Goal: Task Accomplishment & Management: Manage account settings

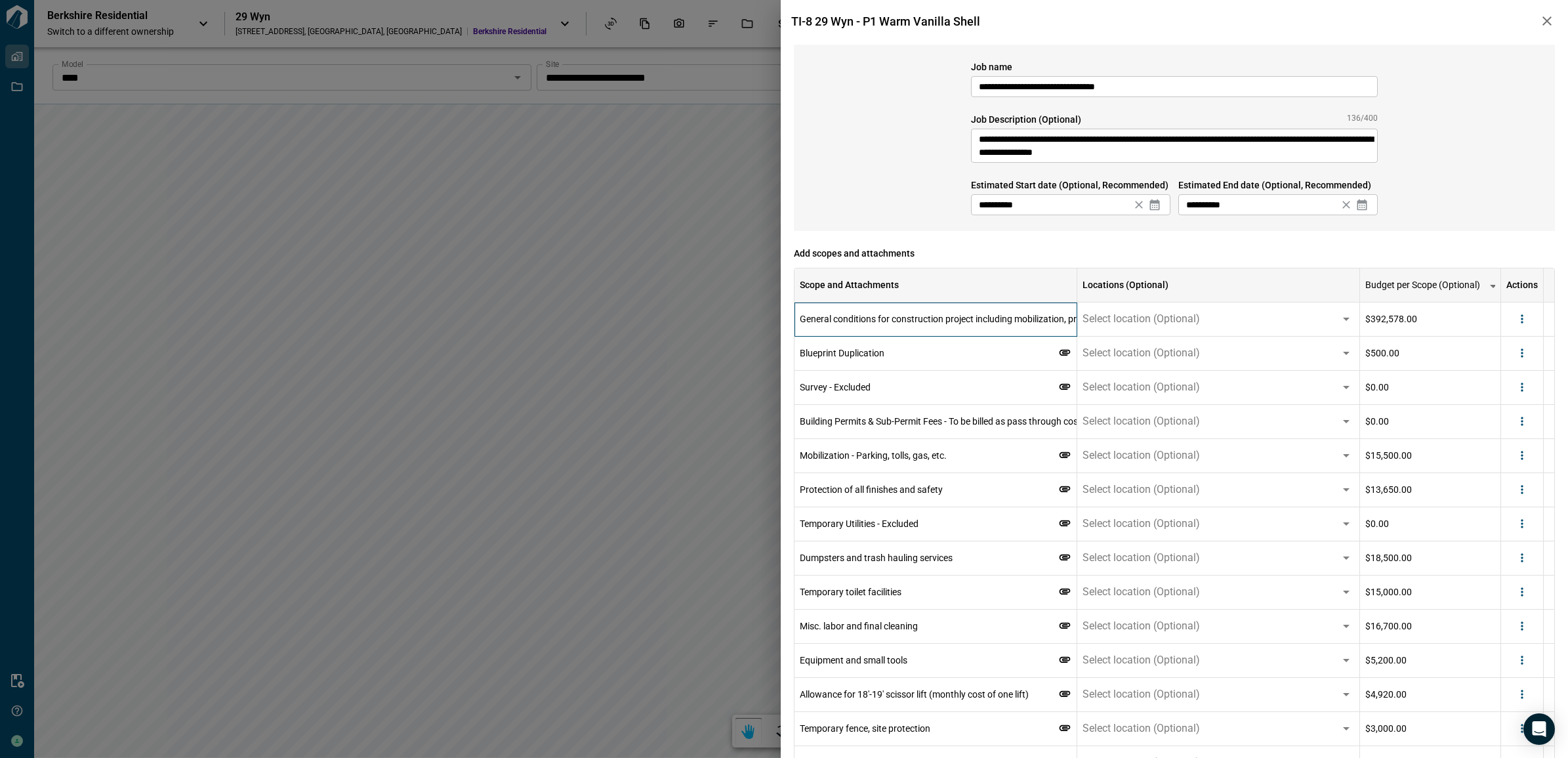
drag, startPoint x: 955, startPoint y: 317, endPoint x: 984, endPoint y: 315, distance: 29.1
click at [955, 317] on span "General conditions for construction project including mobilization, protection,…" at bounding box center [998, 319] width 397 height 11
click at [1034, 318] on span "General conditions for construction project including mobilization, protection,…" at bounding box center [998, 319] width 397 height 11
click at [1033, 316] on span "General conditions for construction project including mobilization, protection,…" at bounding box center [998, 319] width 397 height 11
drag, startPoint x: 1447, startPoint y: 730, endPoint x: 1421, endPoint y: 664, distance: 70.9
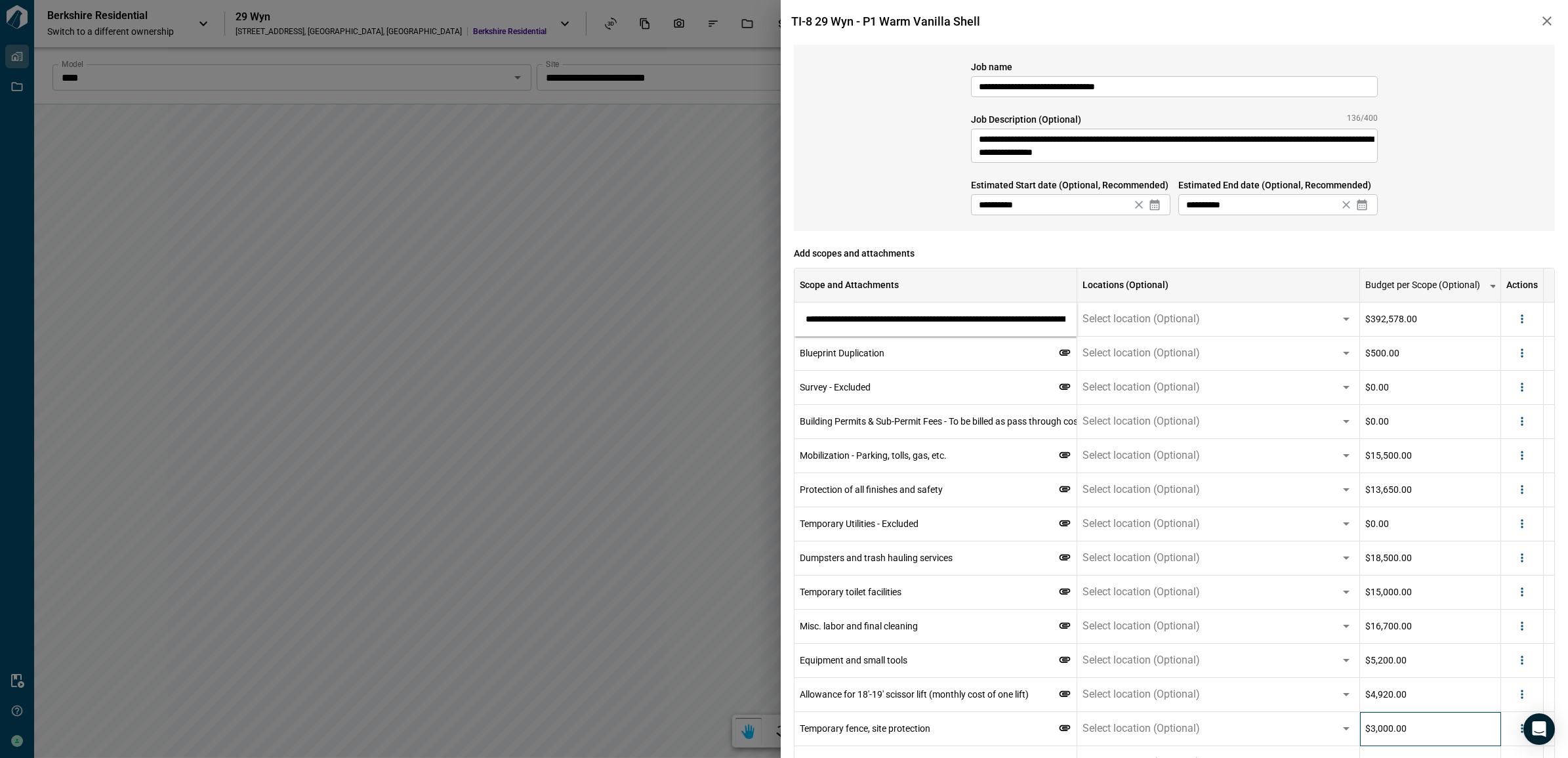
click at [1447, 730] on div "$3,000.00" at bounding box center [1431, 729] width 141 height 34
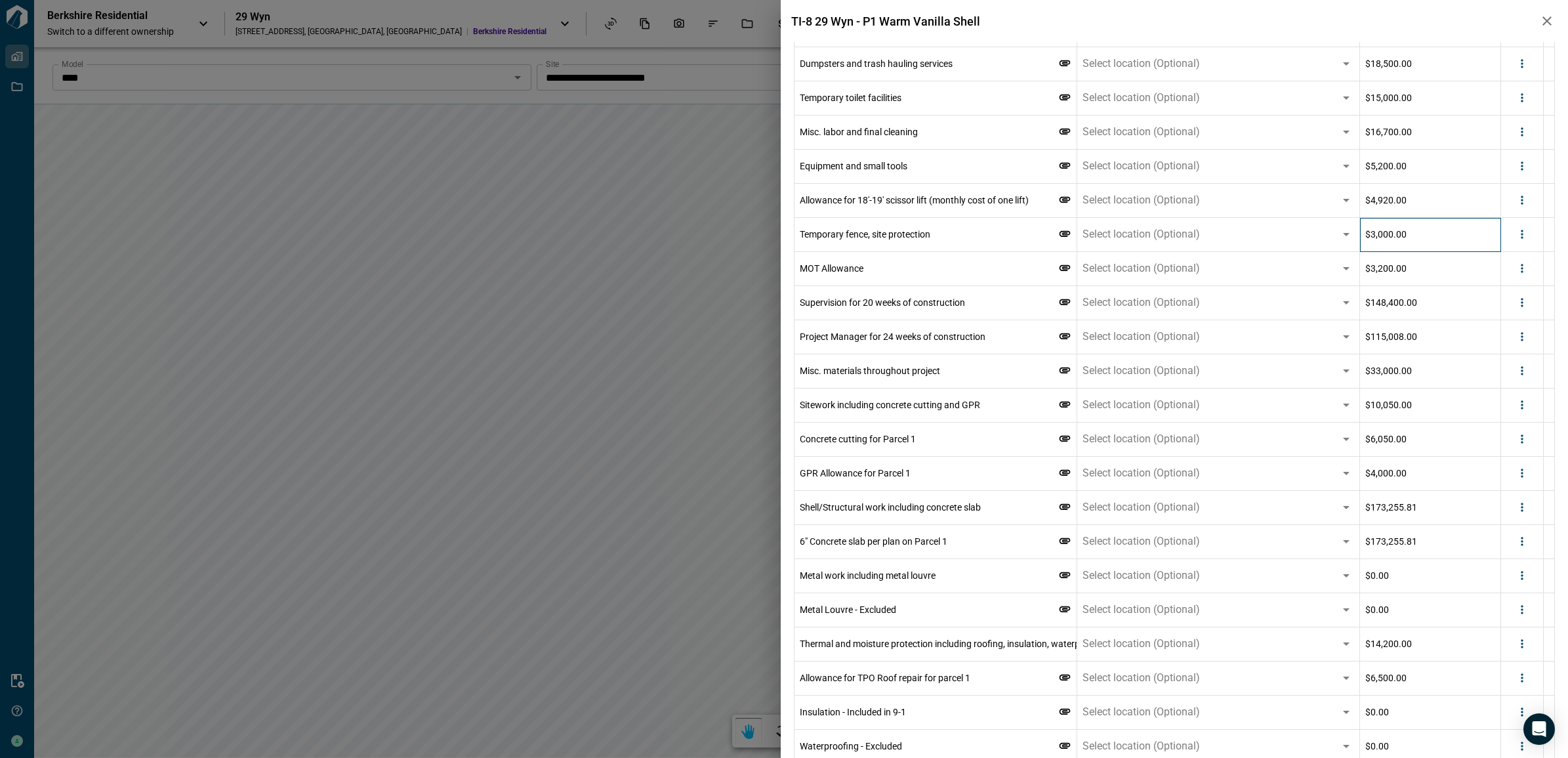
scroll to position [574, 0]
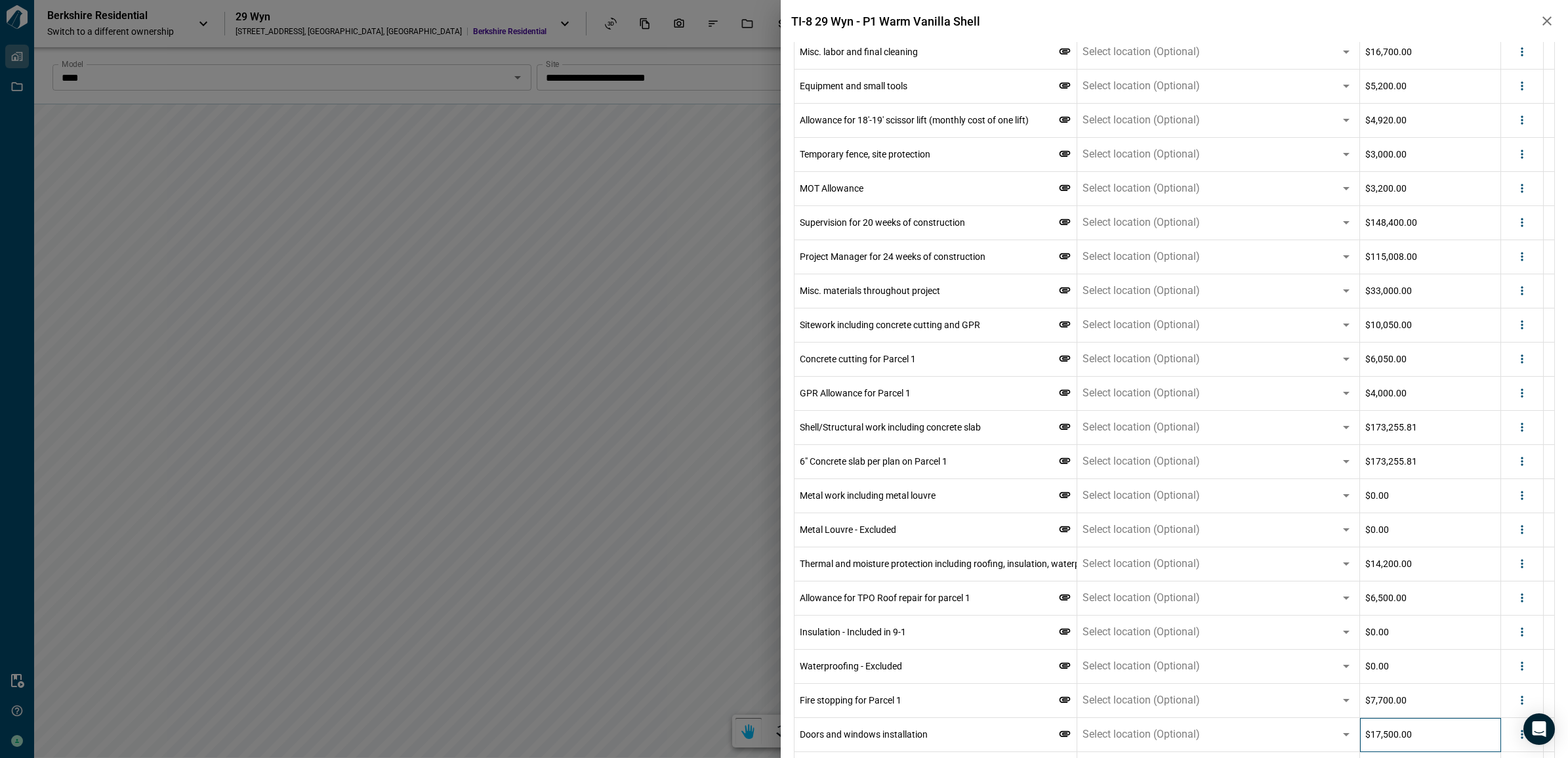
click at [1438, 720] on div "$17,500.00" at bounding box center [1431, 735] width 141 height 34
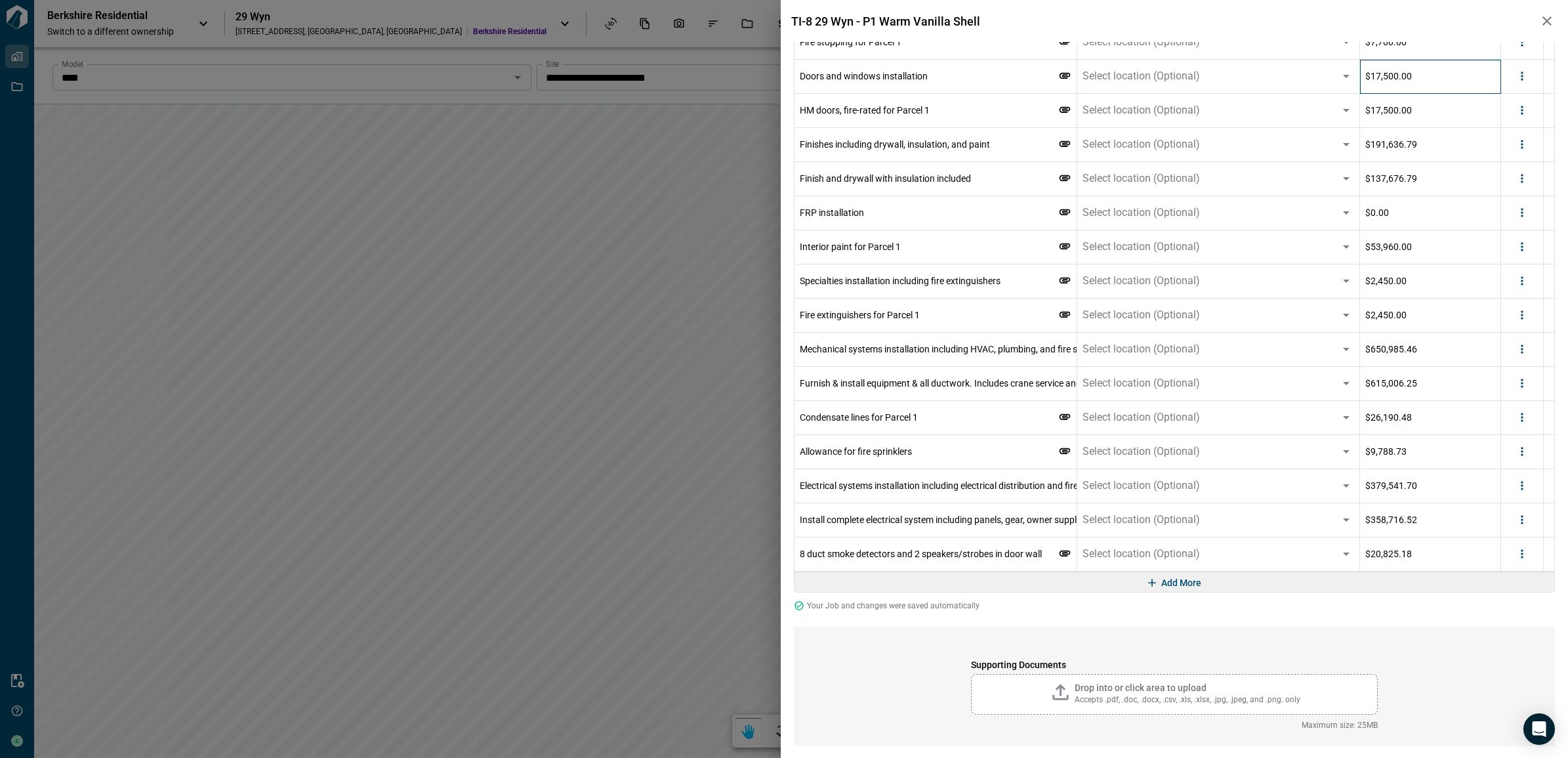
scroll to position [1257, 0]
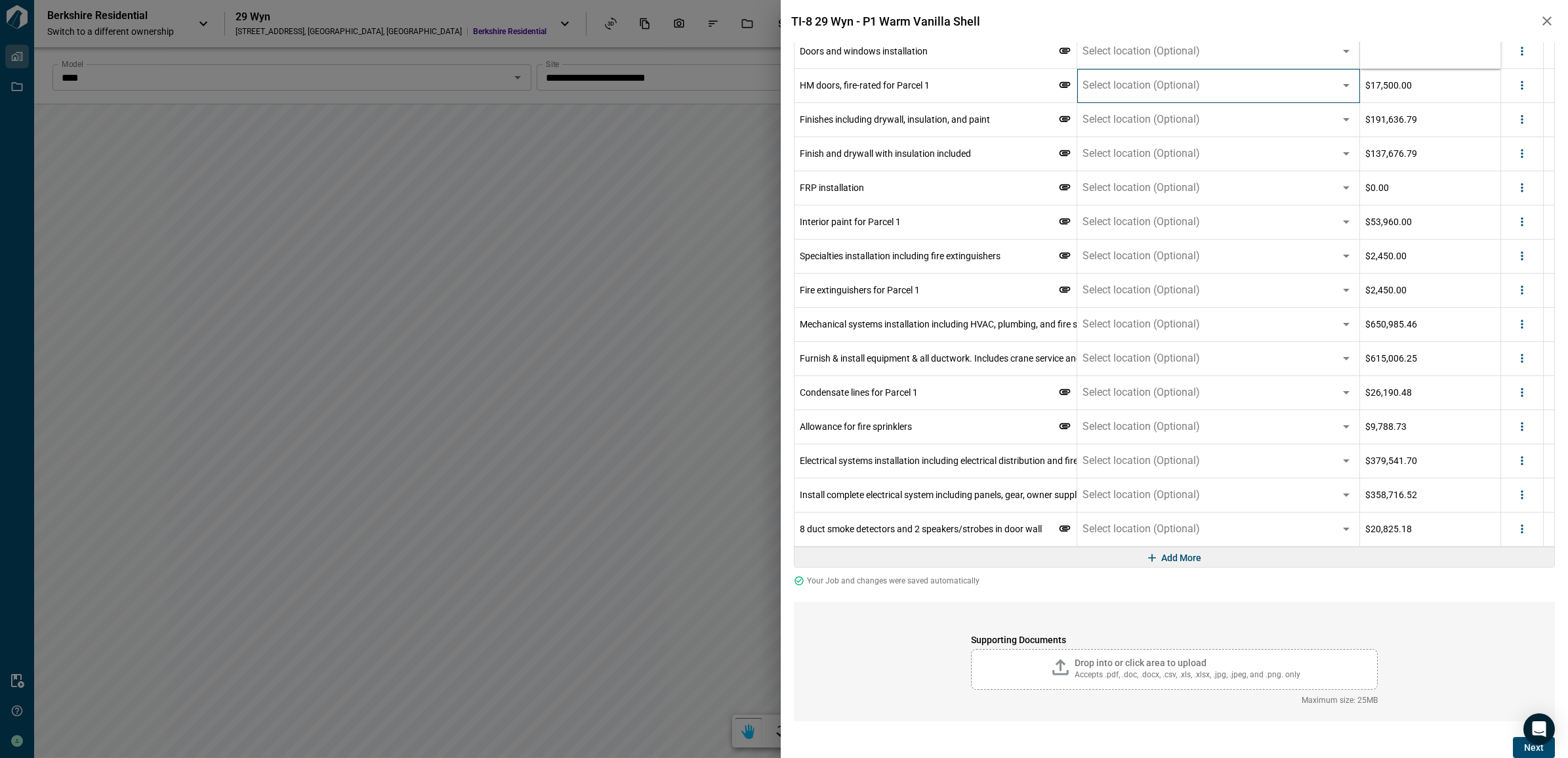
drag, startPoint x: 1294, startPoint y: 89, endPoint x: 1296, endPoint y: 50, distance: 39.1
click at [1295, 89] on div "Select location (Optional)" at bounding box center [1218, 85] width 272 height 16
click at [1293, 46] on div "Select location (Optional)" at bounding box center [1218, 51] width 272 height 16
click at [1410, 46] on span "$ Enter Est. Budget" at bounding box center [1404, 51] width 78 height 13
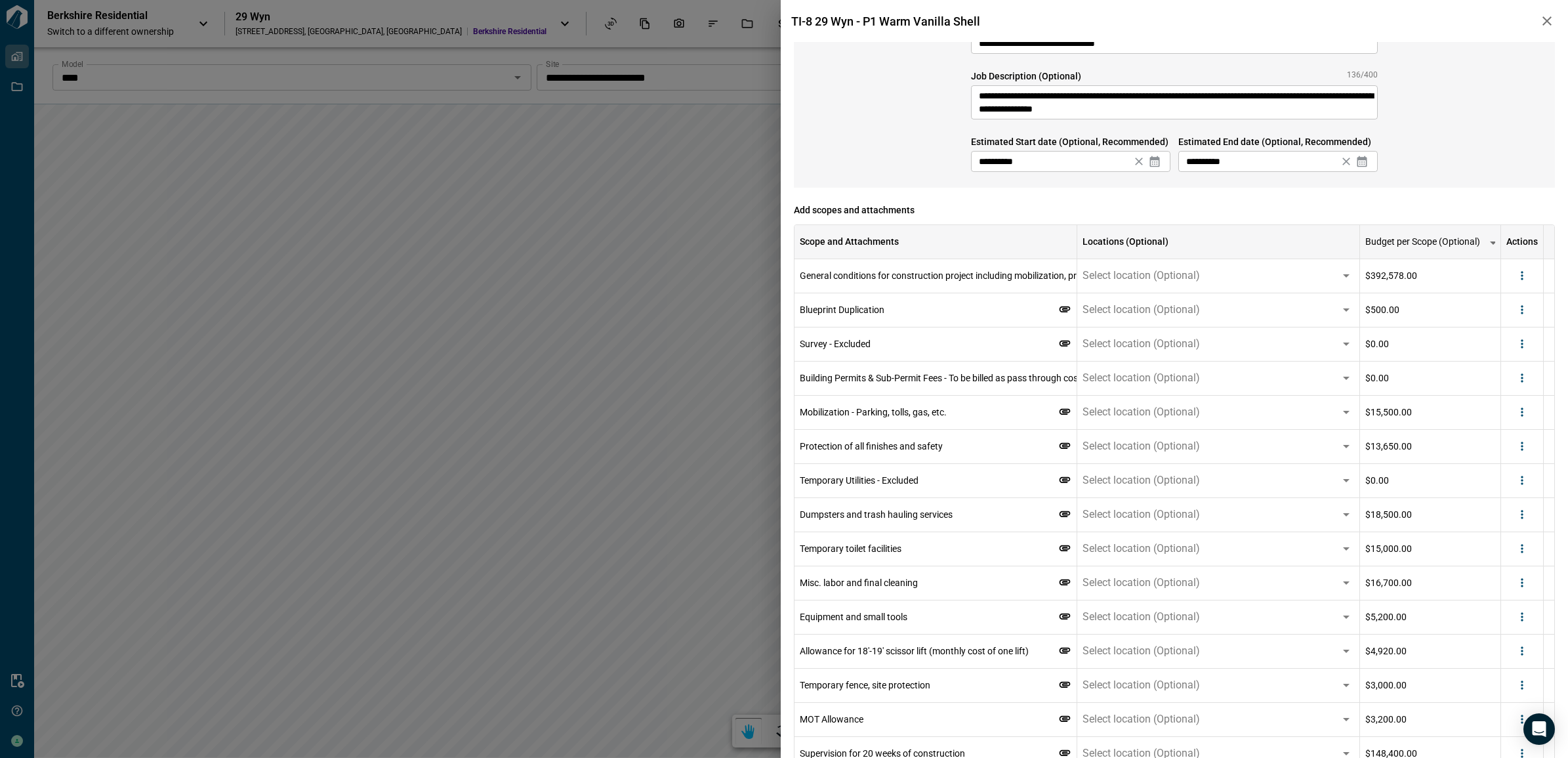
scroll to position [0, 0]
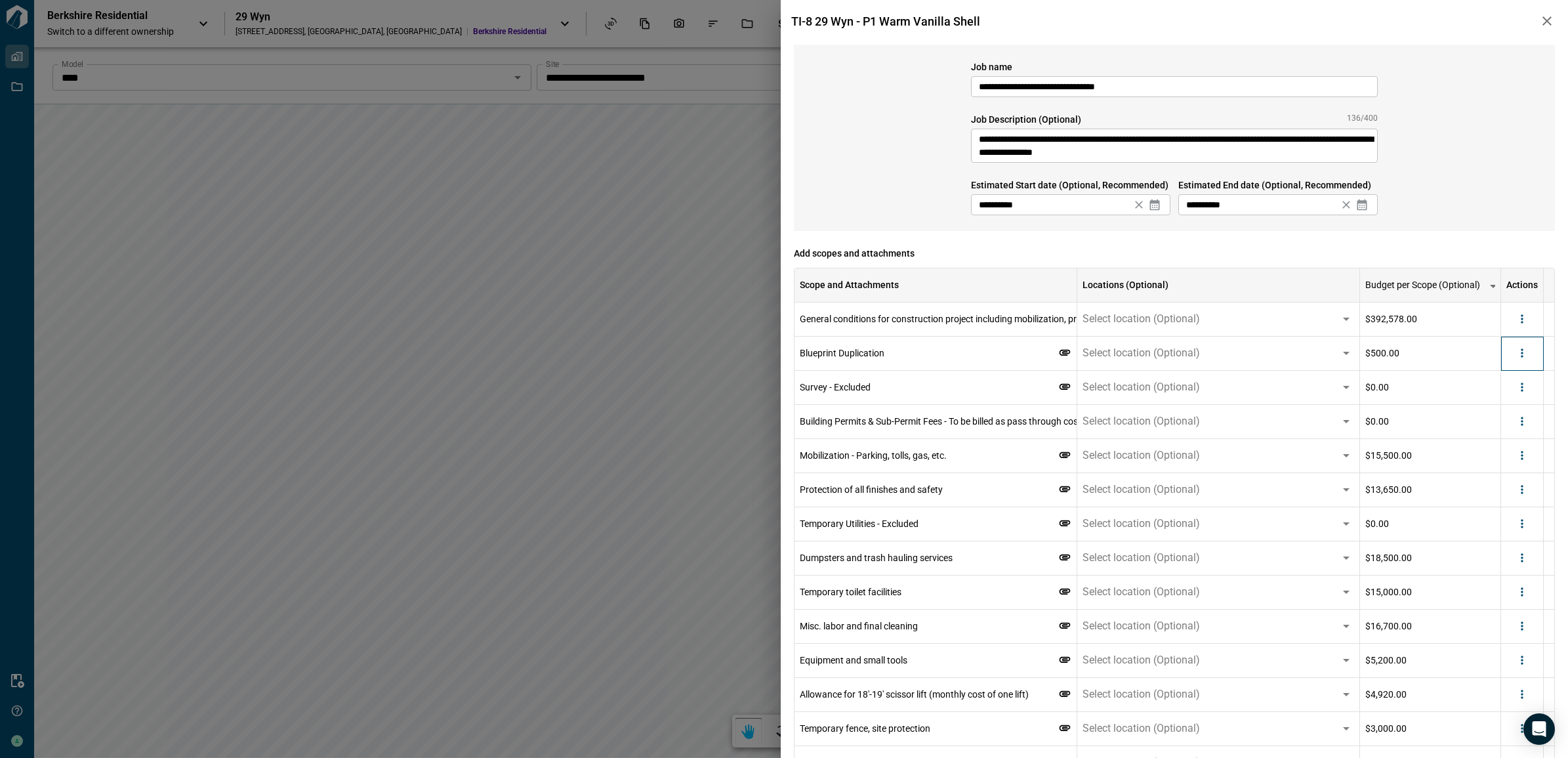
click at [1517, 364] on div at bounding box center [1522, 354] width 43 height 34
click at [1524, 361] on button "more" at bounding box center [1522, 353] width 20 height 20
click at [1506, 407] on li "Delete" at bounding box center [1495, 404] width 74 height 24
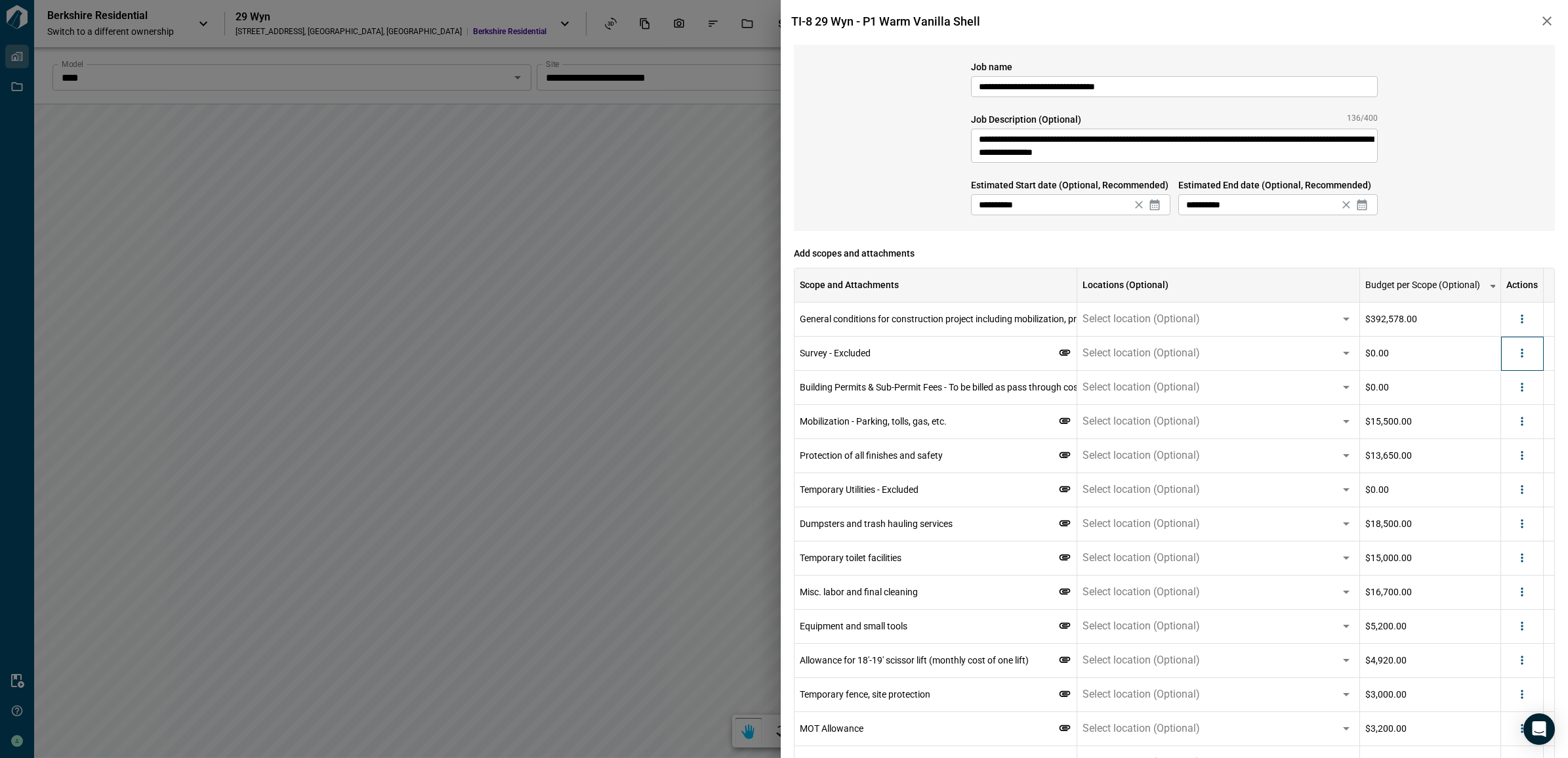
click at [1526, 365] on div at bounding box center [1522, 354] width 43 height 34
click at [1527, 364] on div at bounding box center [1522, 354] width 43 height 34
click at [1522, 359] on icon "more" at bounding box center [1522, 353] width 13 height 13
click at [1506, 400] on li "Delete" at bounding box center [1495, 404] width 74 height 24
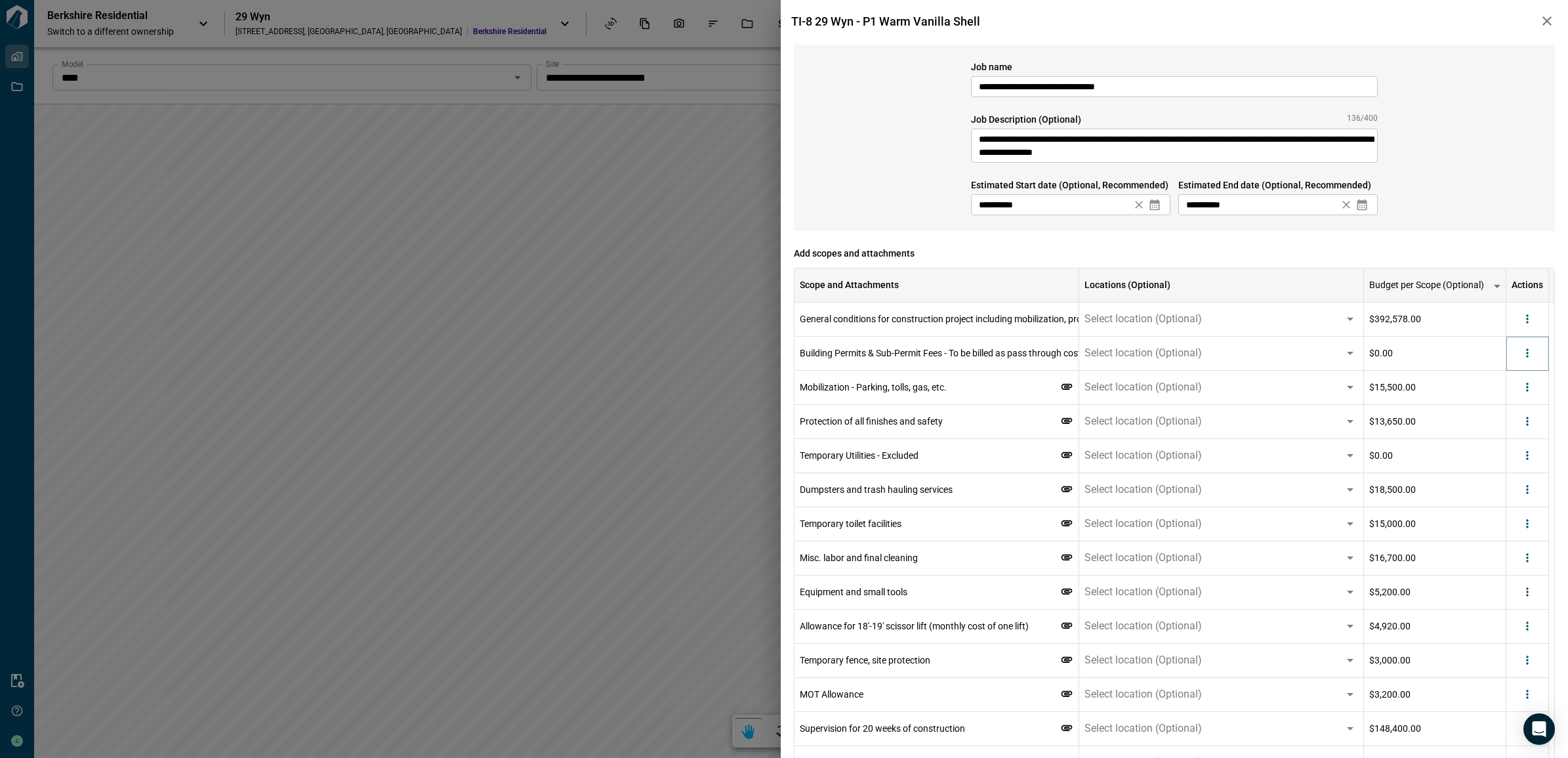
click at [1519, 362] on div at bounding box center [1527, 353] width 20 height 20
click at [1519, 360] on button "more" at bounding box center [1522, 353] width 20 height 20
click at [1497, 402] on li "Delete" at bounding box center [1495, 404] width 74 height 24
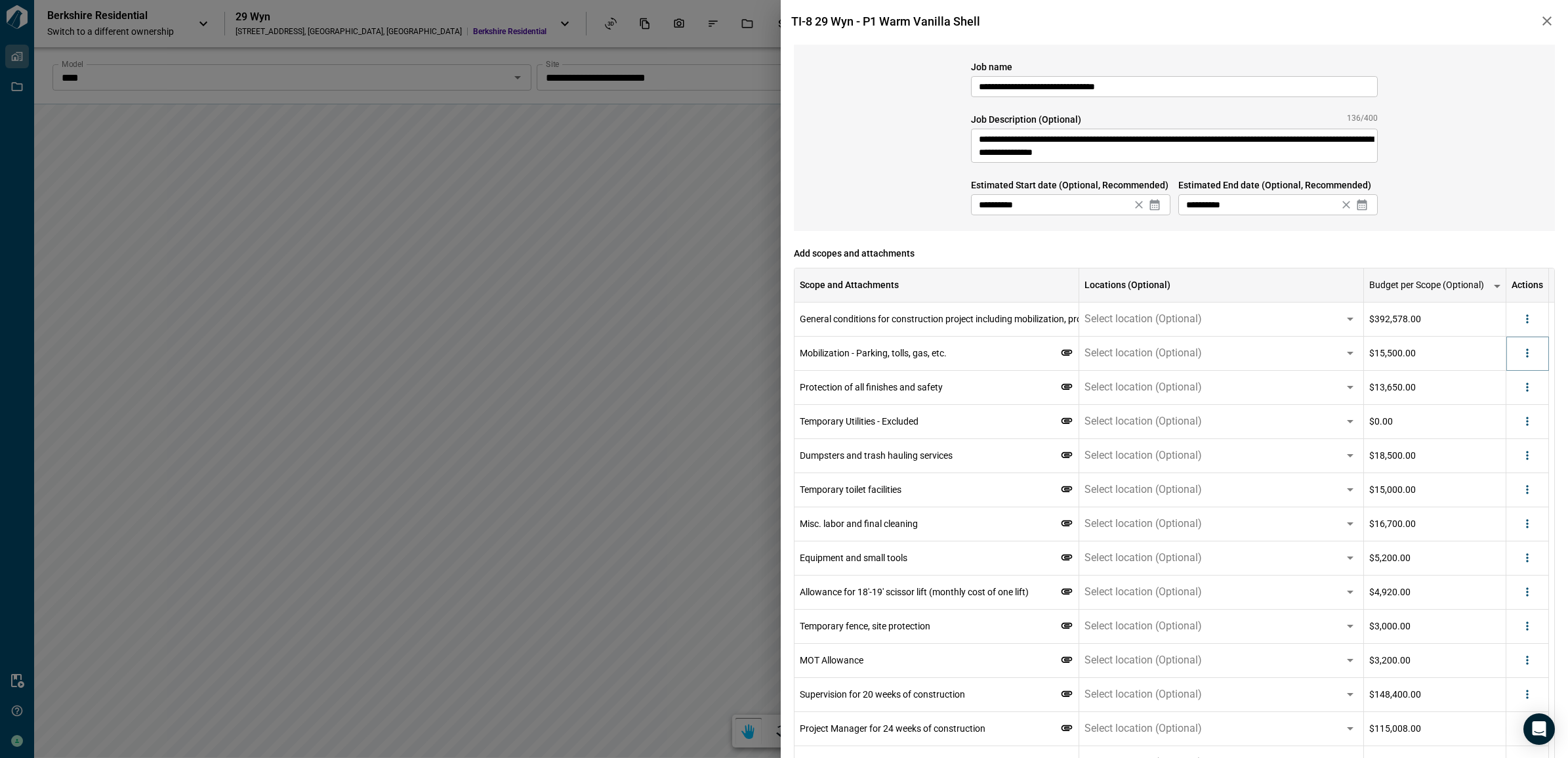
click at [1522, 362] on button "more" at bounding box center [1527, 353] width 20 height 20
click at [1506, 399] on li "Delete" at bounding box center [1495, 404] width 74 height 24
click at [1523, 356] on icon "more" at bounding box center [1527, 353] width 13 height 13
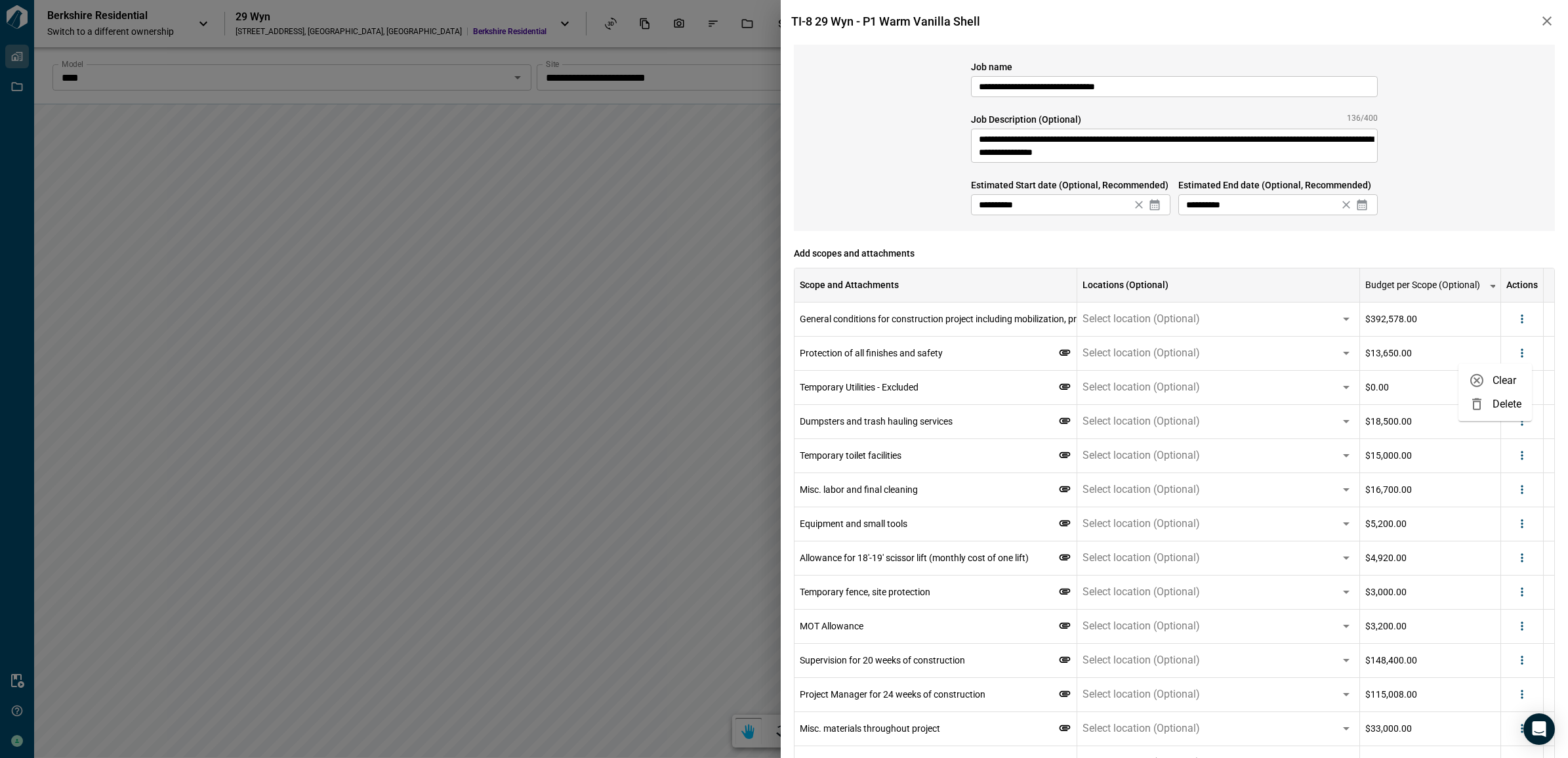
click at [1513, 409] on li "Delete" at bounding box center [1495, 404] width 74 height 24
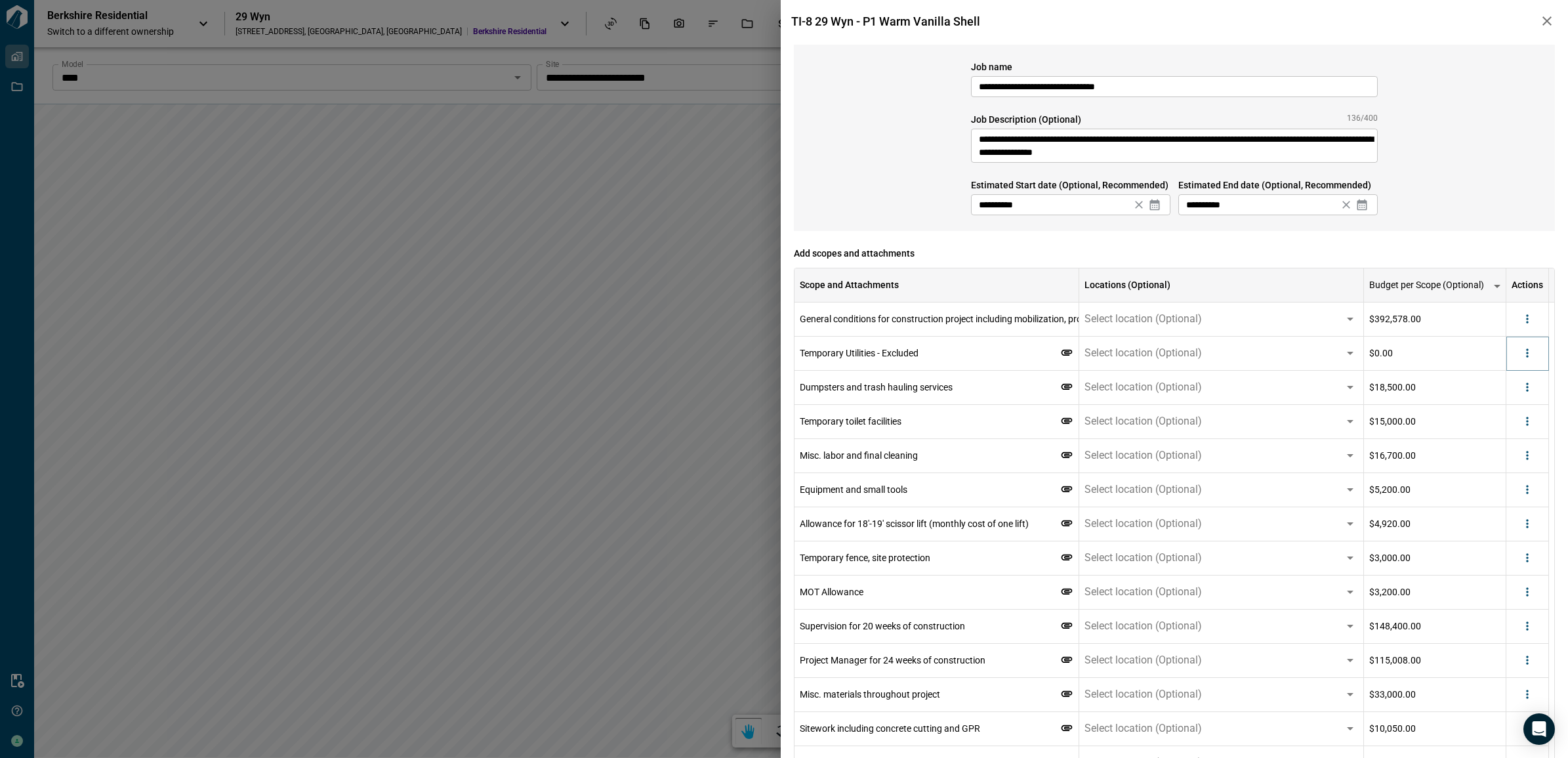
click at [1523, 358] on icon "more" at bounding box center [1527, 353] width 13 height 13
click at [1508, 404] on li "Delete" at bounding box center [1495, 404] width 74 height 24
click at [1527, 360] on button "more" at bounding box center [1527, 353] width 20 height 20
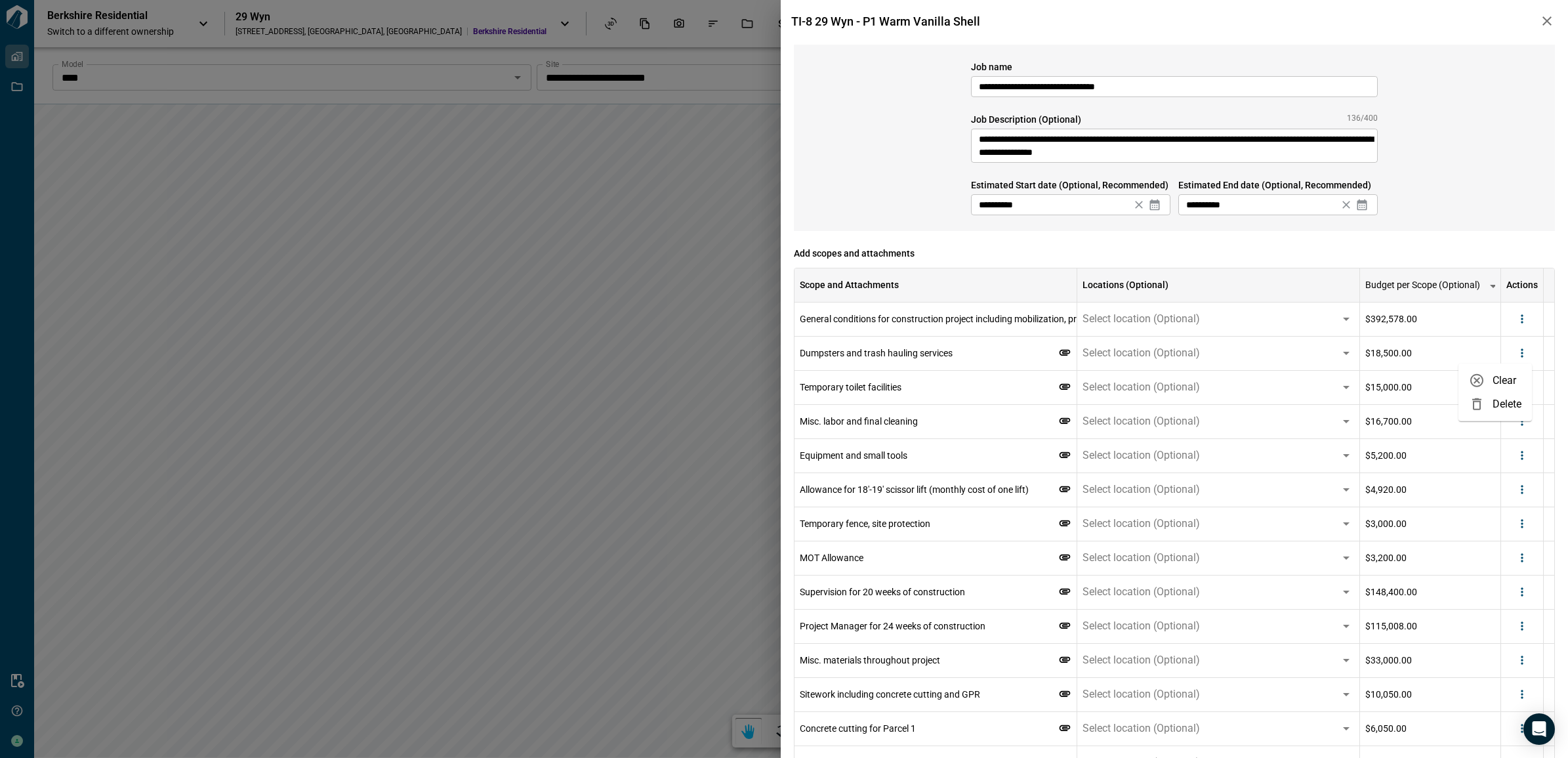
drag, startPoint x: 1527, startPoint y: 408, endPoint x: 1545, endPoint y: 362, distance: 49.4
click at [1527, 408] on li "Delete" at bounding box center [1495, 404] width 74 height 24
click at [1521, 358] on icon "more" at bounding box center [1527, 353] width 13 height 13
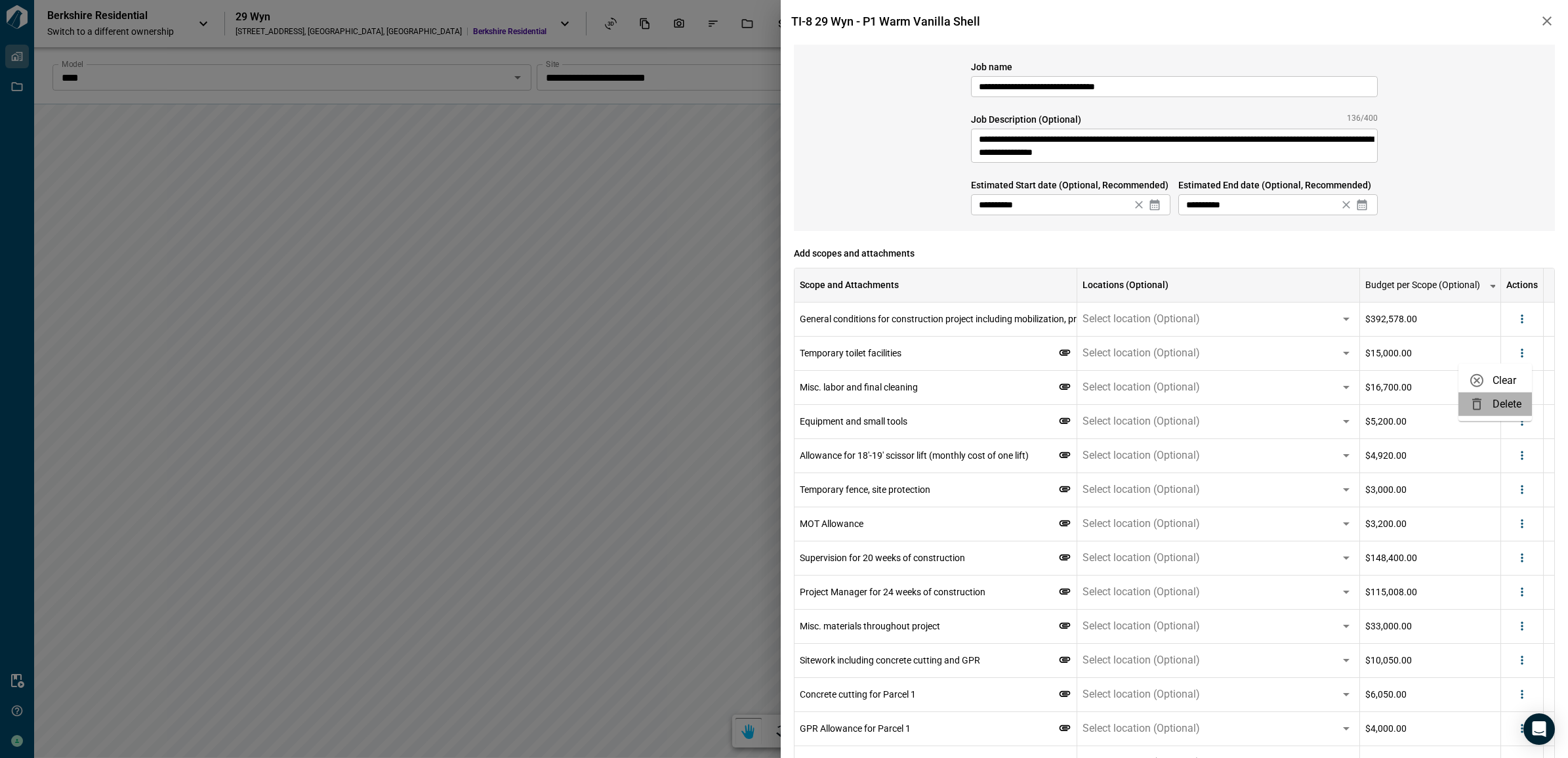
click at [1500, 402] on li "Delete" at bounding box center [1495, 404] width 74 height 24
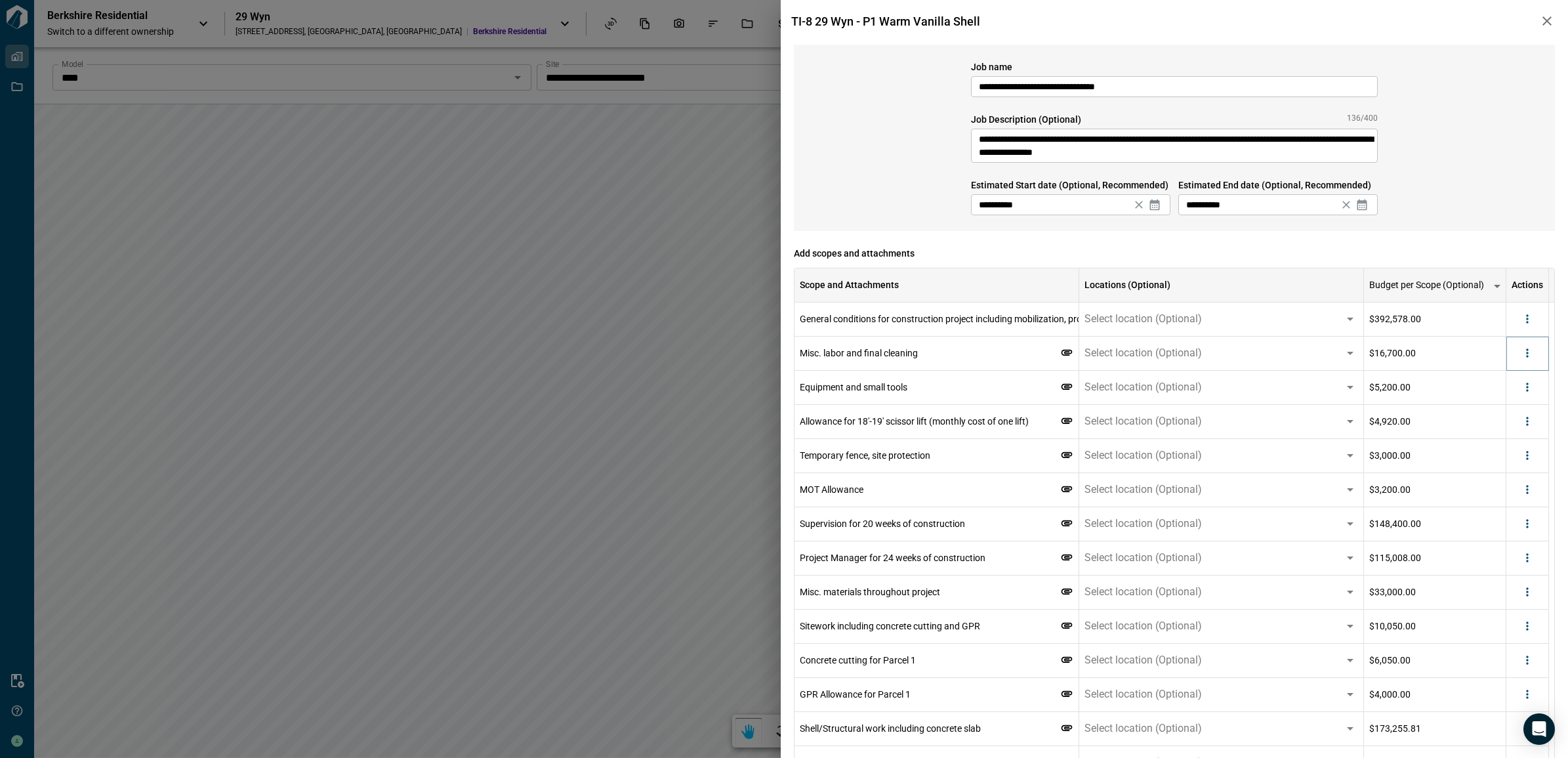
click at [1523, 356] on icon "more" at bounding box center [1527, 353] width 13 height 13
click at [1504, 409] on li "Delete" at bounding box center [1495, 404] width 74 height 24
click at [1527, 358] on icon "more" at bounding box center [1522, 353] width 13 height 13
drag, startPoint x: 1492, startPoint y: 402, endPoint x: 1529, endPoint y: 361, distance: 55.2
click at [1491, 402] on li "Delete" at bounding box center [1495, 404] width 74 height 24
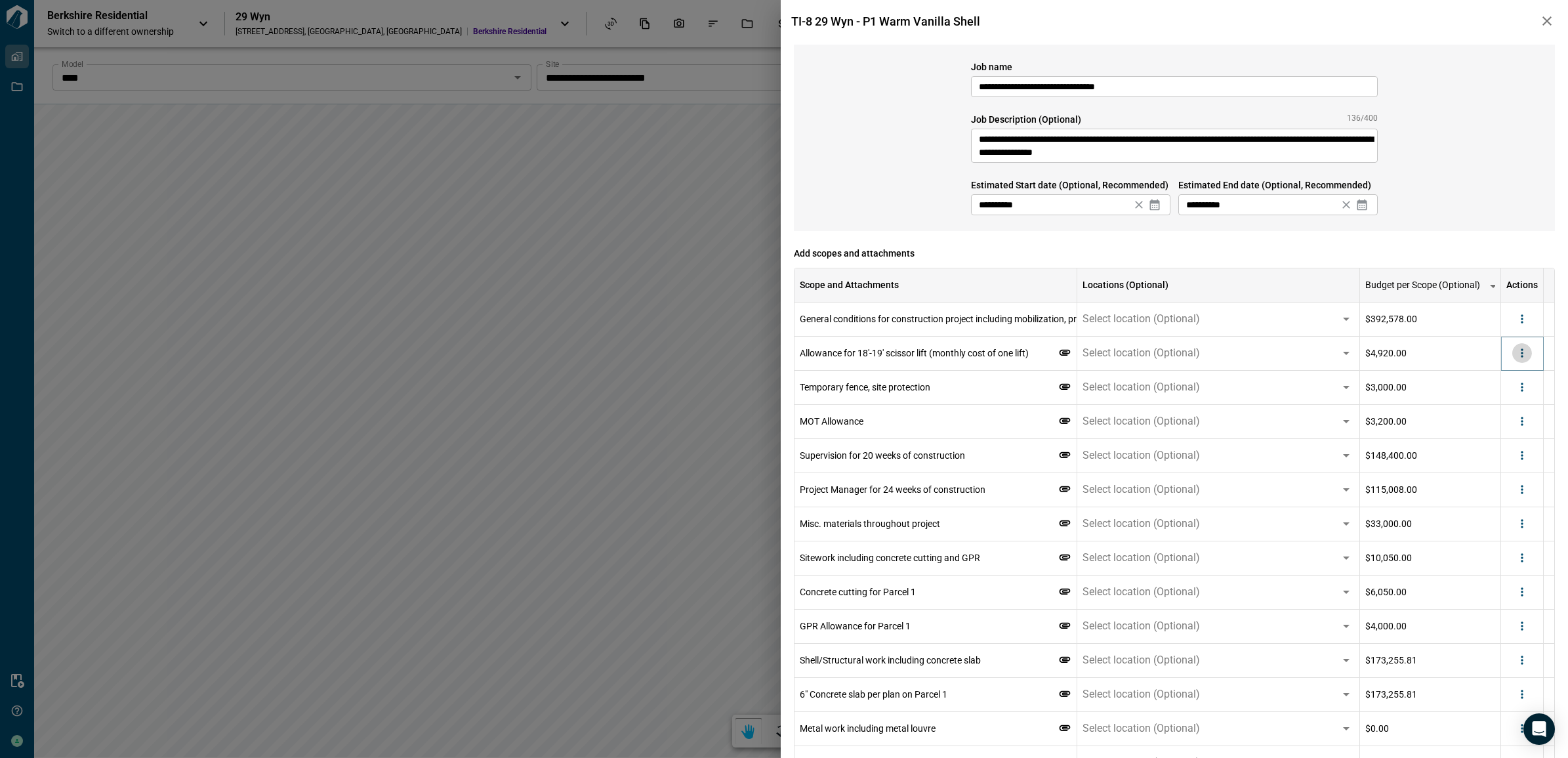
click at [1521, 356] on icon "more" at bounding box center [1521, 353] width 2 height 9
click at [1504, 402] on li "Delete" at bounding box center [1495, 404] width 74 height 24
click at [1530, 362] on div at bounding box center [1527, 353] width 20 height 20
click at [1529, 361] on div at bounding box center [1522, 353] width 20 height 20
click at [1522, 353] on icon "more" at bounding box center [1521, 353] width 2 height 9
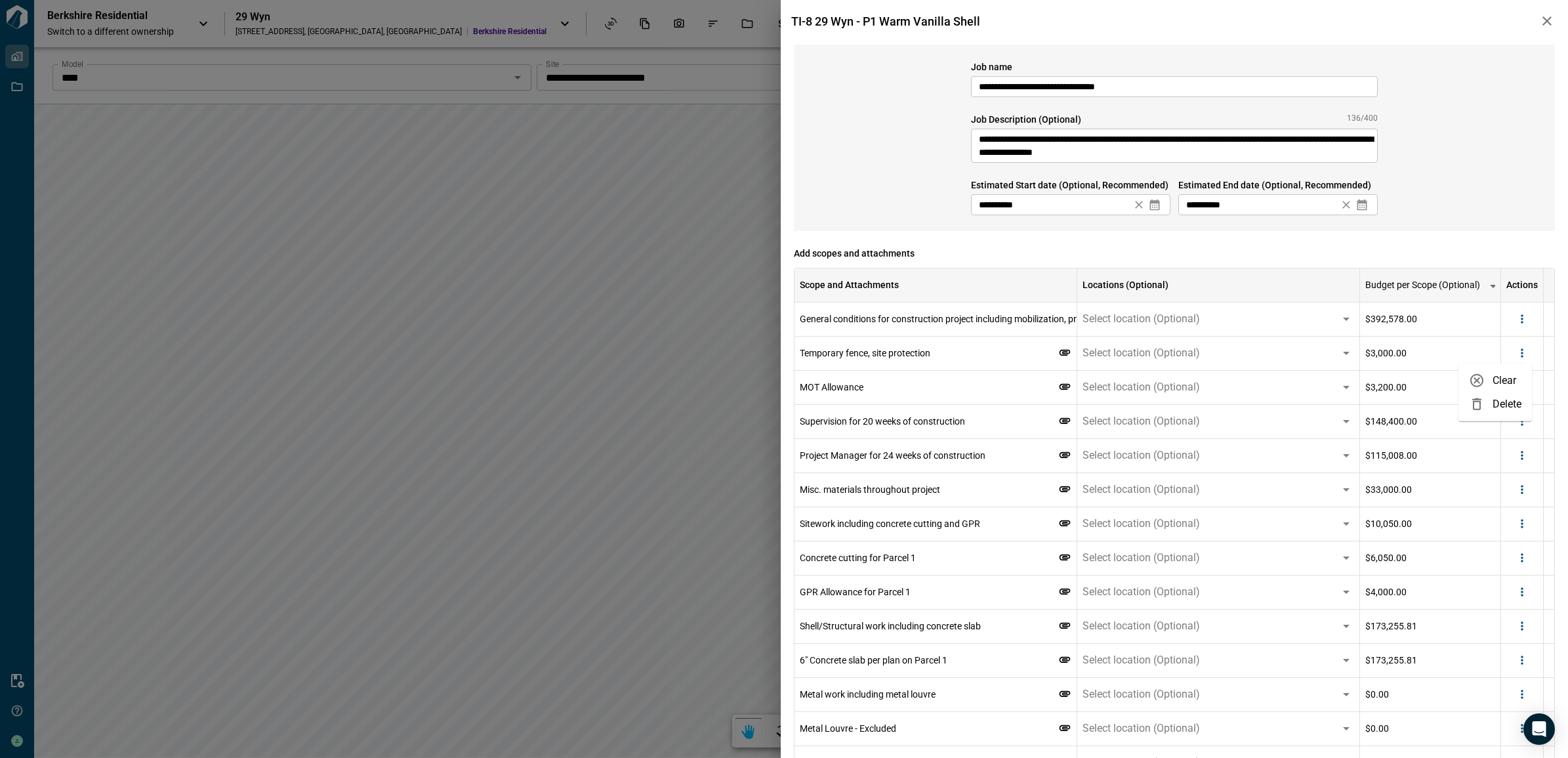
click at [1509, 402] on li "Delete" at bounding box center [1495, 404] width 74 height 24
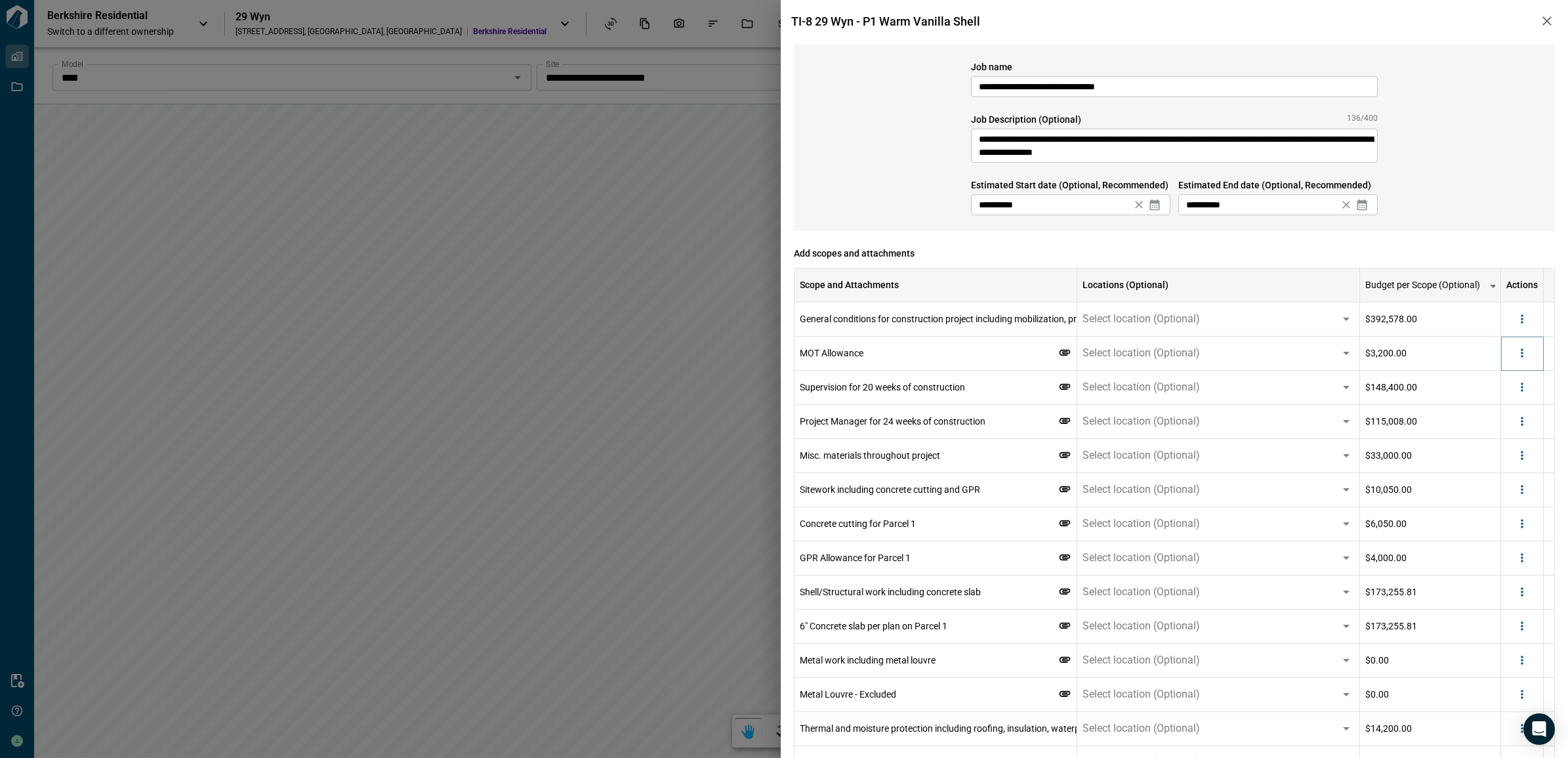
click at [1527, 358] on icon "more" at bounding box center [1522, 353] width 13 height 13
click at [1506, 402] on li "Delete" at bounding box center [1495, 404] width 74 height 24
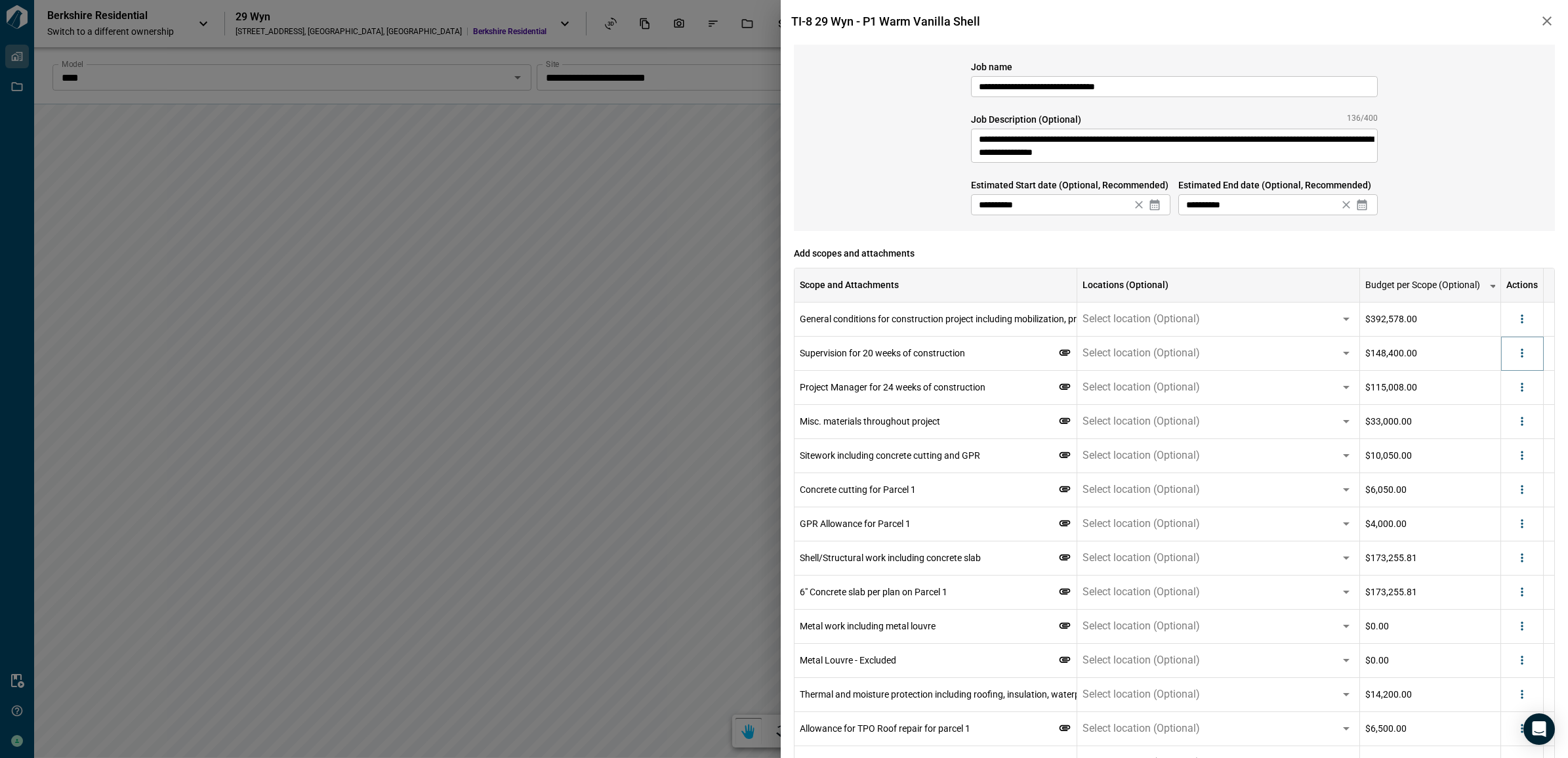
click at [1527, 362] on div at bounding box center [1522, 353] width 20 height 20
click at [1524, 353] on icon "more" at bounding box center [1522, 353] width 13 height 13
click at [1503, 402] on li "Delete" at bounding box center [1495, 404] width 74 height 24
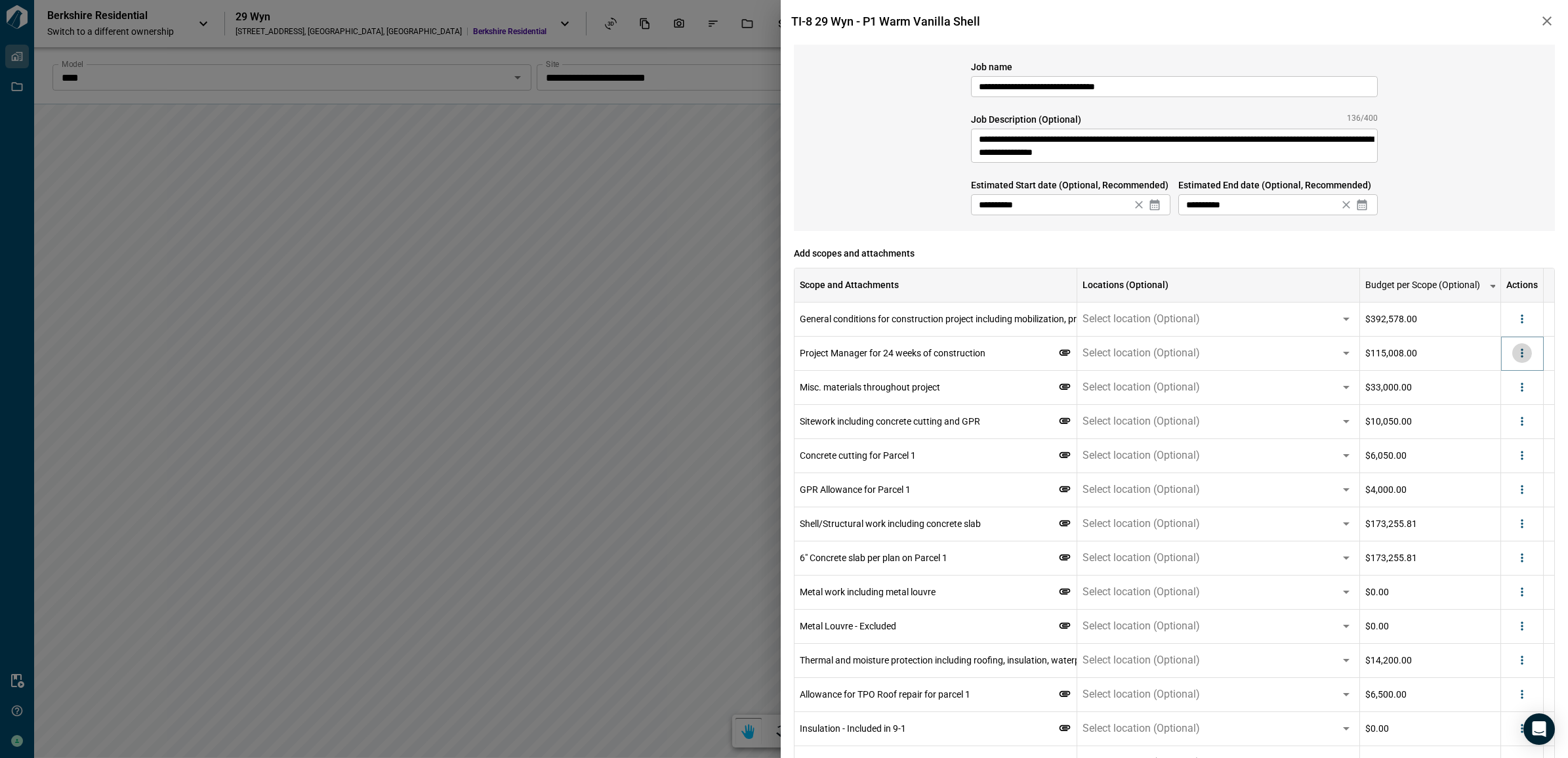
click at [1519, 356] on icon "more" at bounding box center [1522, 353] width 13 height 13
click at [1486, 402] on div at bounding box center [1481, 404] width 24 height 16
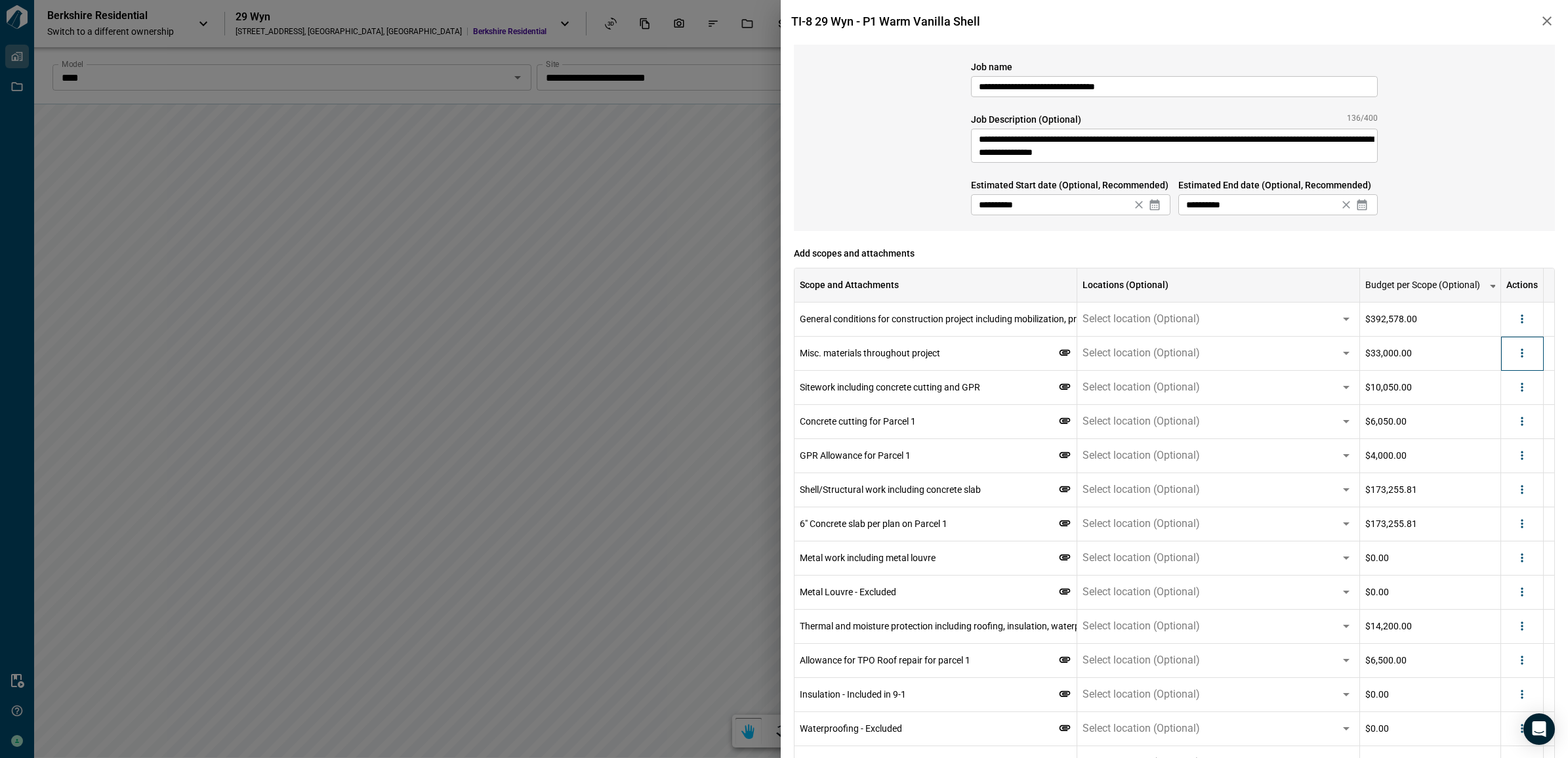
click at [1525, 366] on div at bounding box center [1522, 354] width 43 height 34
click at [1519, 364] on div at bounding box center [1522, 354] width 43 height 34
click at [1517, 360] on button "more" at bounding box center [1522, 353] width 20 height 20
click at [1510, 406] on li "Delete" at bounding box center [1495, 404] width 74 height 24
click at [1522, 358] on icon "more" at bounding box center [1527, 353] width 13 height 13
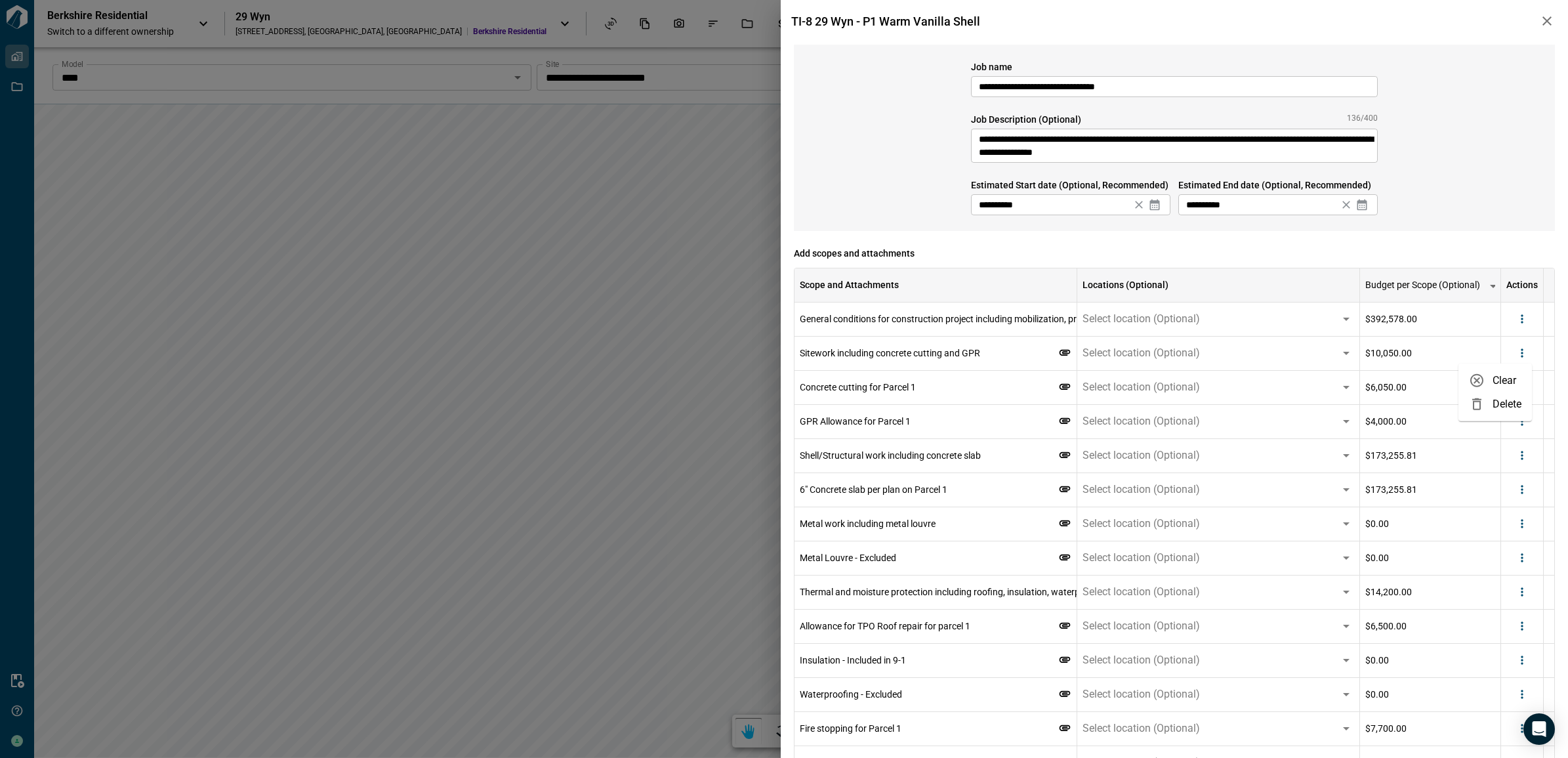
click at [1507, 404] on li "Delete" at bounding box center [1495, 404] width 74 height 24
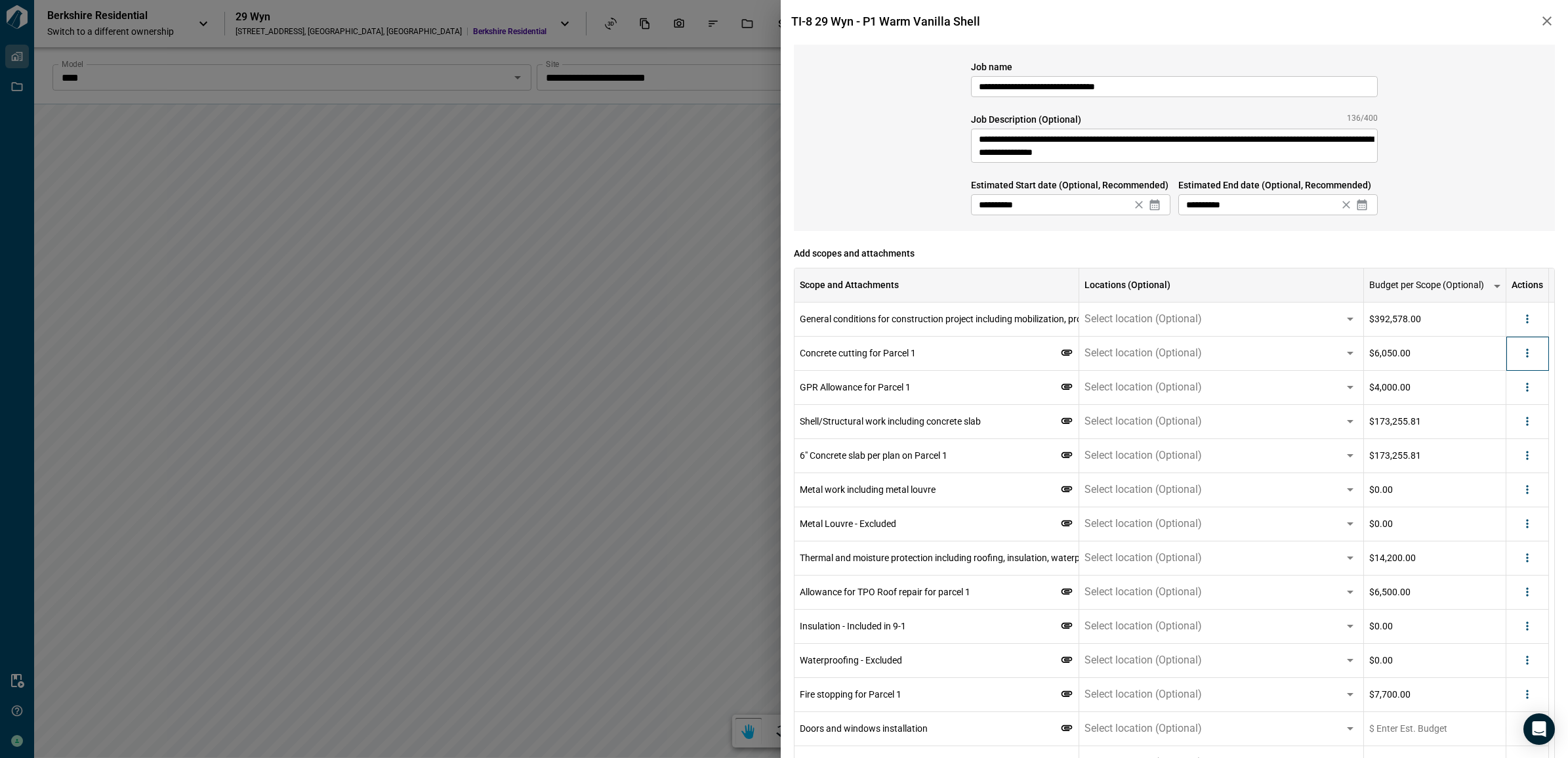
click at [1532, 358] on div at bounding box center [1527, 354] width 43 height 34
click at [1527, 352] on icon "more" at bounding box center [1522, 353] width 13 height 13
drag, startPoint x: 1508, startPoint y: 402, endPoint x: 1538, endPoint y: 356, distance: 54.9
click at [1508, 402] on li "Delete" at bounding box center [1495, 404] width 74 height 24
click at [1532, 356] on div at bounding box center [1522, 354] width 43 height 34
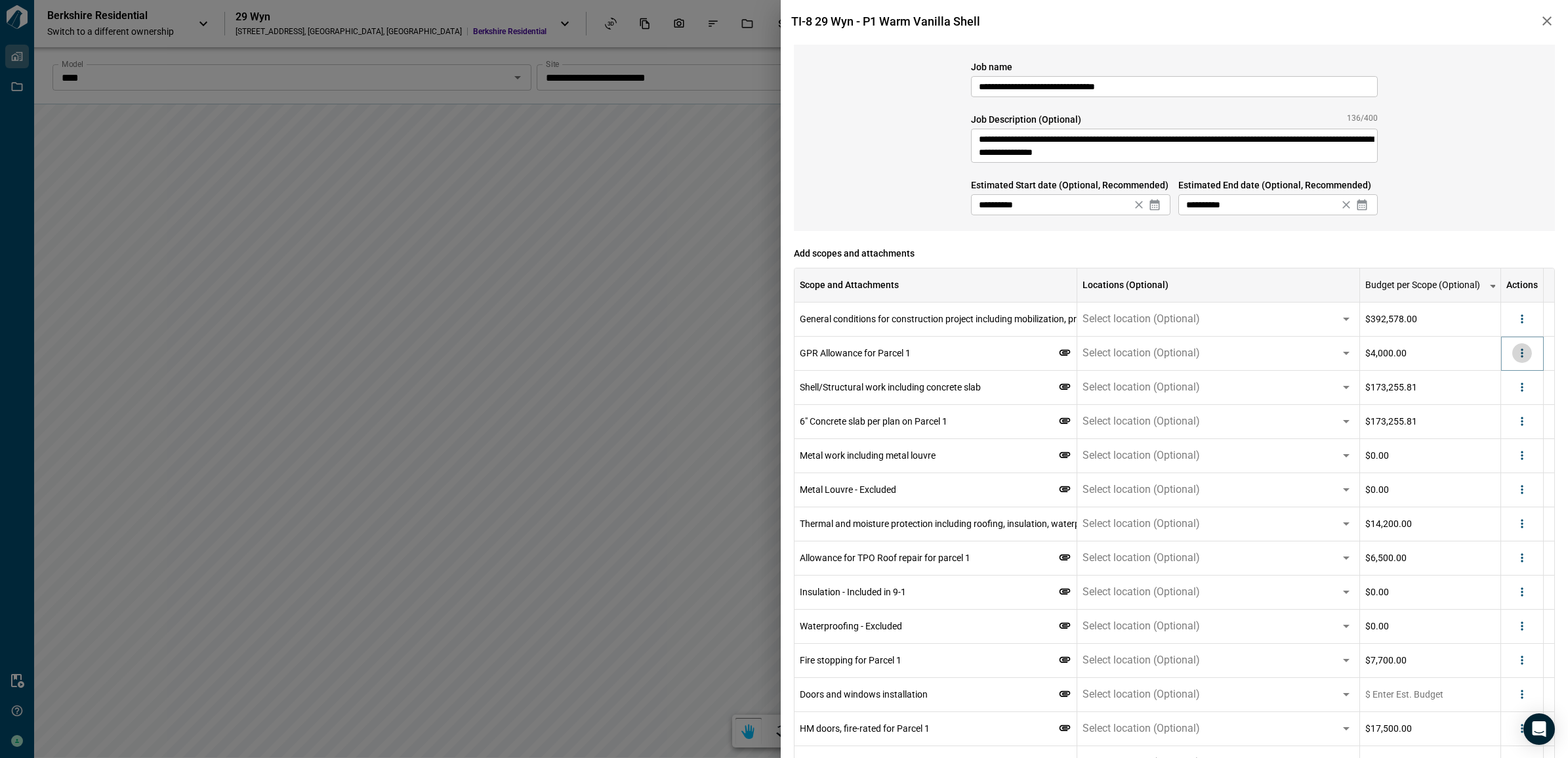
drag, startPoint x: 1523, startPoint y: 362, endPoint x: 1511, endPoint y: 391, distance: 31.4
click at [1522, 363] on div at bounding box center [1522, 354] width 43 height 34
click at [1522, 360] on button "more" at bounding box center [1522, 353] width 20 height 20
click at [1500, 408] on li "Delete" at bounding box center [1495, 404] width 74 height 24
click at [1523, 359] on icon "more" at bounding box center [1522, 353] width 13 height 13
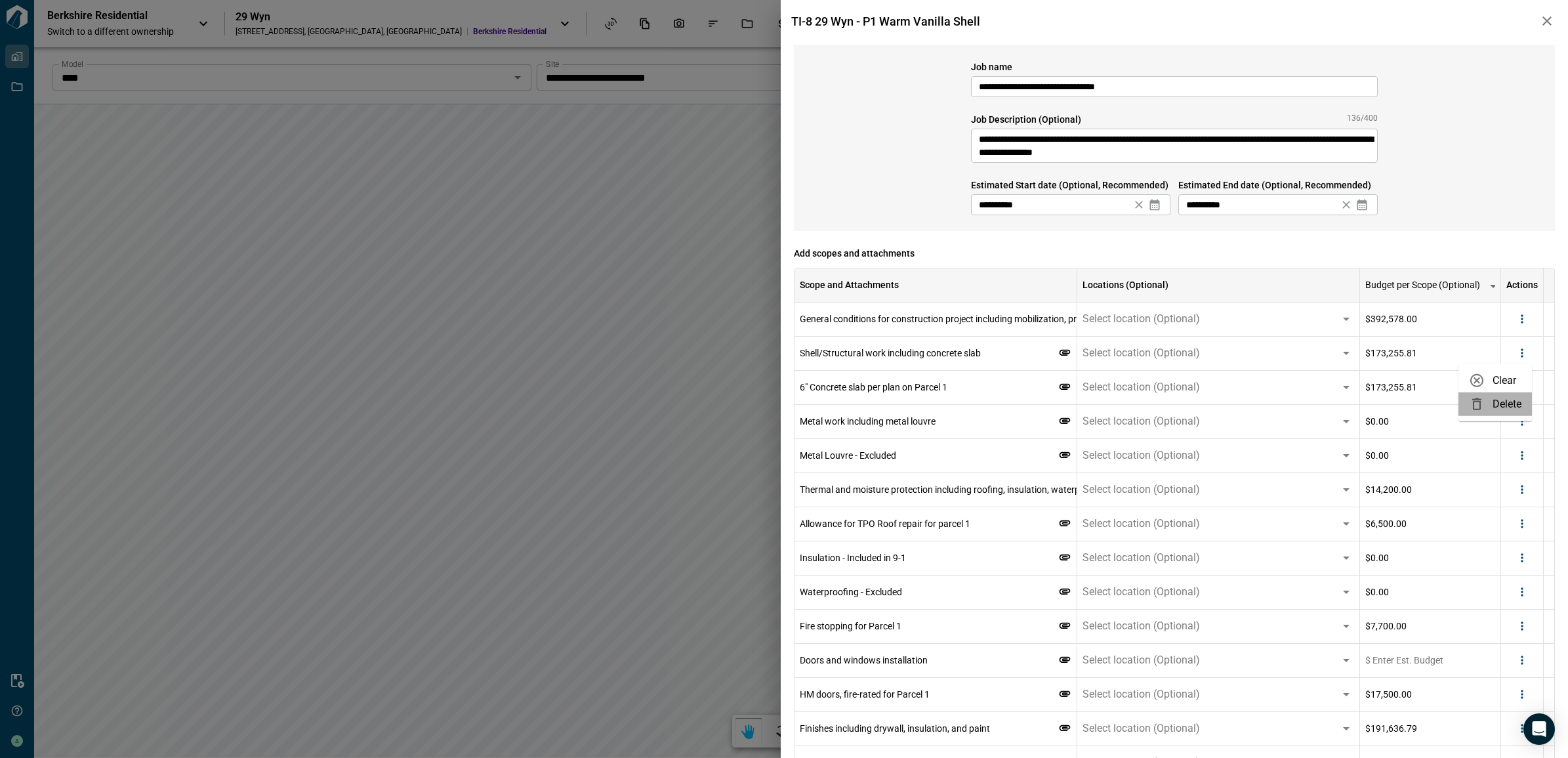
click at [1500, 409] on li "Delete" at bounding box center [1495, 404] width 74 height 24
click at [1525, 356] on icon "more" at bounding box center [1522, 353] width 13 height 13
drag, startPoint x: 1506, startPoint y: 406, endPoint x: 1536, endPoint y: 358, distance: 56.6
click at [1506, 406] on li "Delete" at bounding box center [1495, 404] width 74 height 24
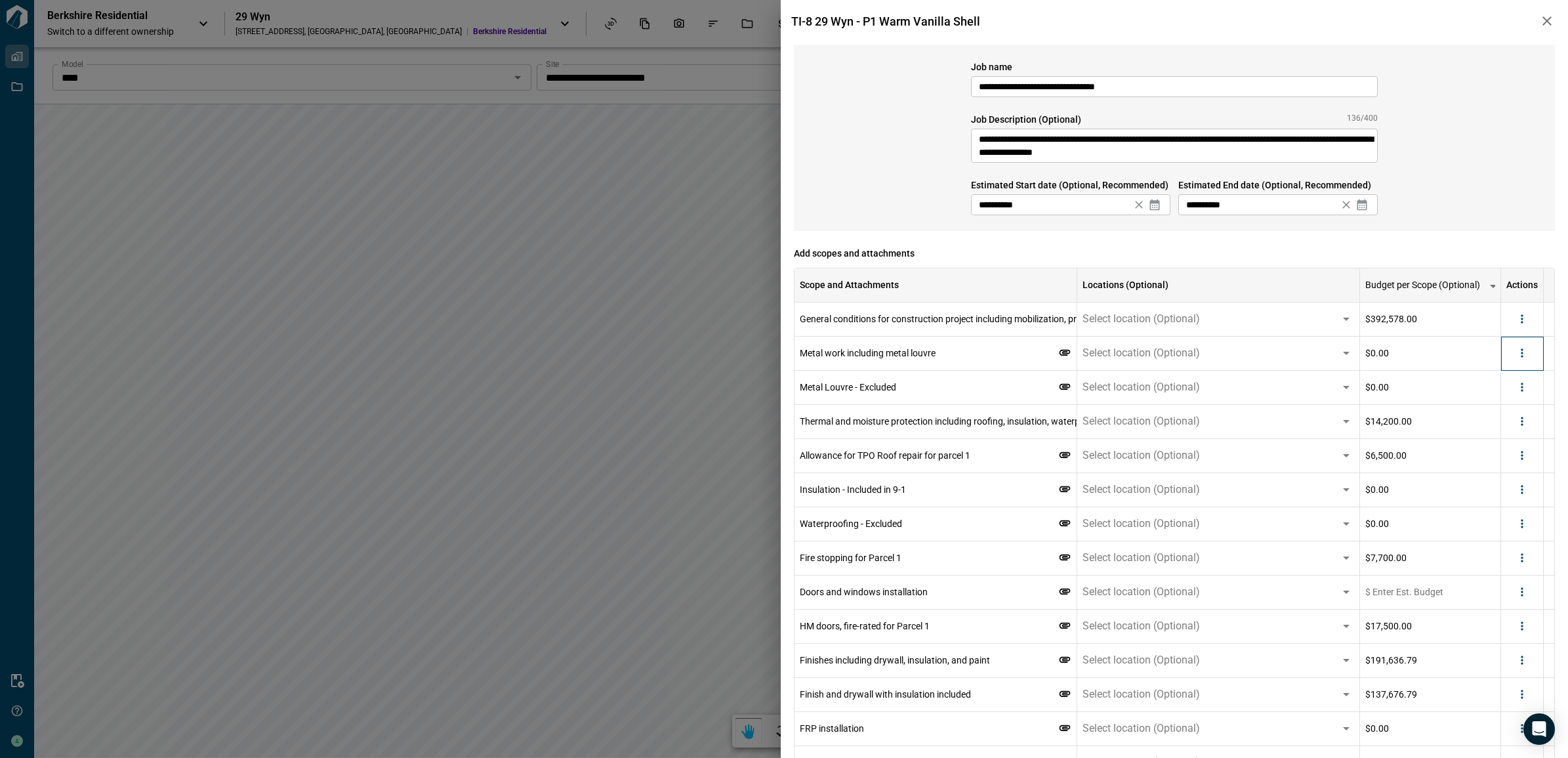
click at [1534, 356] on div at bounding box center [1522, 354] width 43 height 34
click at [1523, 355] on icon "more" at bounding box center [1522, 353] width 13 height 13
click at [1517, 404] on li "Delete" at bounding box center [1495, 404] width 74 height 24
click at [1527, 356] on icon "more" at bounding box center [1527, 353] width 13 height 13
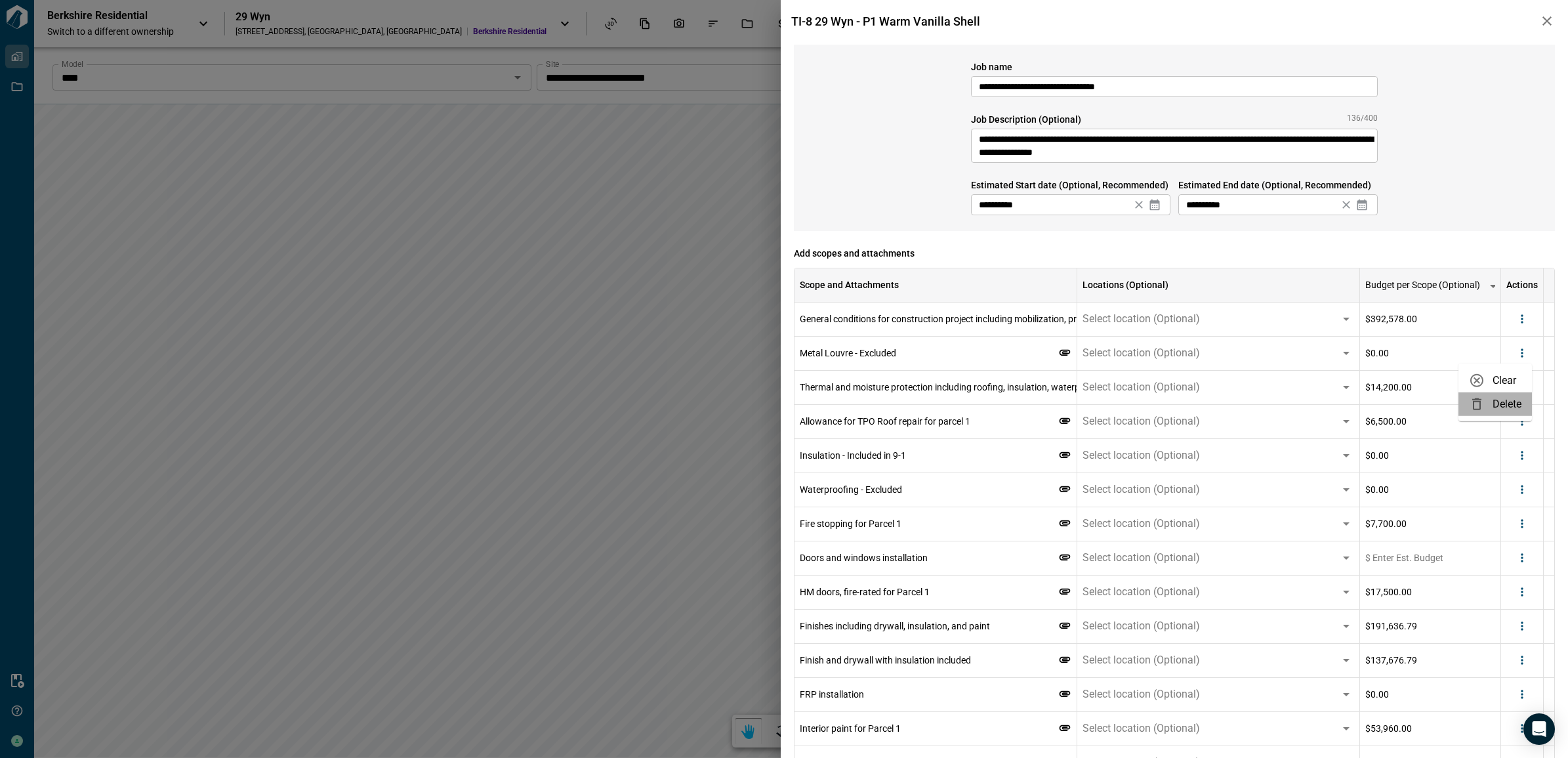
click at [1511, 394] on li "Delete" at bounding box center [1495, 404] width 74 height 24
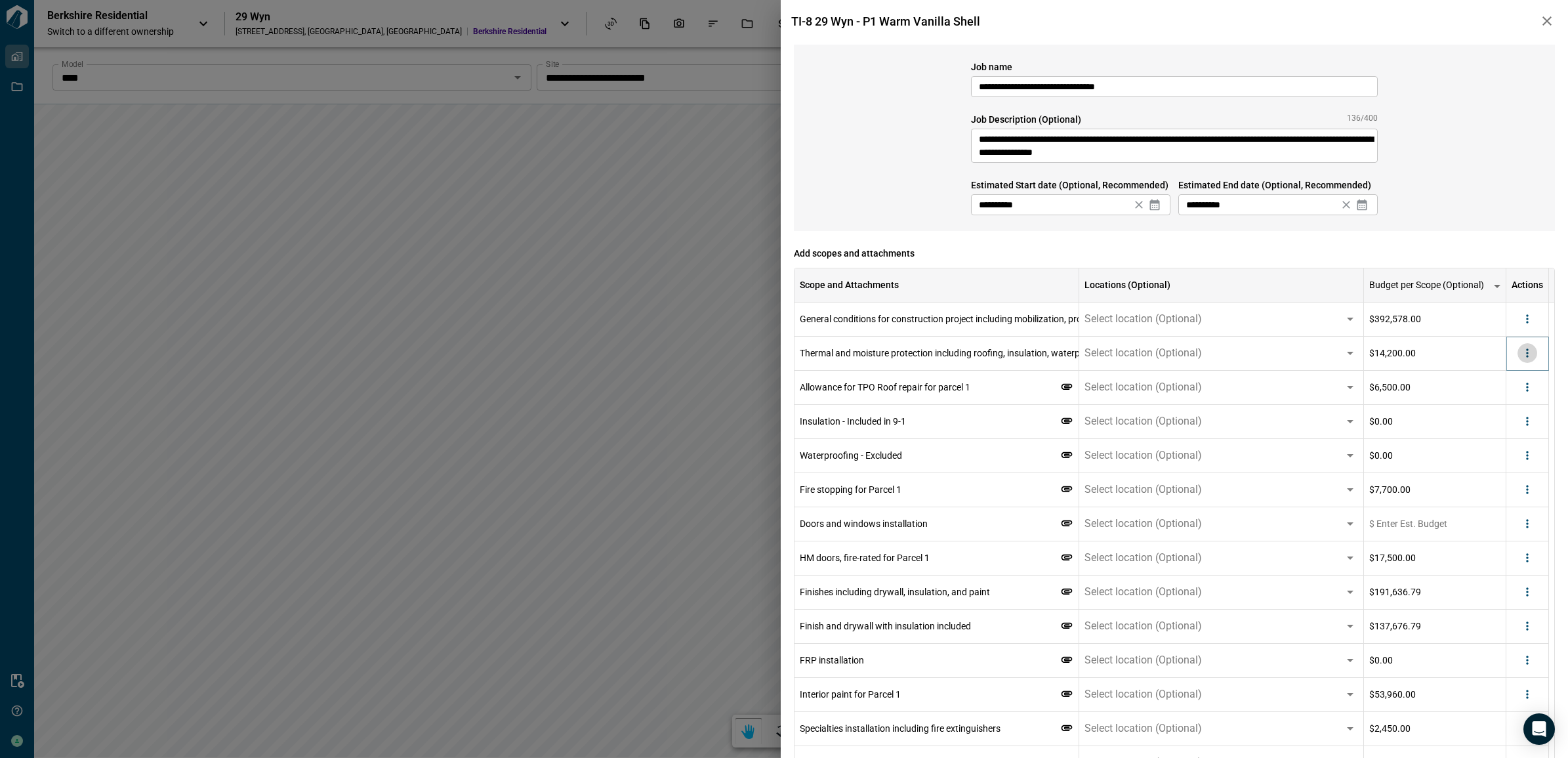
click at [1522, 358] on icon "more" at bounding box center [1527, 353] width 13 height 13
click at [1512, 398] on li "Delete" at bounding box center [1495, 404] width 74 height 24
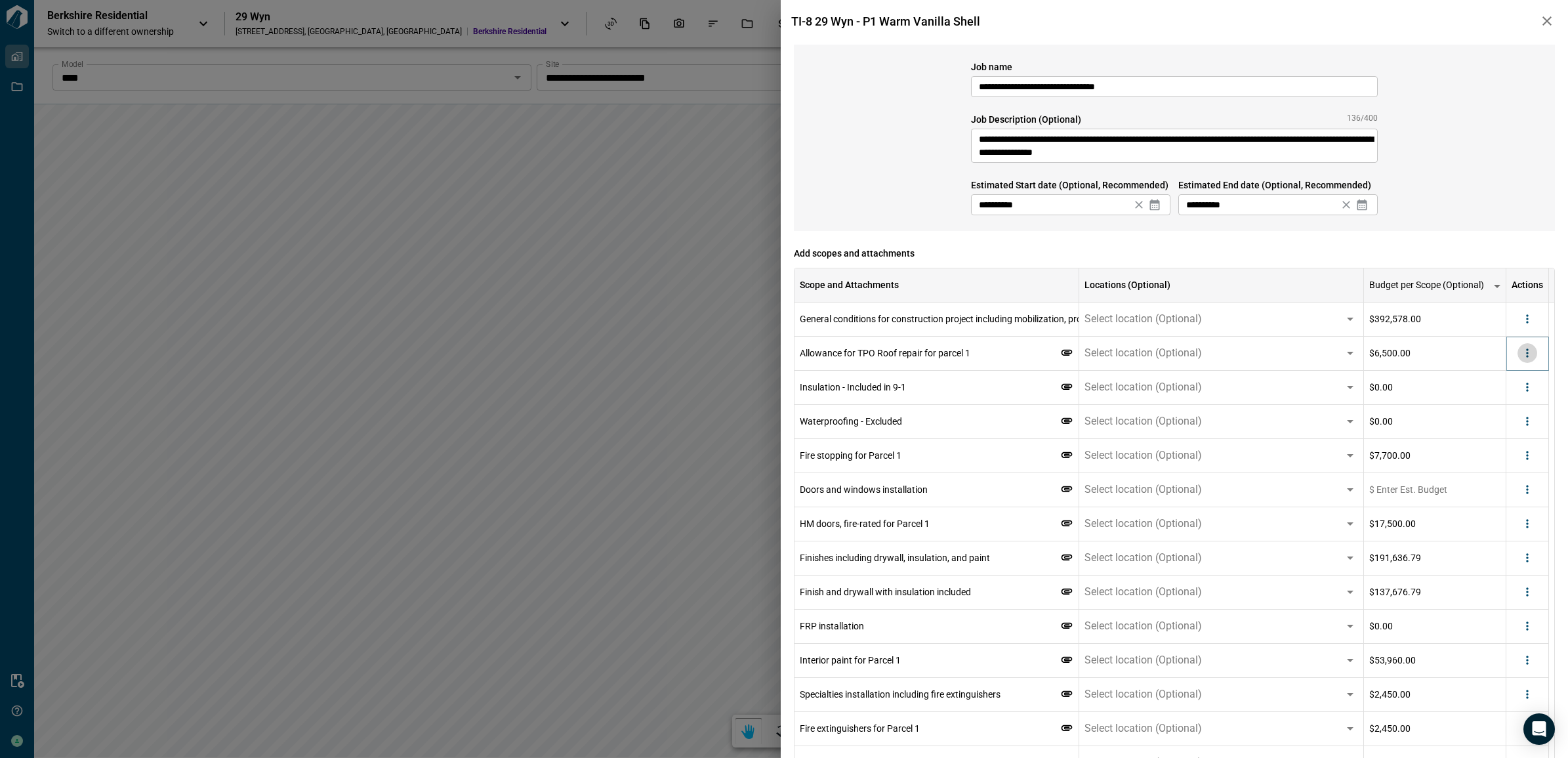
click at [1524, 354] on icon "more" at bounding box center [1527, 353] width 13 height 13
click at [1513, 406] on li "Delete" at bounding box center [1495, 404] width 74 height 24
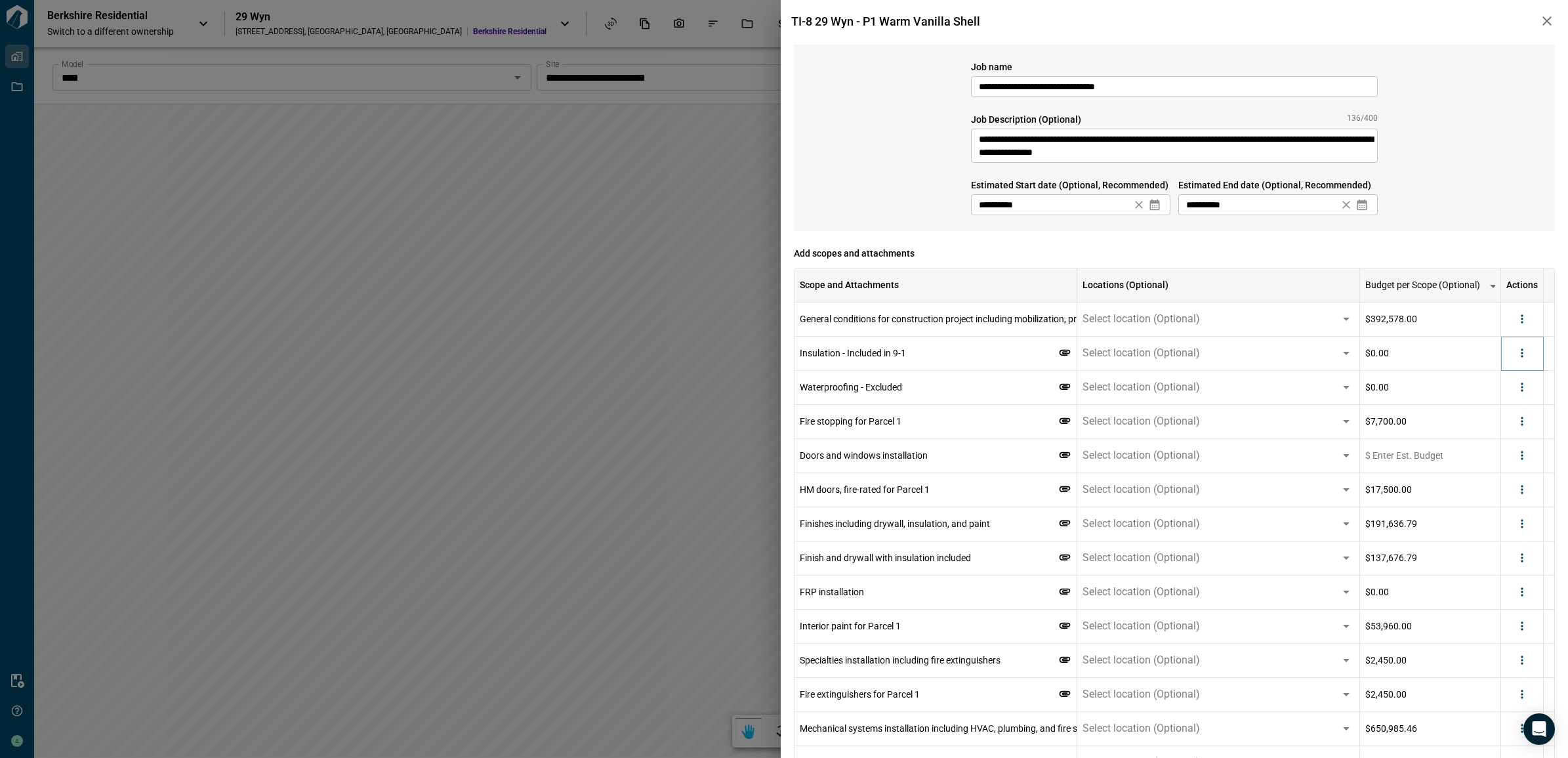
click at [1527, 358] on icon "more" at bounding box center [1522, 353] width 13 height 13
click at [1509, 404] on li "Delete" at bounding box center [1495, 404] width 74 height 24
click at [1527, 381] on icon "more" at bounding box center [1522, 387] width 13 height 13
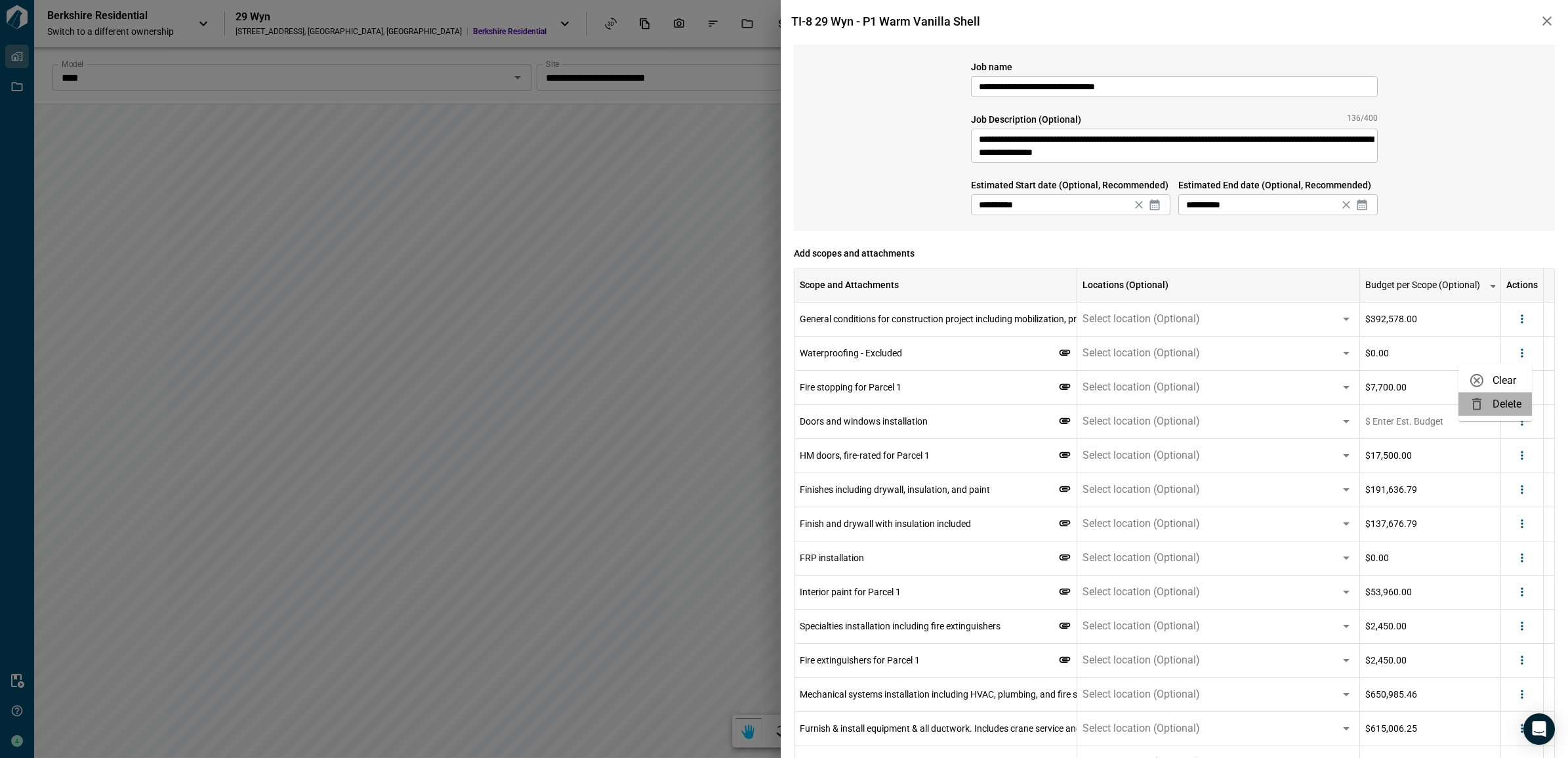
click at [1515, 399] on li "Delete" at bounding box center [1495, 404] width 74 height 24
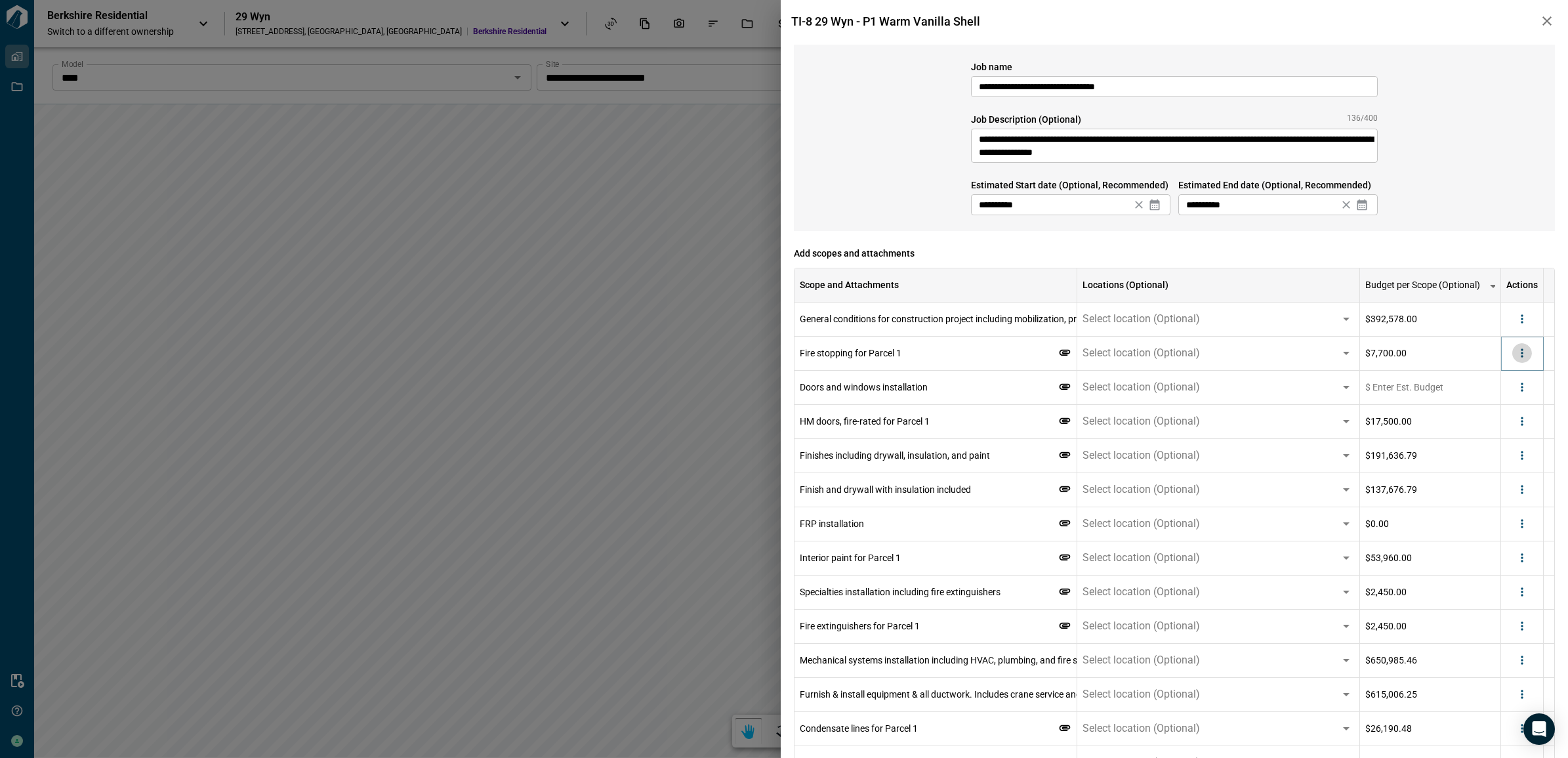
click at [1529, 356] on button "more" at bounding box center [1522, 353] width 20 height 20
click at [1510, 401] on li "Delete" at bounding box center [1495, 404] width 74 height 24
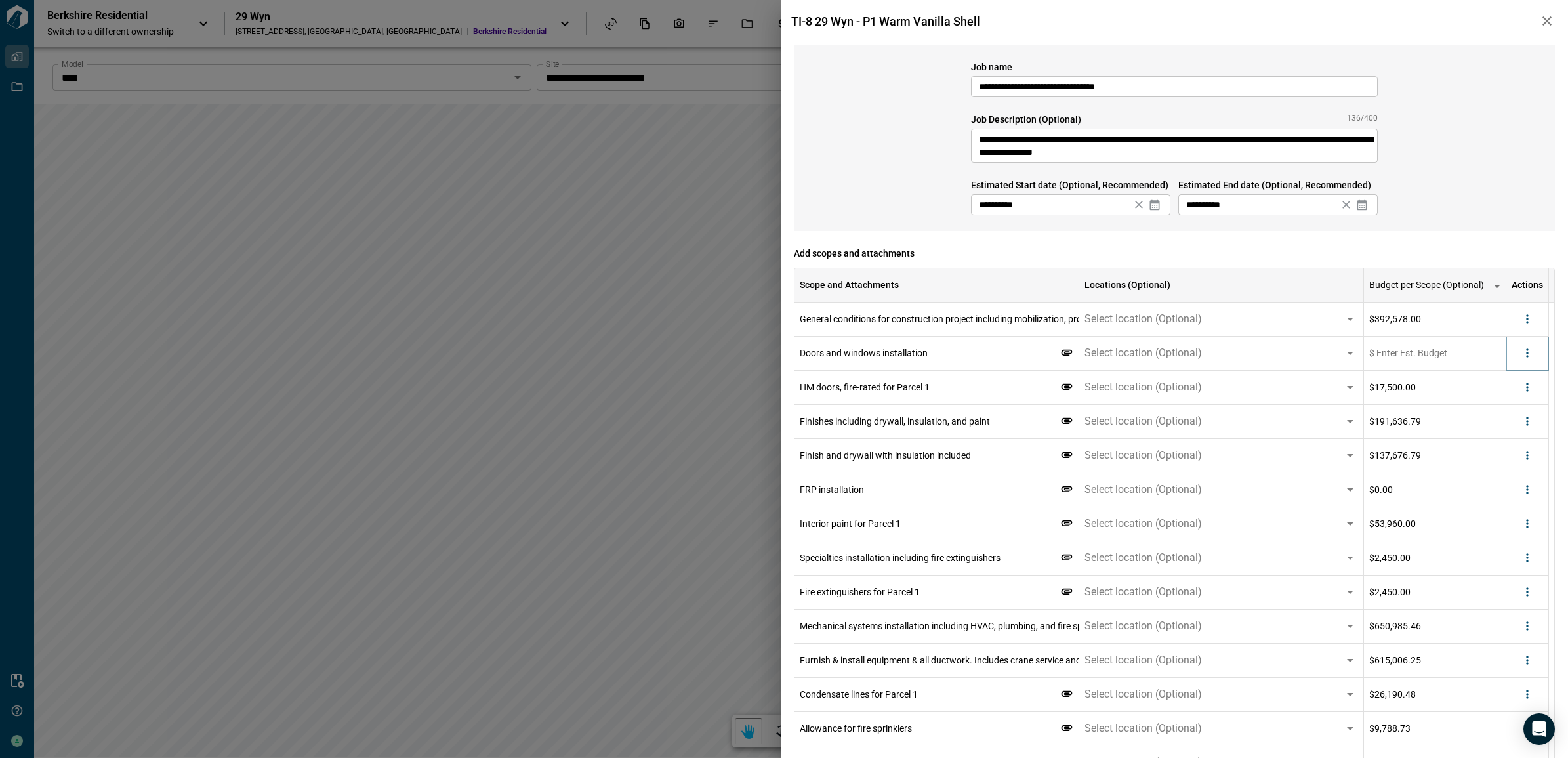
click at [1521, 356] on icon "more" at bounding box center [1527, 353] width 13 height 13
click at [1509, 408] on li "Delete" at bounding box center [1495, 404] width 74 height 24
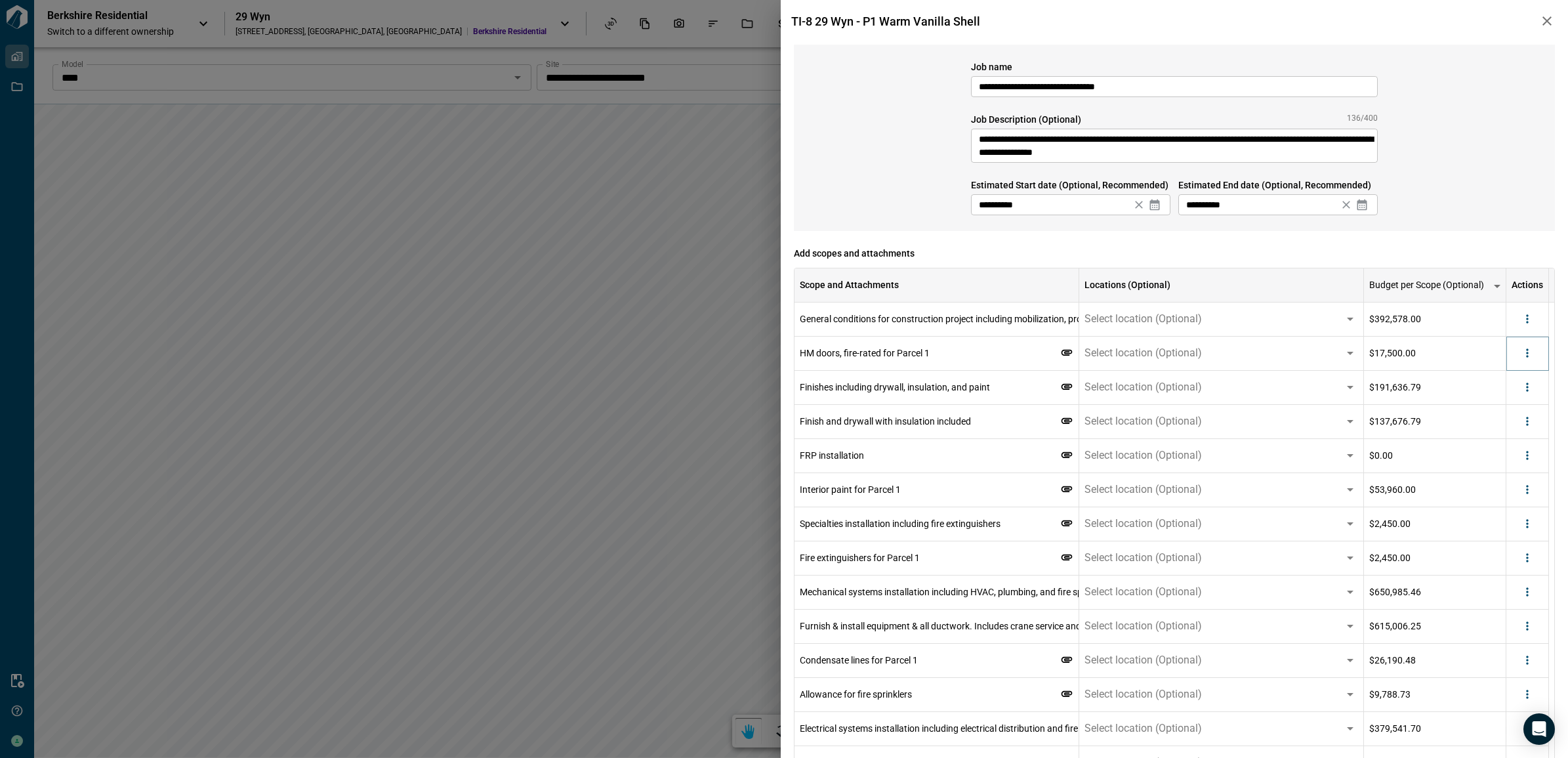
click at [1525, 352] on icon "more" at bounding box center [1527, 353] width 13 height 13
click at [1513, 400] on li "Delete" at bounding box center [1495, 404] width 74 height 24
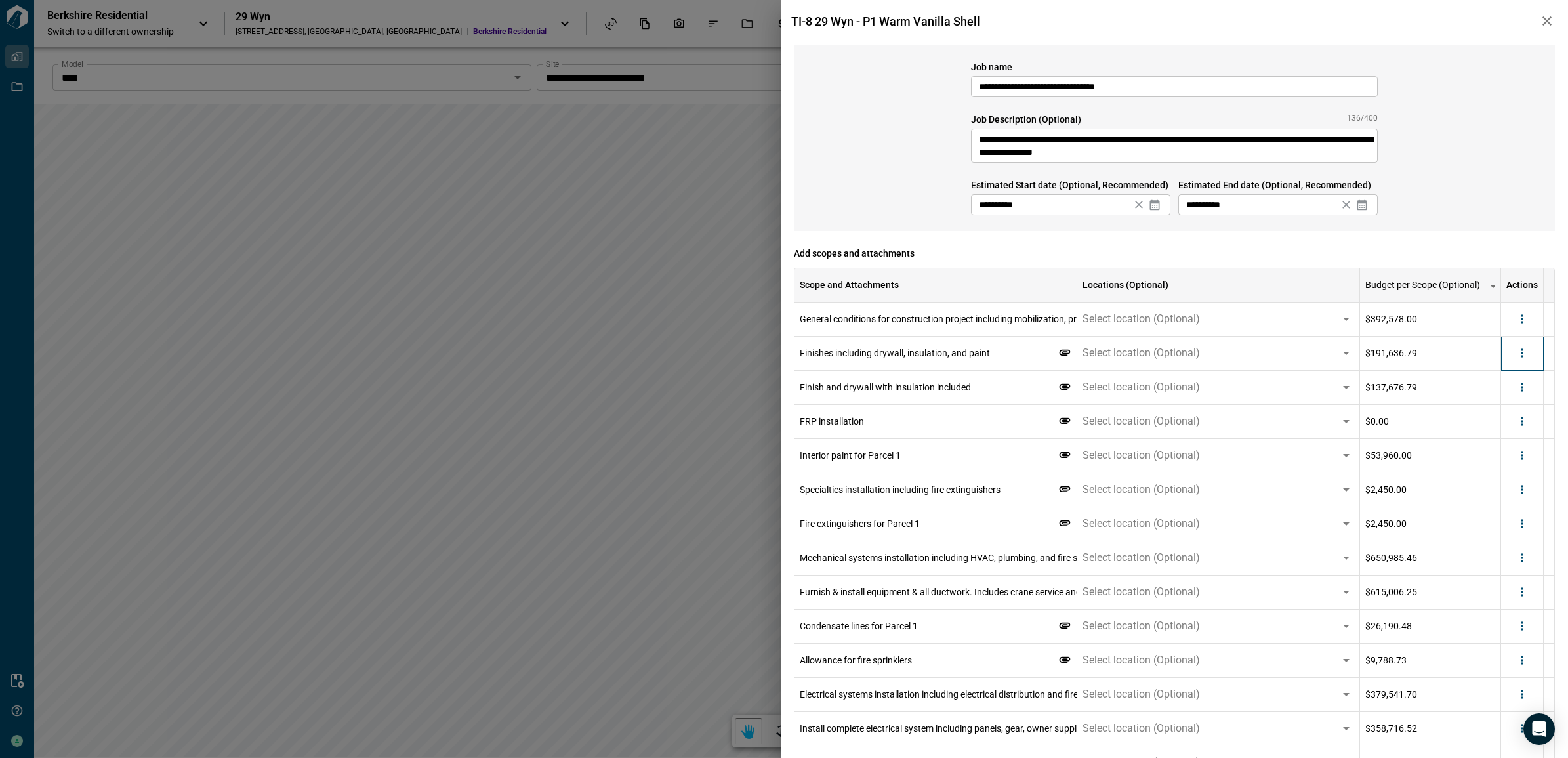
drag, startPoint x: 1536, startPoint y: 353, endPoint x: 1531, endPoint y: 362, distance: 10.3
click at [1534, 355] on div at bounding box center [1522, 354] width 43 height 34
click at [1523, 351] on icon "more" at bounding box center [1522, 353] width 13 height 13
click at [1500, 410] on li "Delete" at bounding box center [1495, 404] width 74 height 24
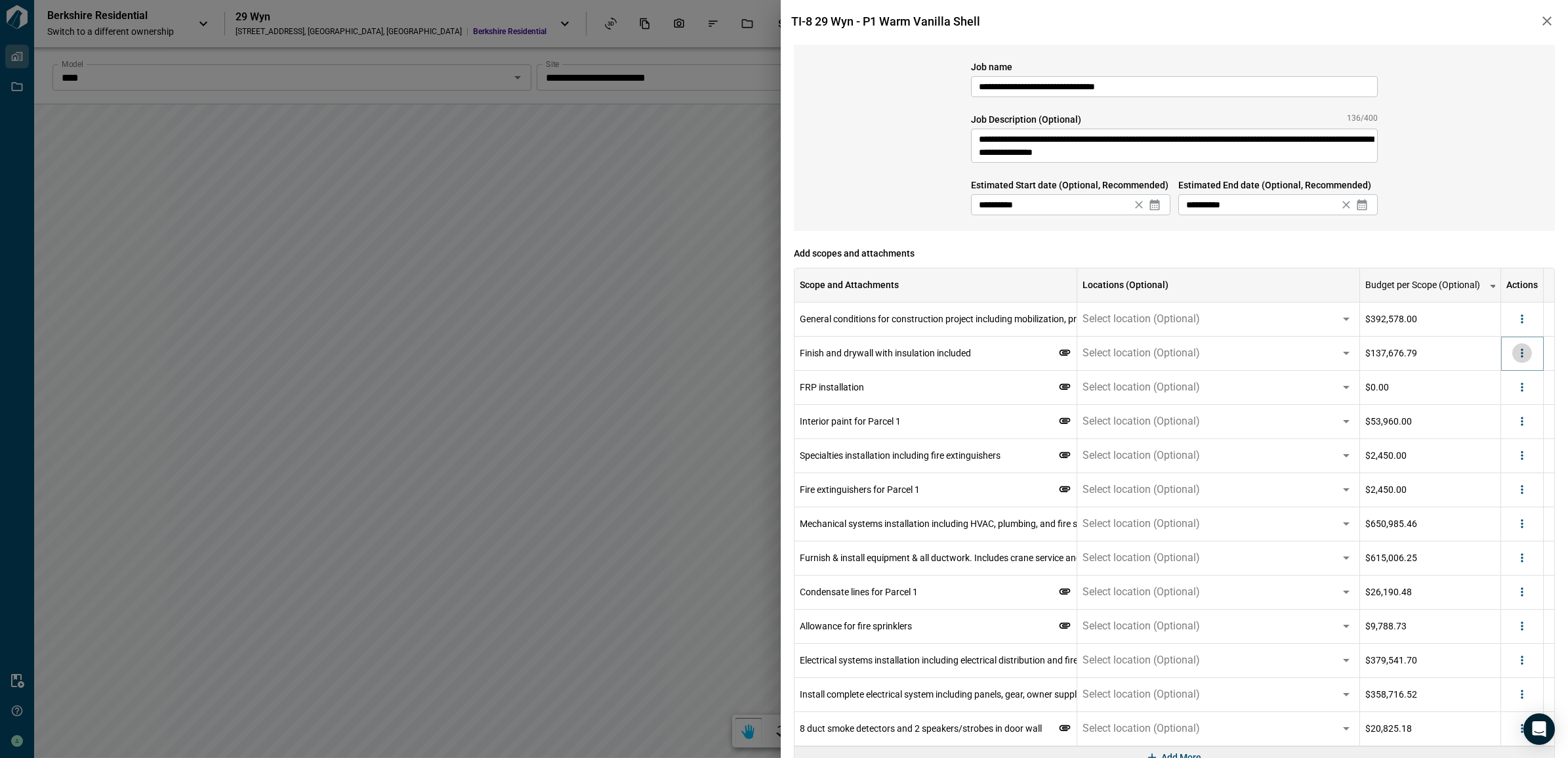
drag, startPoint x: 1527, startPoint y: 353, endPoint x: 1527, endPoint y: 362, distance: 9.0
click at [1527, 354] on icon "more" at bounding box center [1522, 353] width 13 height 13
click at [1514, 401] on li "Delete" at bounding box center [1495, 404] width 74 height 24
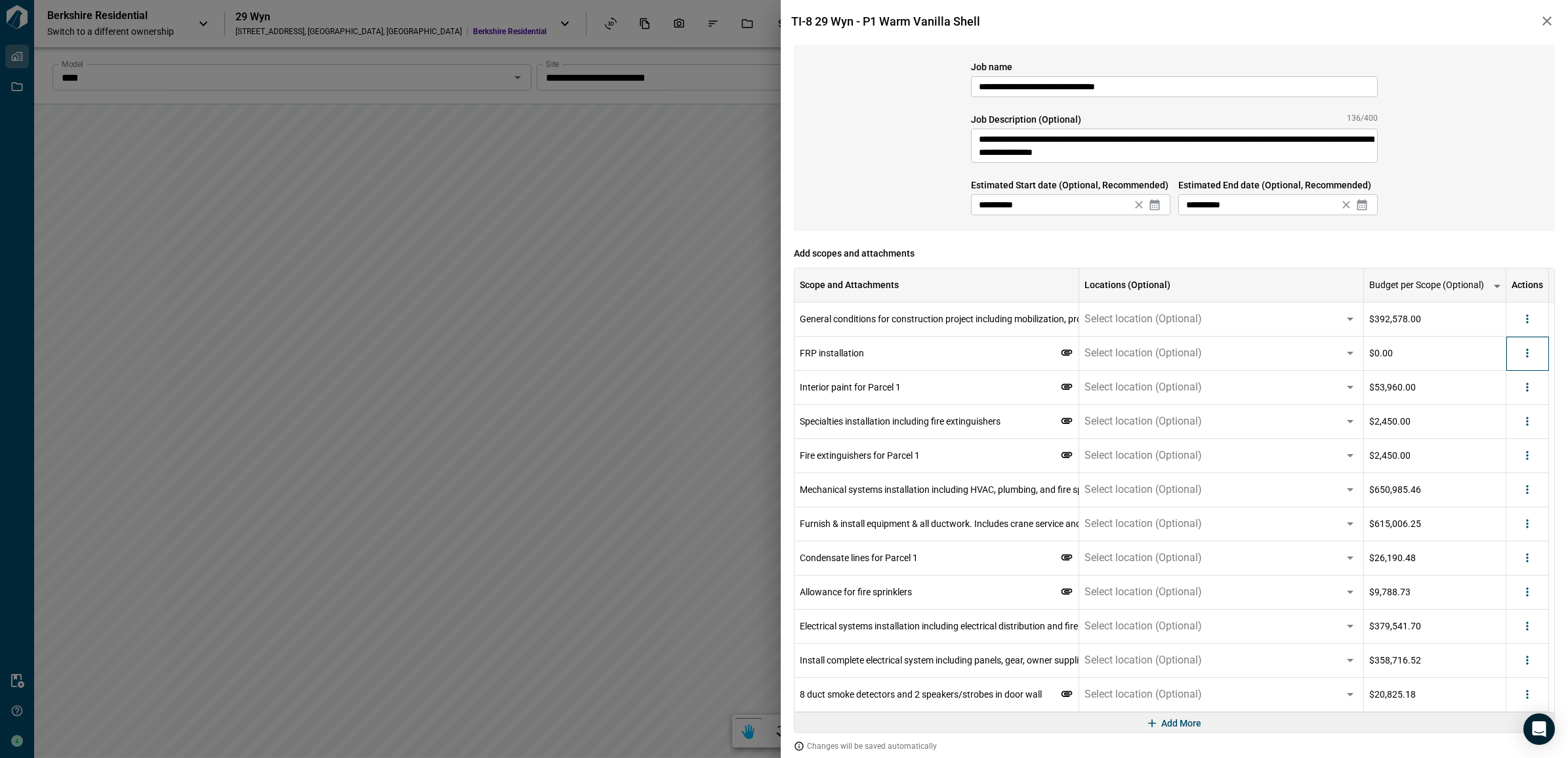
click at [1533, 355] on div at bounding box center [1527, 354] width 43 height 34
click at [1526, 356] on icon "more" at bounding box center [1522, 353] width 13 height 13
click at [1508, 399] on li "Delete" at bounding box center [1495, 404] width 74 height 24
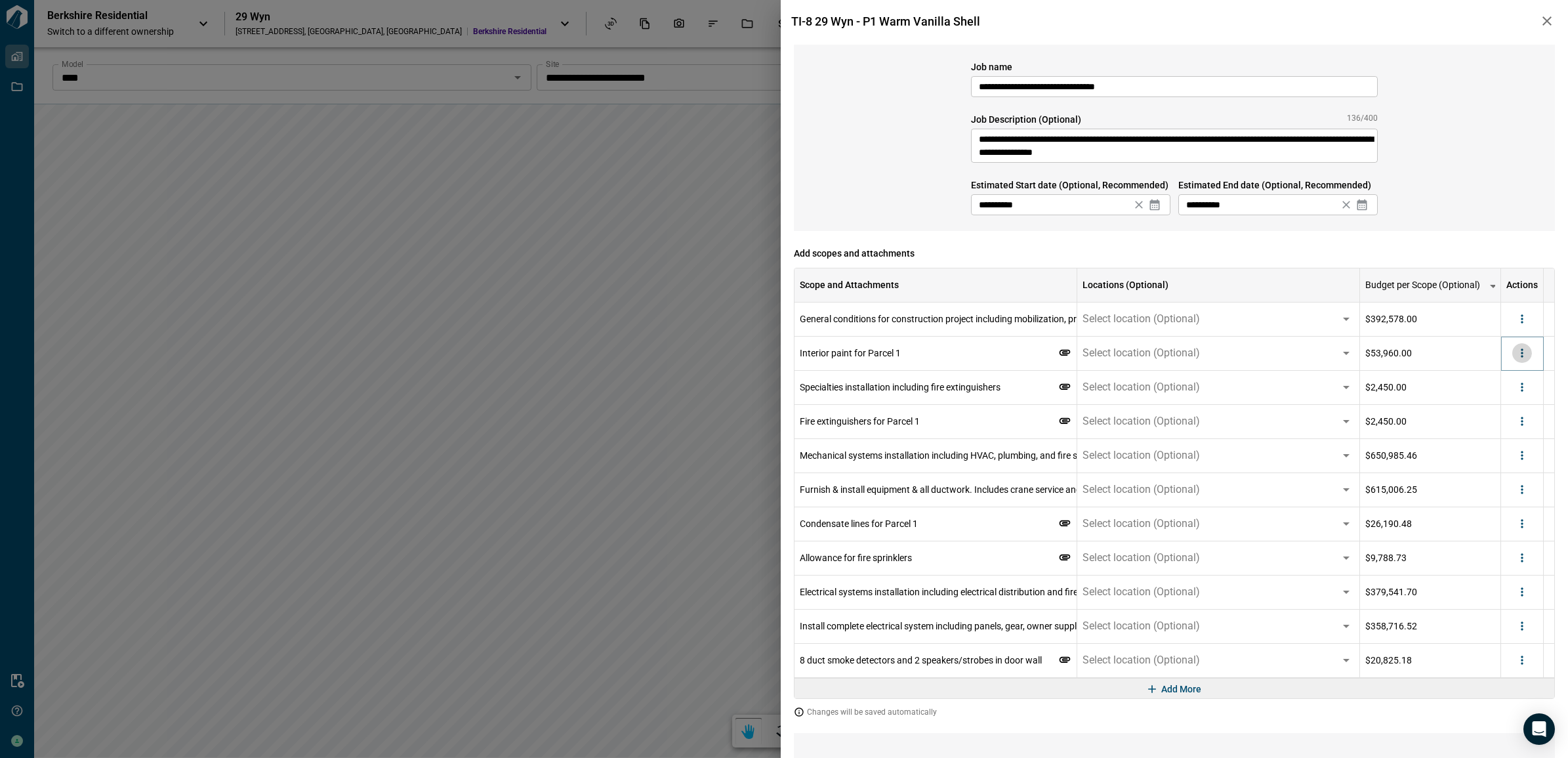
click at [1520, 359] on icon "more" at bounding box center [1522, 353] width 13 height 13
click at [1506, 400] on li "Delete" at bounding box center [1495, 404] width 74 height 24
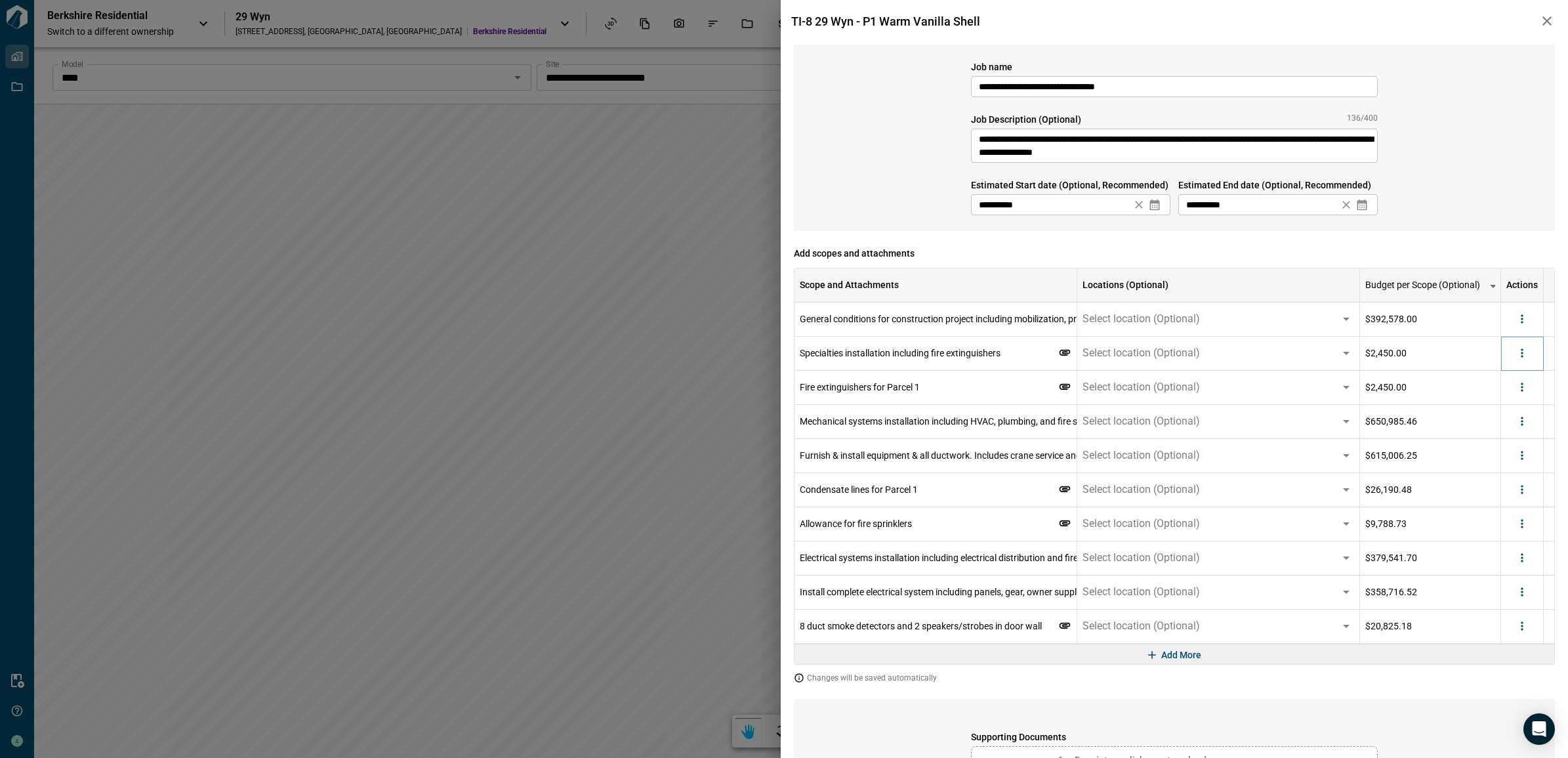
click at [1526, 360] on button "more" at bounding box center [1522, 353] width 20 height 20
click at [1513, 397] on li "Delete" at bounding box center [1495, 404] width 74 height 24
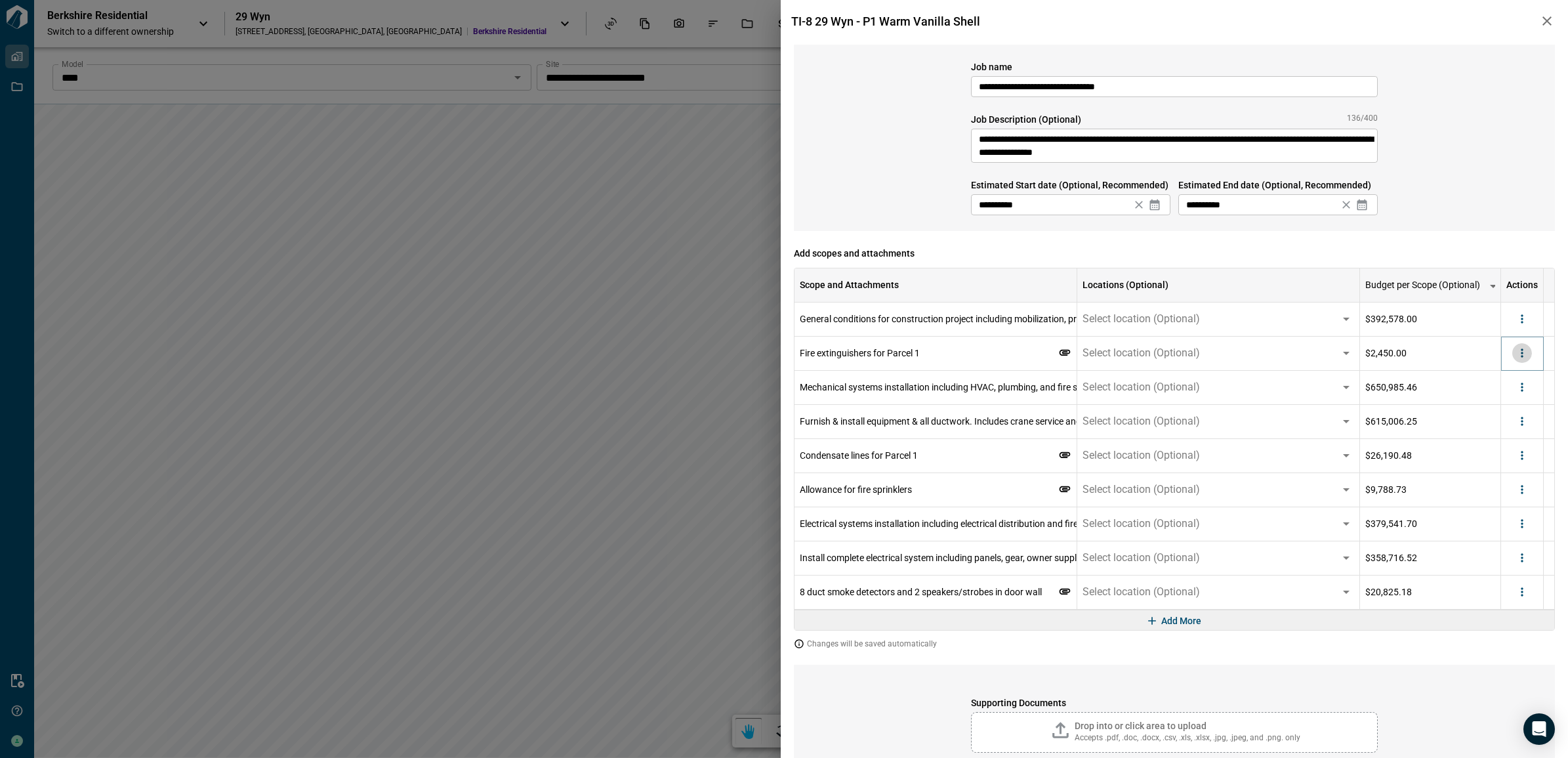
click at [1529, 358] on icon "more" at bounding box center [1522, 353] width 13 height 13
click at [1506, 404] on li "Delete" at bounding box center [1495, 404] width 74 height 24
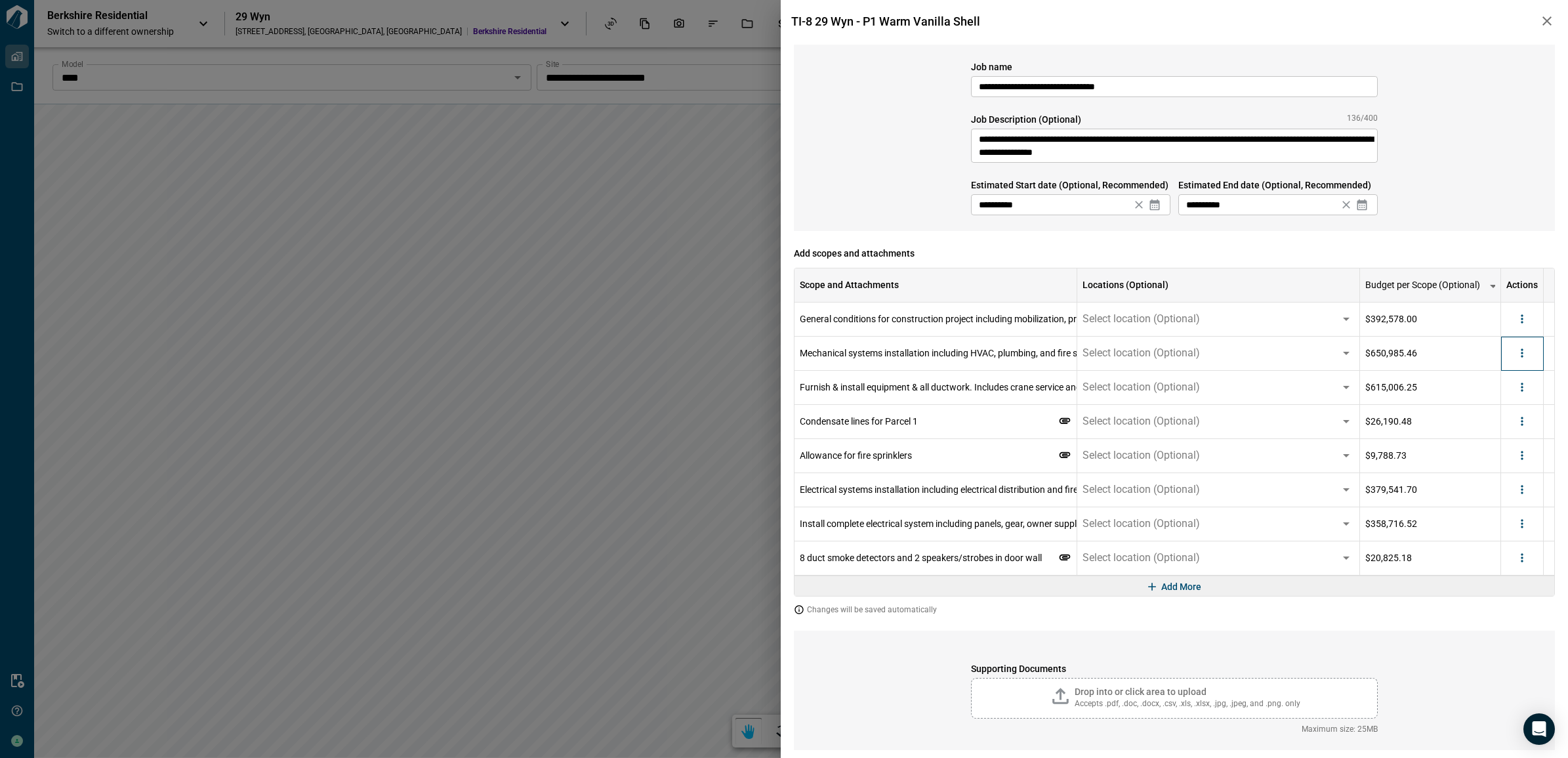
click at [1532, 359] on div at bounding box center [1522, 354] width 43 height 34
drag, startPoint x: 1519, startPoint y: 348, endPoint x: 1513, endPoint y: 362, distance: 15.2
click at [1519, 349] on icon "more" at bounding box center [1522, 353] width 13 height 13
drag, startPoint x: 1504, startPoint y: 406, endPoint x: 1529, endPoint y: 363, distance: 49.7
click at [1504, 406] on li "Delete" at bounding box center [1495, 404] width 74 height 24
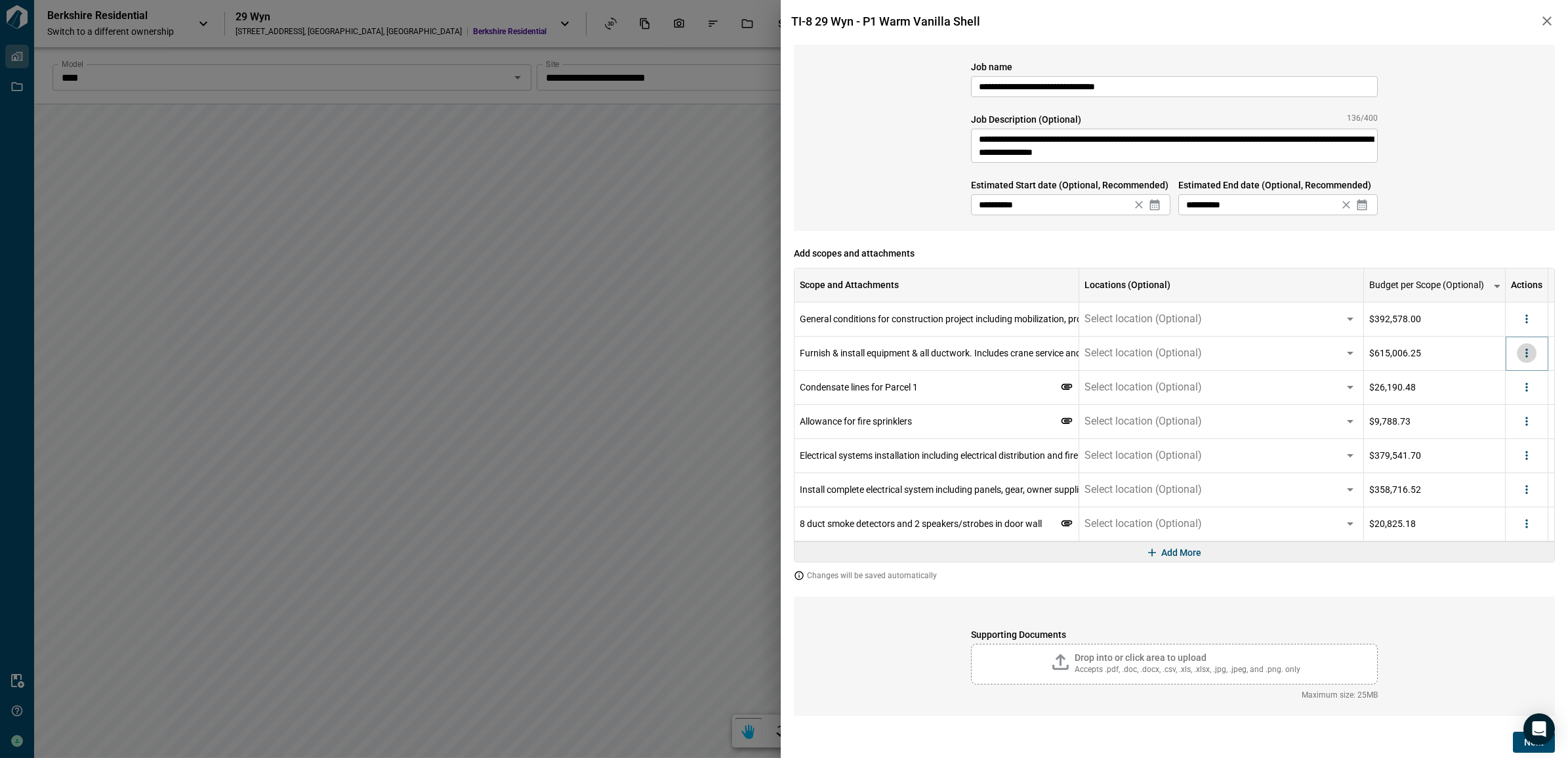
click at [1530, 356] on icon "more" at bounding box center [1527, 353] width 13 height 13
click at [1519, 397] on li "Delete" at bounding box center [1500, 404] width 74 height 24
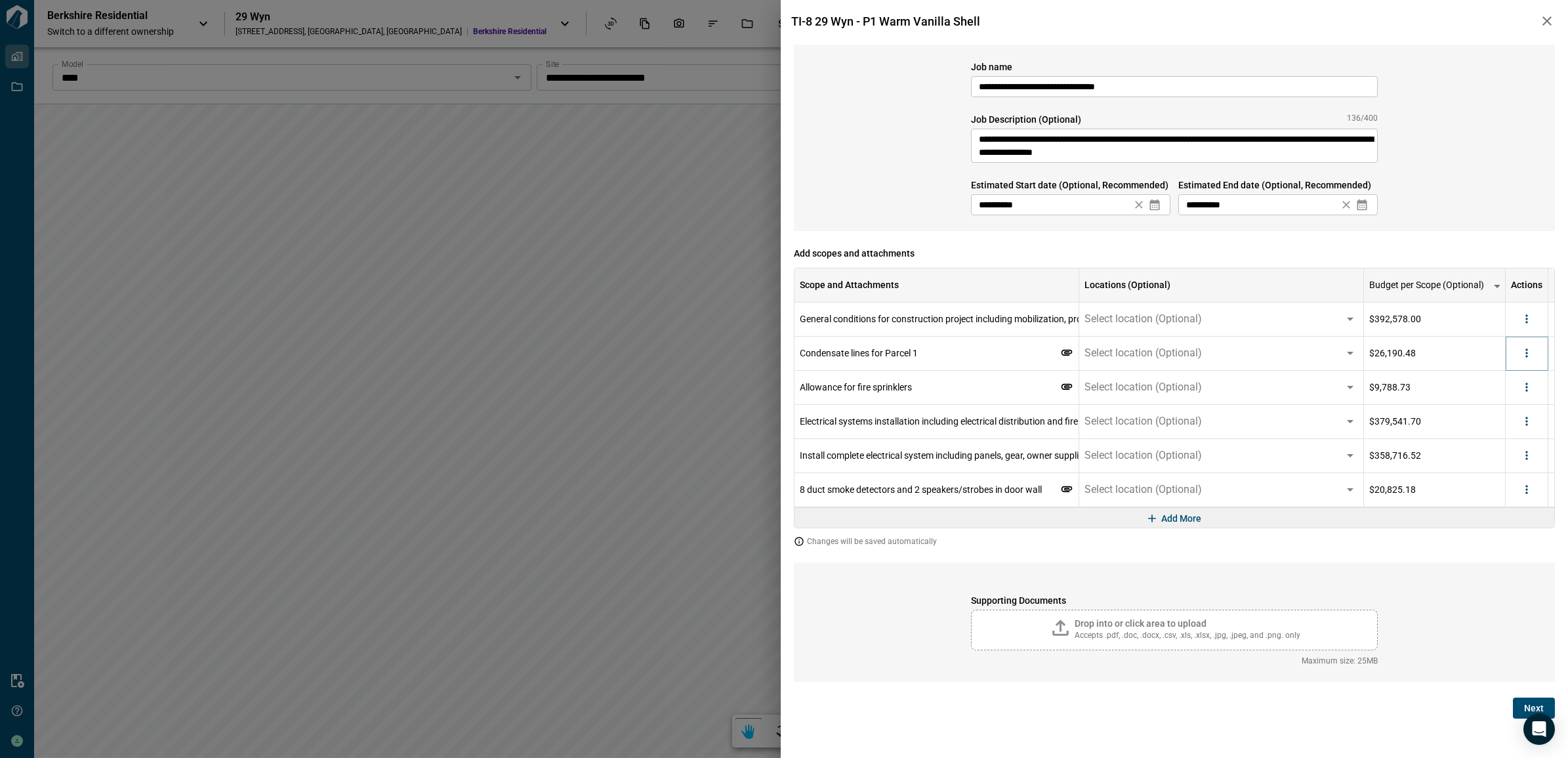
click at [1531, 356] on icon "more" at bounding box center [1527, 353] width 13 height 13
drag, startPoint x: 1510, startPoint y: 398, endPoint x: 1532, endPoint y: 371, distance: 34.8
click at [1509, 399] on li "Delete" at bounding box center [1500, 404] width 74 height 24
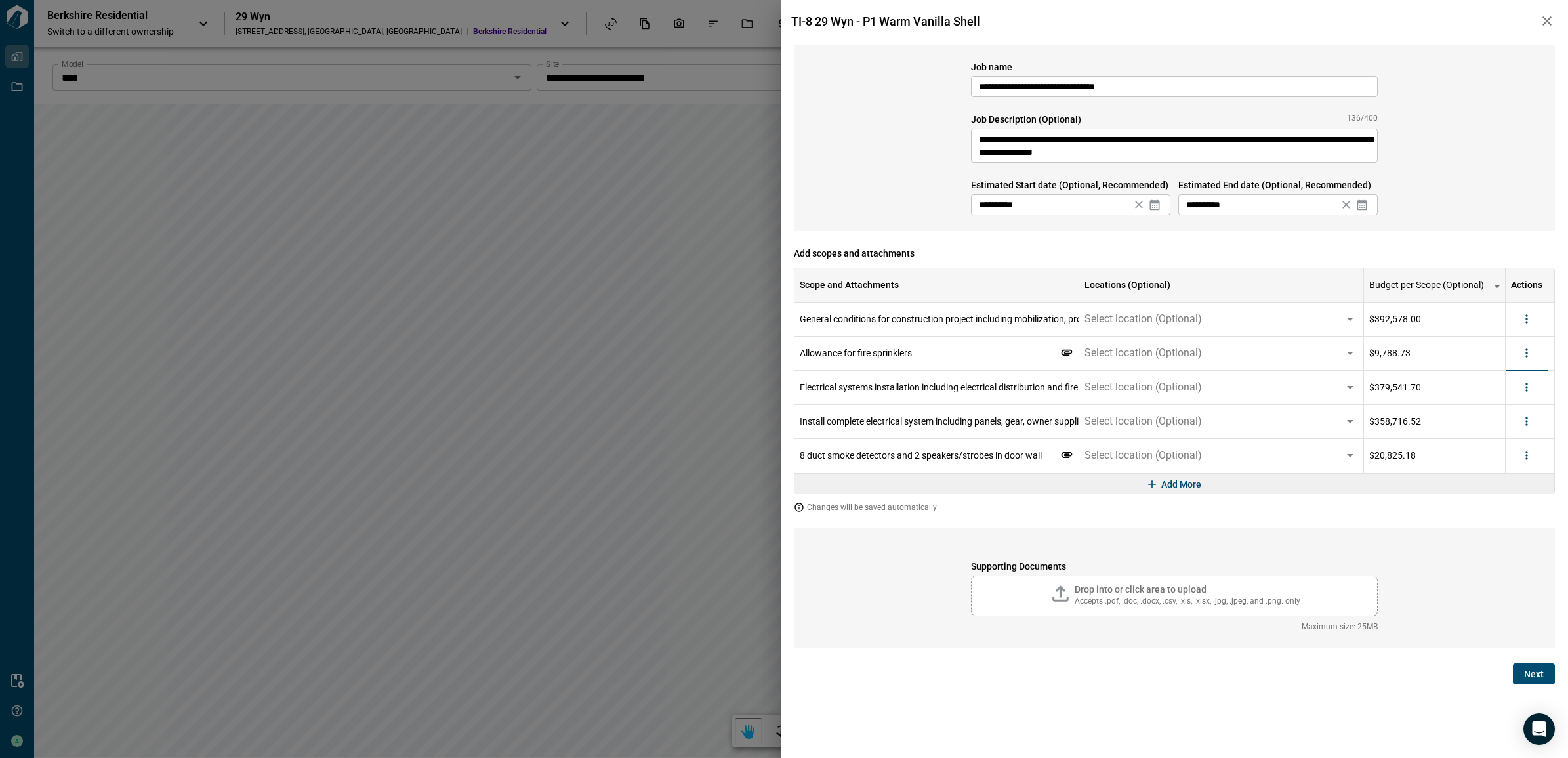
click at [1539, 352] on div at bounding box center [1527, 354] width 43 height 34
click at [1523, 361] on button "more" at bounding box center [1527, 353] width 20 height 20
click at [1508, 402] on li "Delete" at bounding box center [1500, 404] width 74 height 24
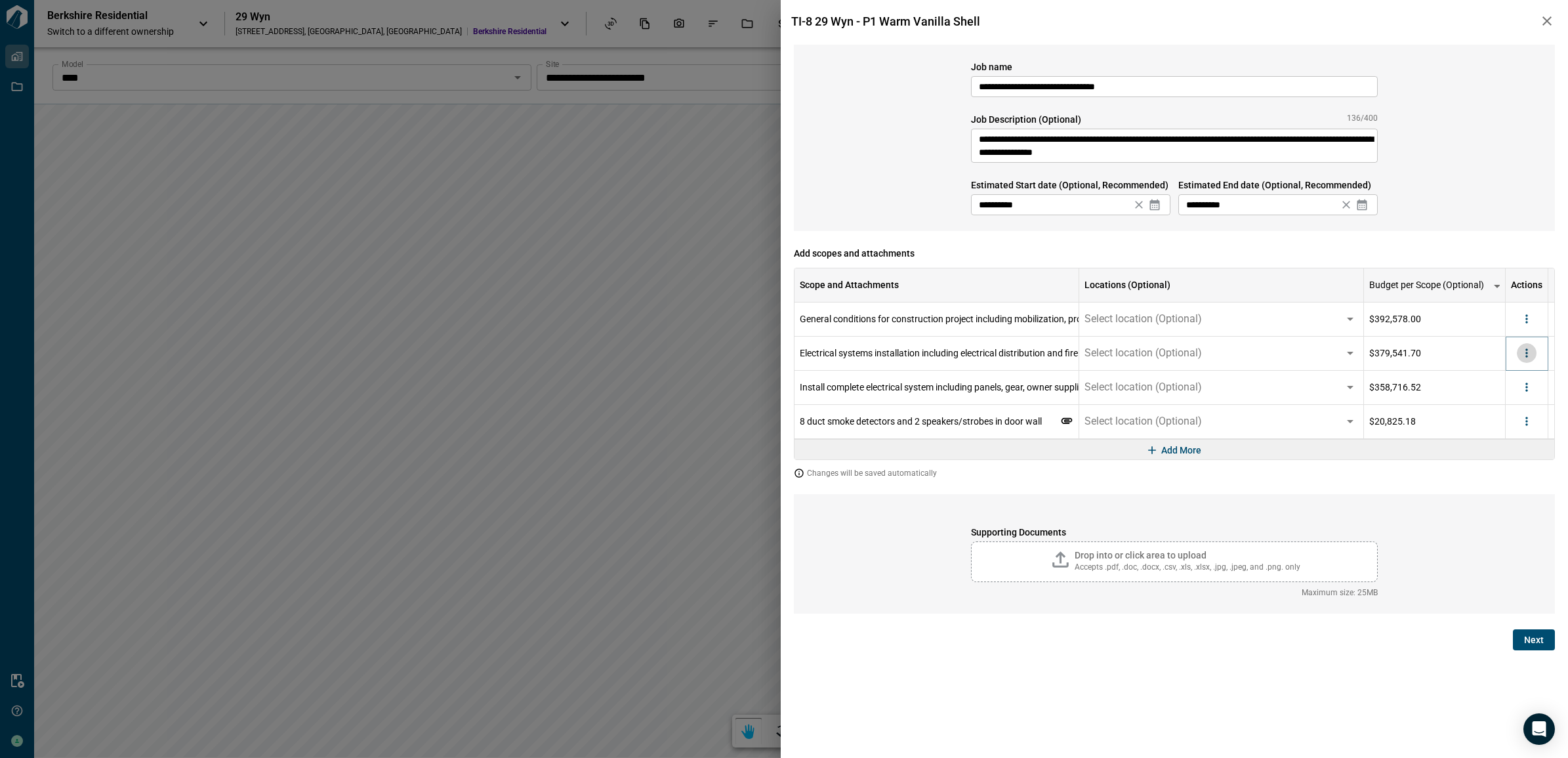
click at [1532, 355] on icon "more" at bounding box center [1527, 353] width 13 height 13
click at [1498, 404] on li "Delete" at bounding box center [1500, 404] width 74 height 24
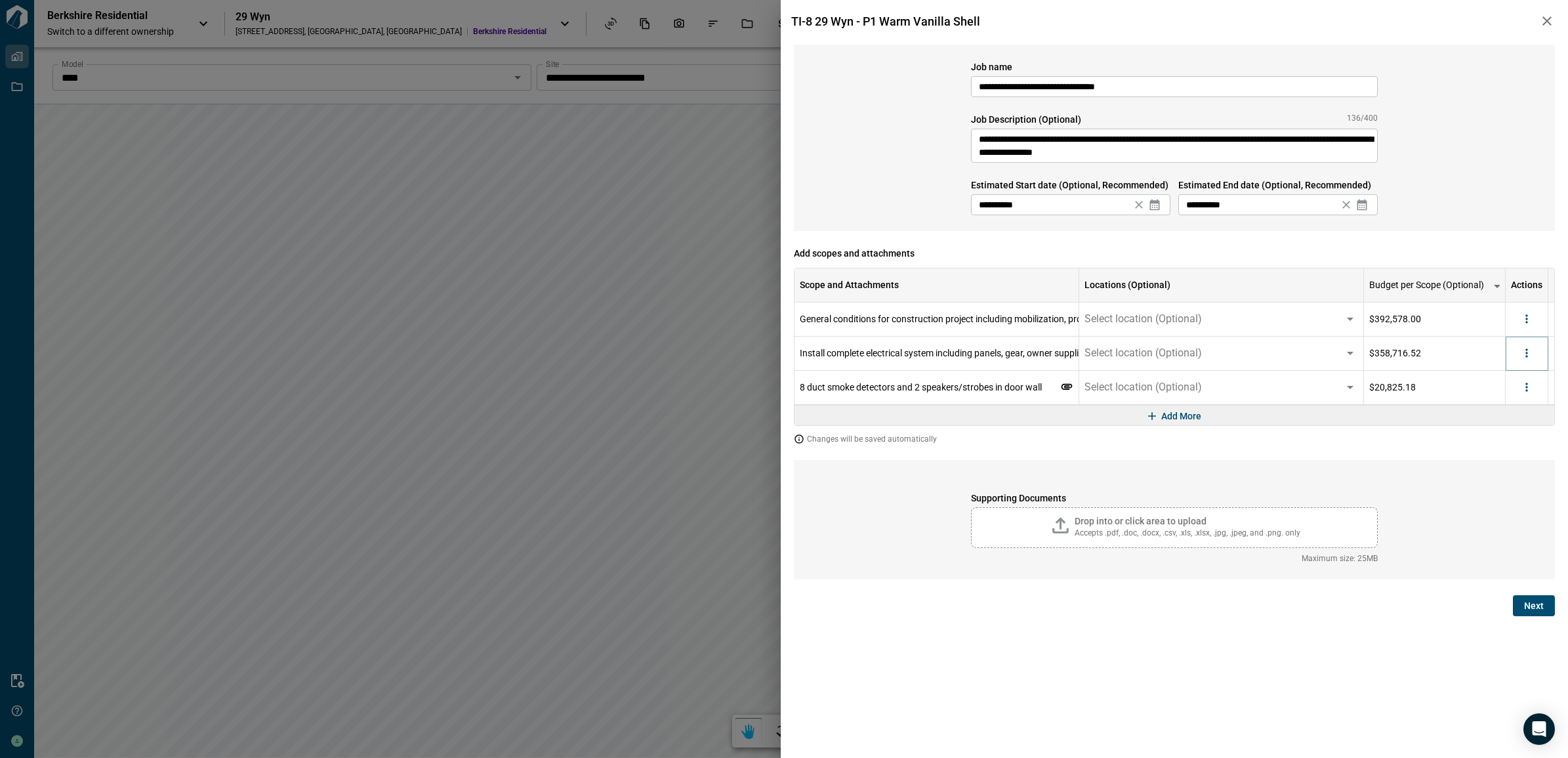
click at [1529, 355] on icon "more" at bounding box center [1527, 353] width 13 height 13
click at [1501, 402] on li "Delete" at bounding box center [1500, 404] width 74 height 24
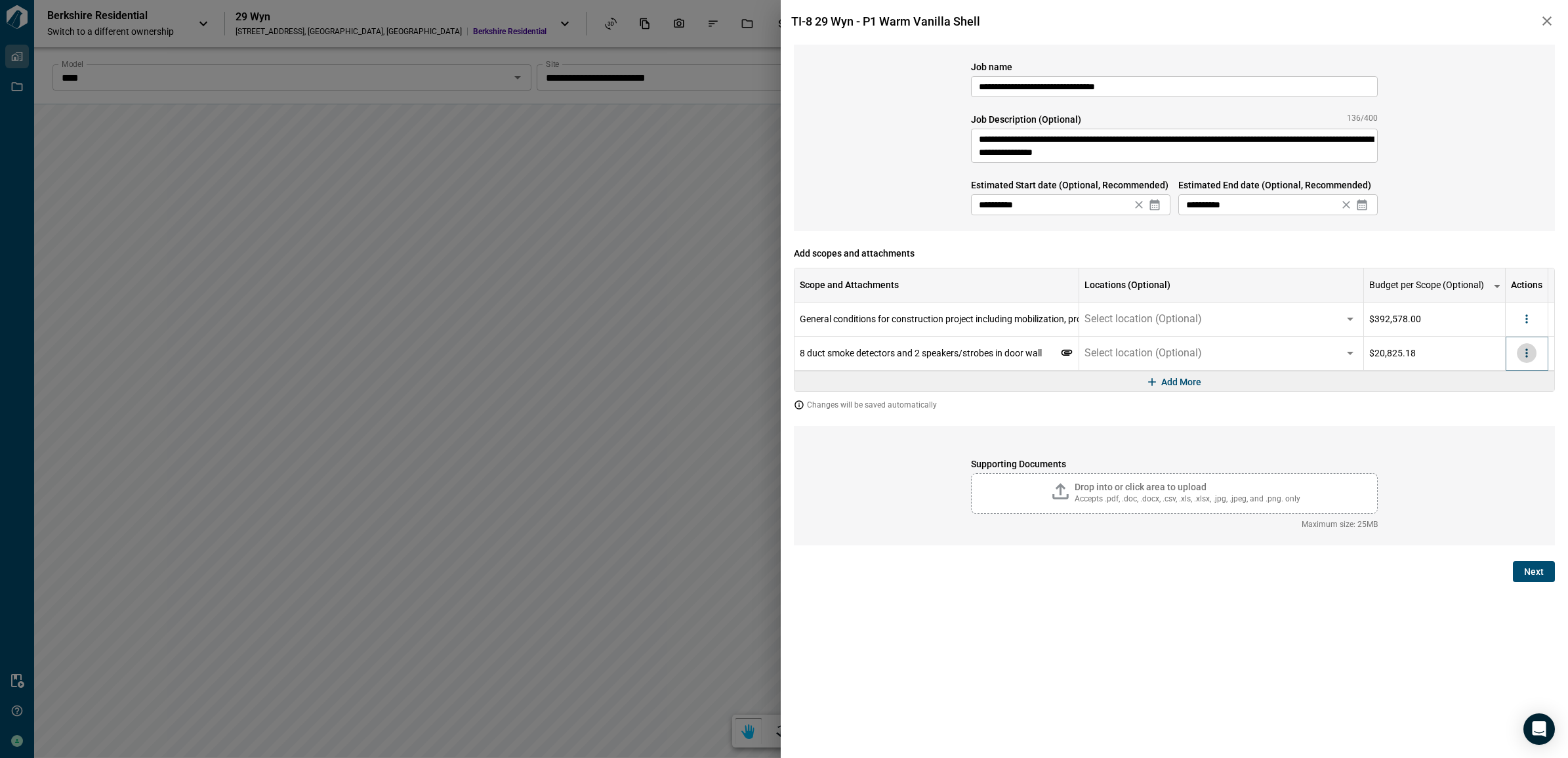
click at [1529, 355] on icon "more" at bounding box center [1527, 353] width 13 height 13
click at [1508, 404] on li "Delete" at bounding box center [1500, 404] width 74 height 24
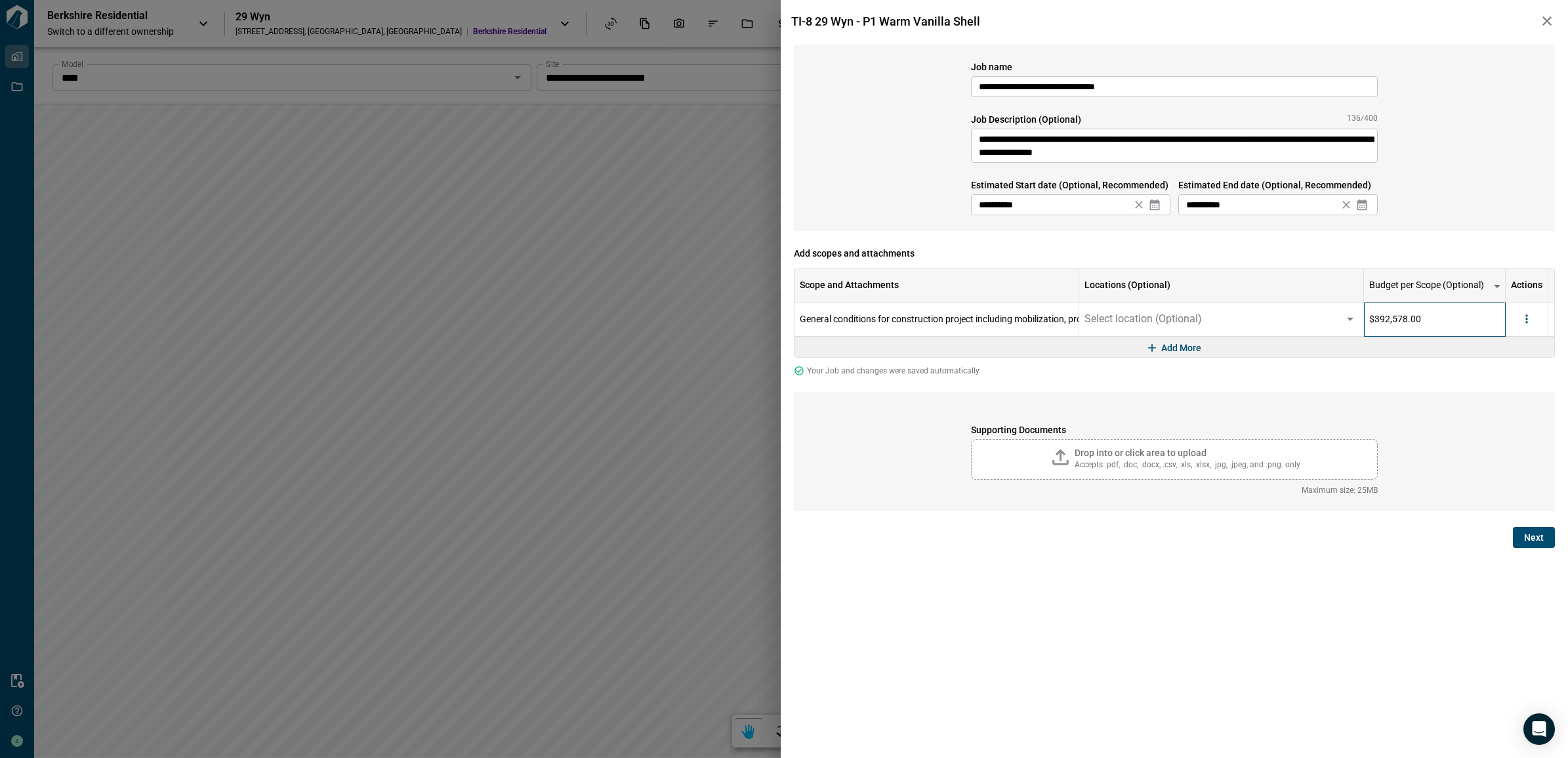
click at [1428, 323] on div "$392,578.00" at bounding box center [1435, 320] width 143 height 34
drag, startPoint x: 1428, startPoint y: 319, endPoint x: 1318, endPoint y: 310, distance: 110.4
click at [1318, 312] on div "General conditions for construction project including mobilization, protection,…" at bounding box center [1176, 320] width 765 height 34
type input "**********"
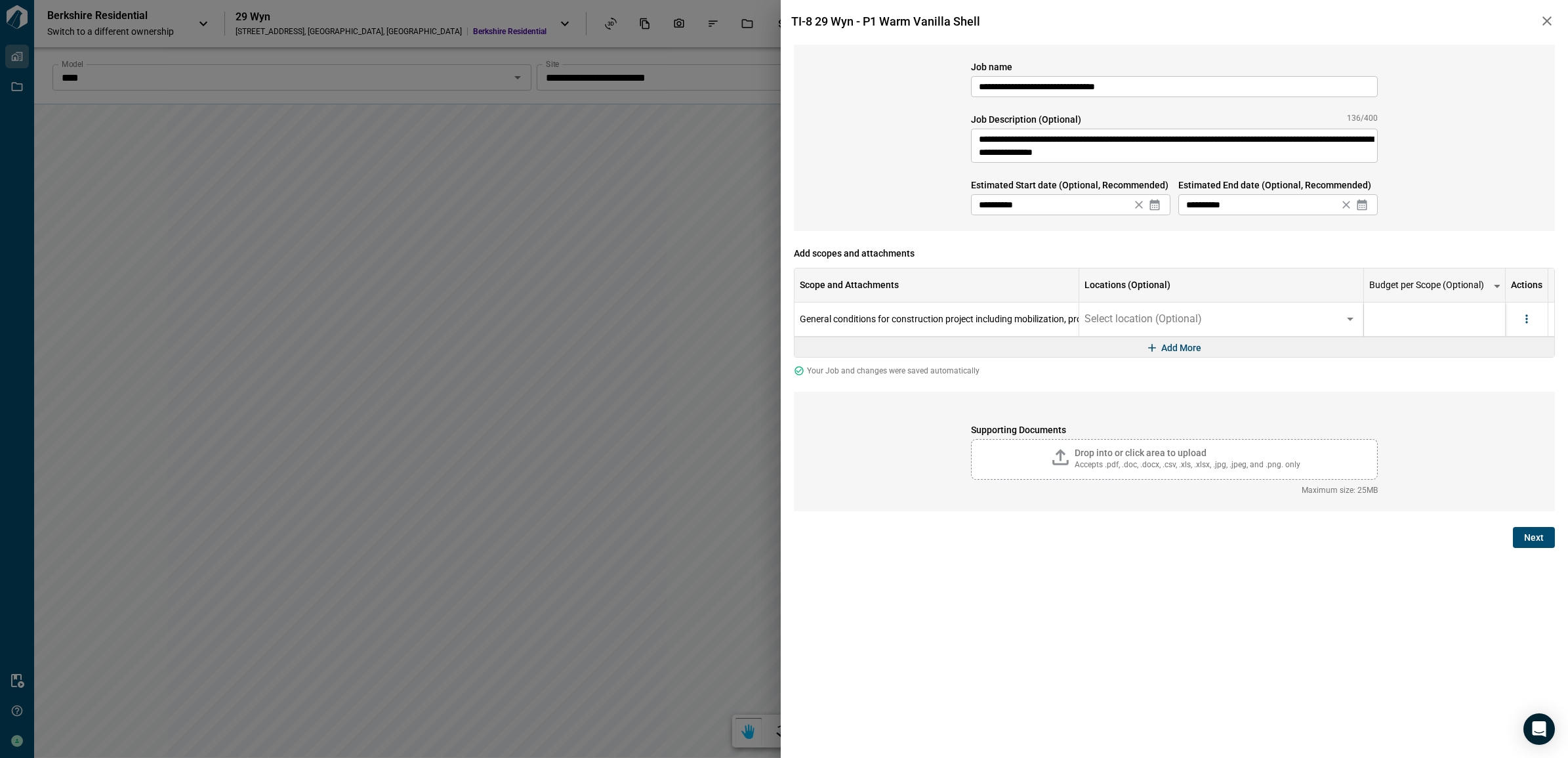
click at [1469, 170] on div "**********" at bounding box center [1174, 137] width 761 height 186
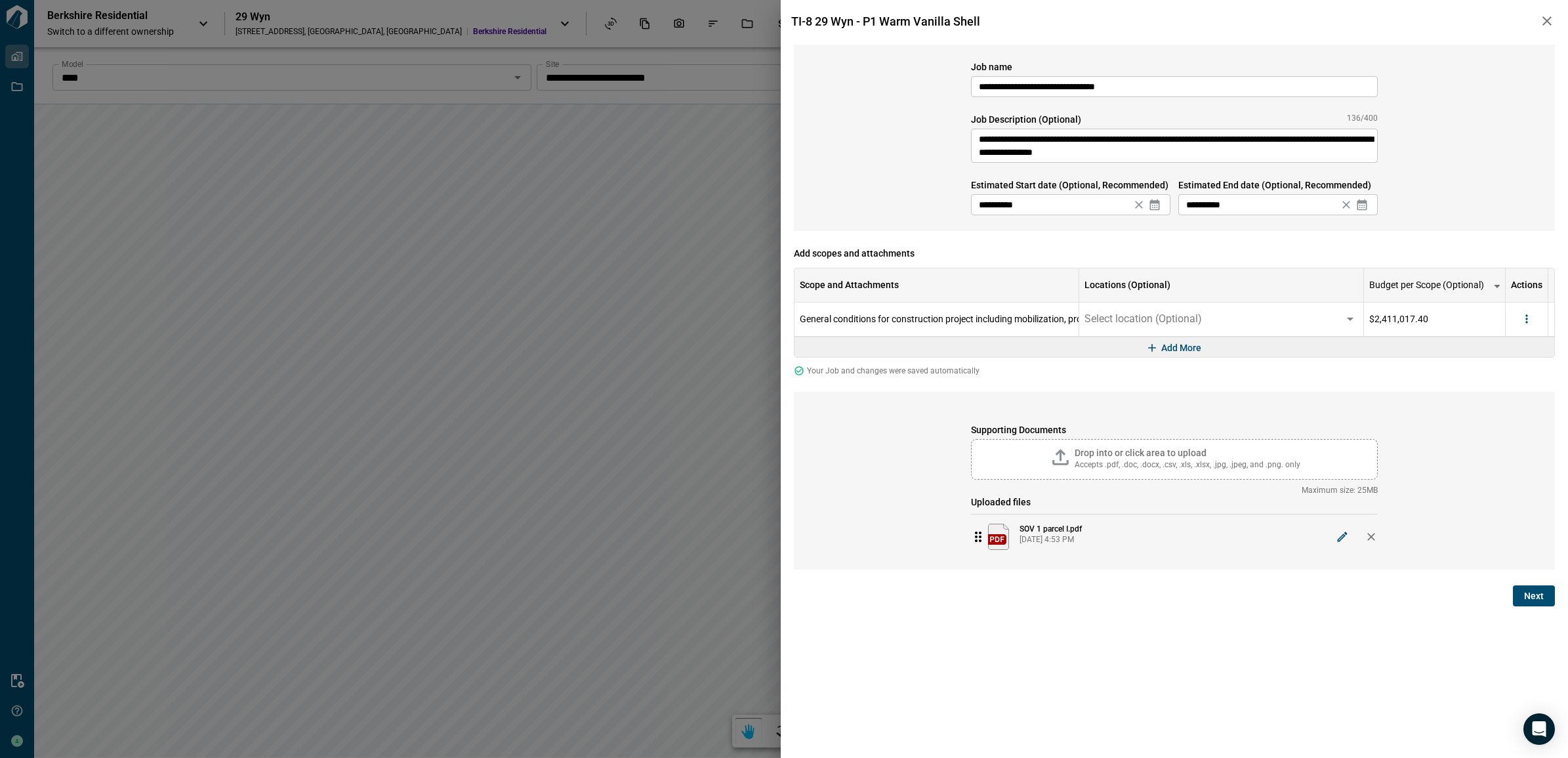
click at [1525, 597] on span "Next" at bounding box center [1534, 596] width 20 height 13
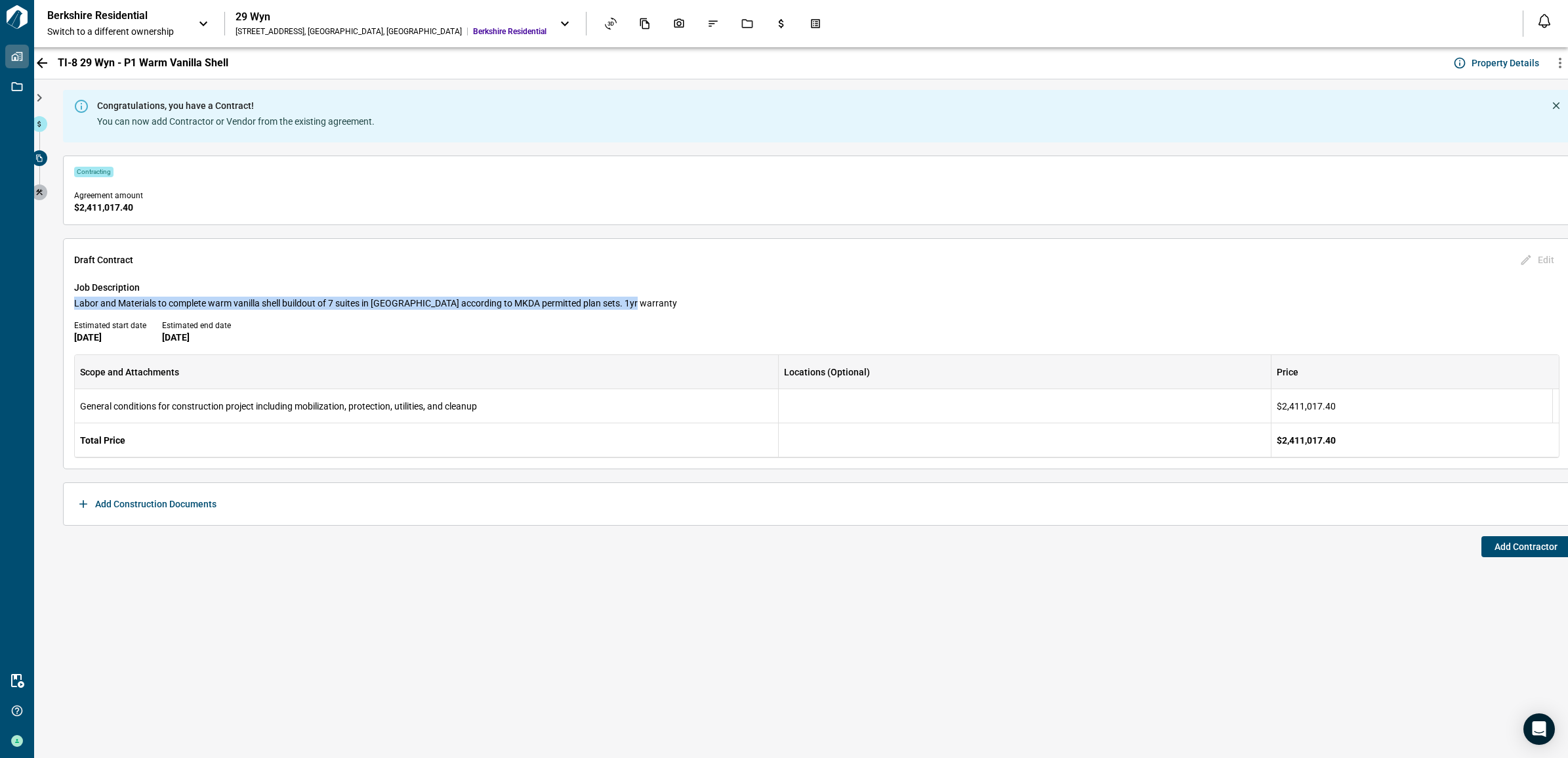
drag, startPoint x: 76, startPoint y: 302, endPoint x: 631, endPoint y: 308, distance: 555.0
click at [631, 308] on span "Labor and Materials to complete warm vanilla shell buildout of 7 suites in [GEO…" at bounding box center [817, 303] width 1485 height 13
copy span "Labor and Materials to complete warm vanilla shell buildout of 7 suites in [GEO…"
click at [1506, 546] on span "Add Contractor" at bounding box center [1526, 546] width 63 height 13
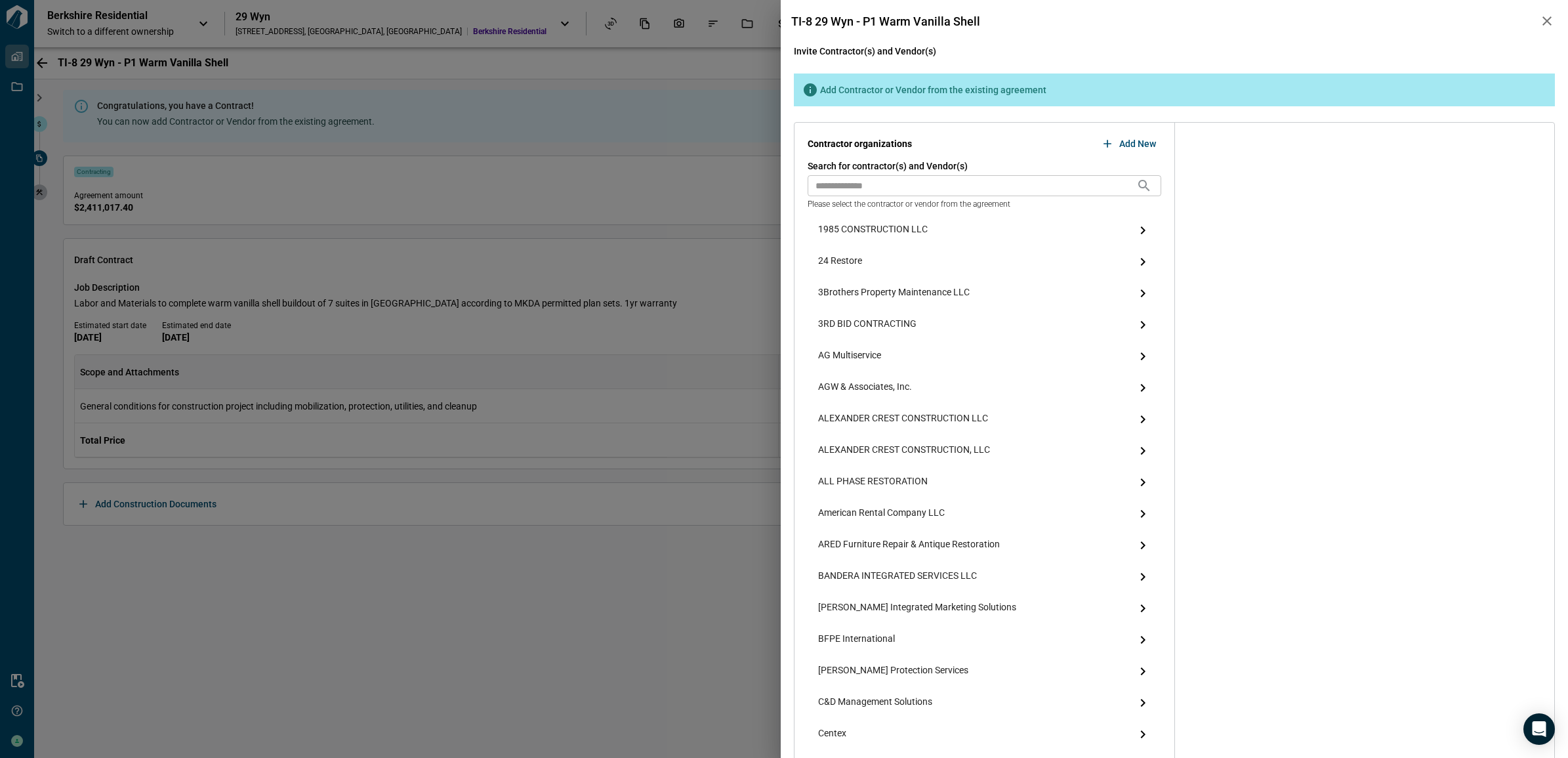
drag, startPoint x: 935, startPoint y: 195, endPoint x: 911, endPoint y: 195, distance: 24.0
click at [934, 195] on input "text" at bounding box center [972, 185] width 329 height 21
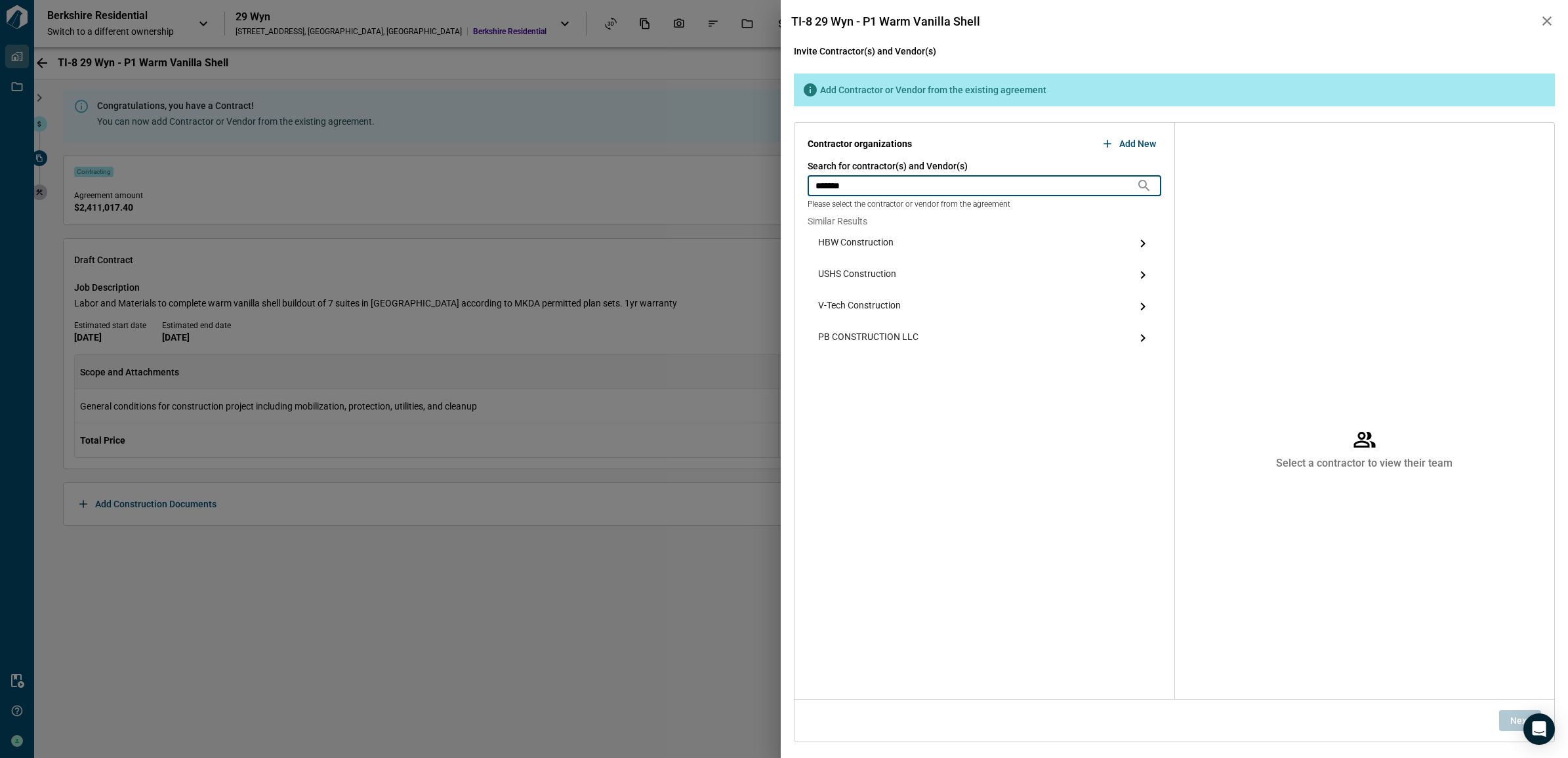
type input "*******"
click at [1103, 140] on icon "button" at bounding box center [1107, 144] width 13 height 13
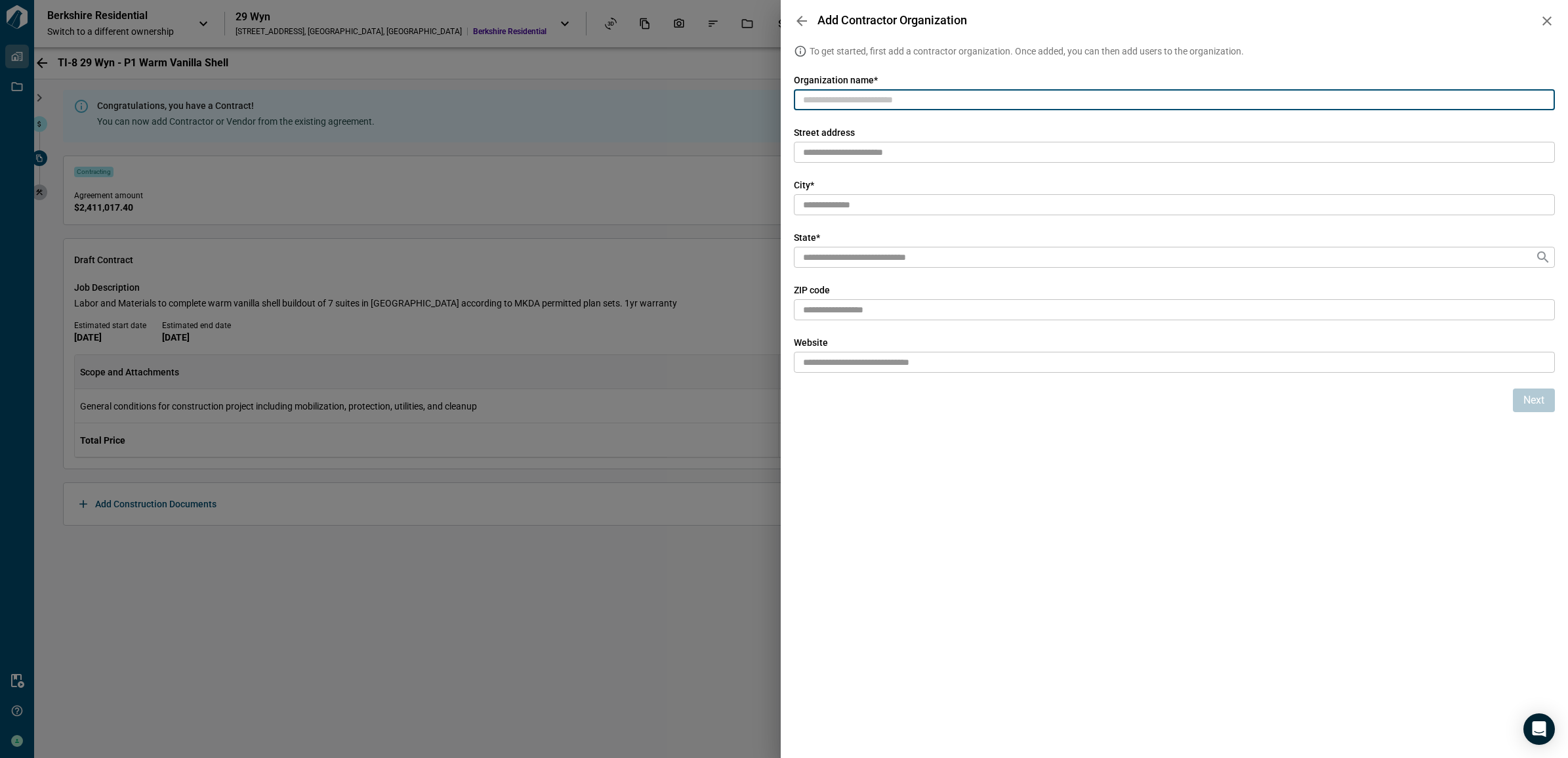
click at [909, 99] on input "text" at bounding box center [1174, 100] width 761 height 22
paste input "**********"
type input "**********"
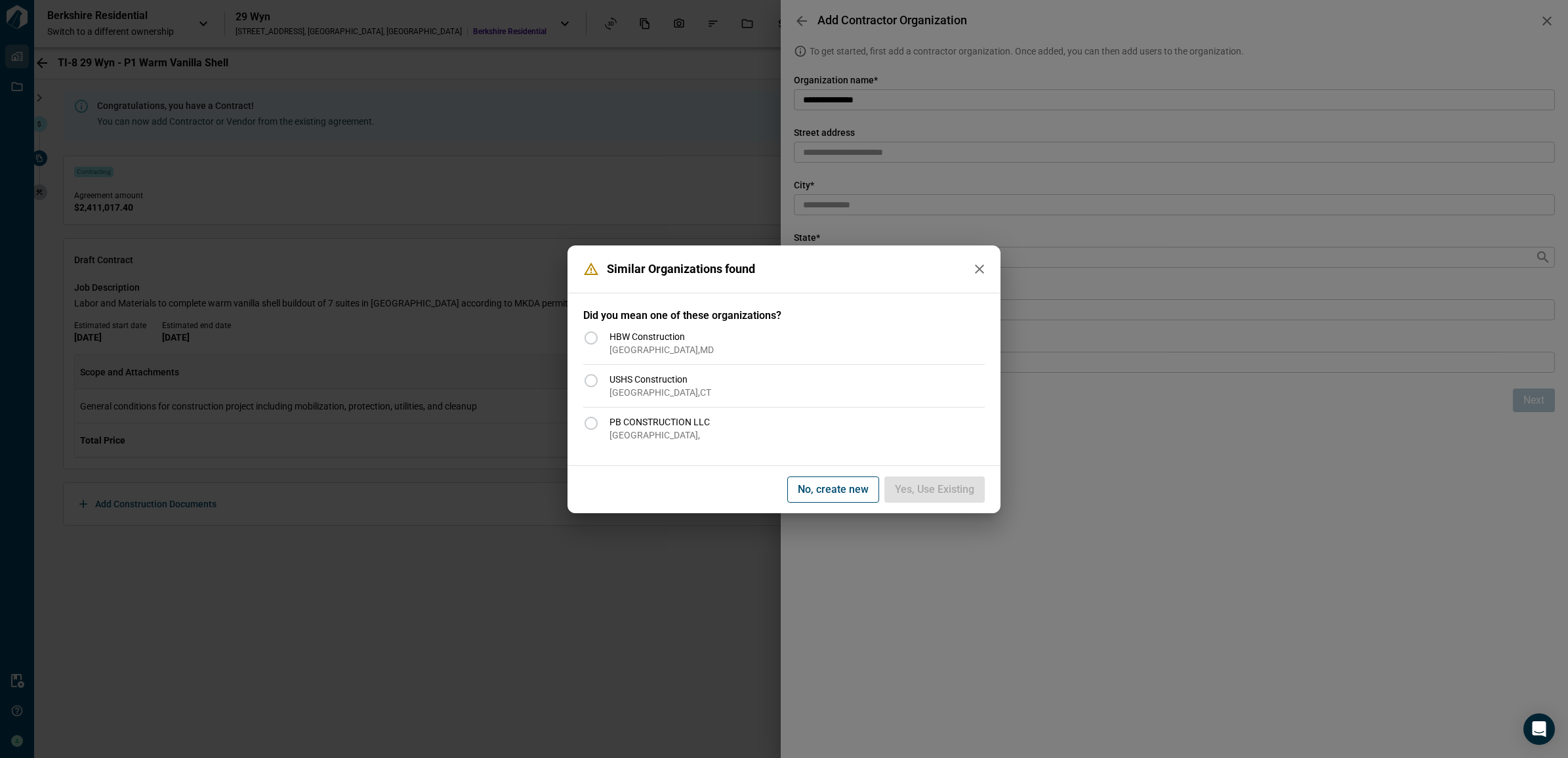
click at [815, 486] on span "No, create new" at bounding box center [833, 489] width 71 height 13
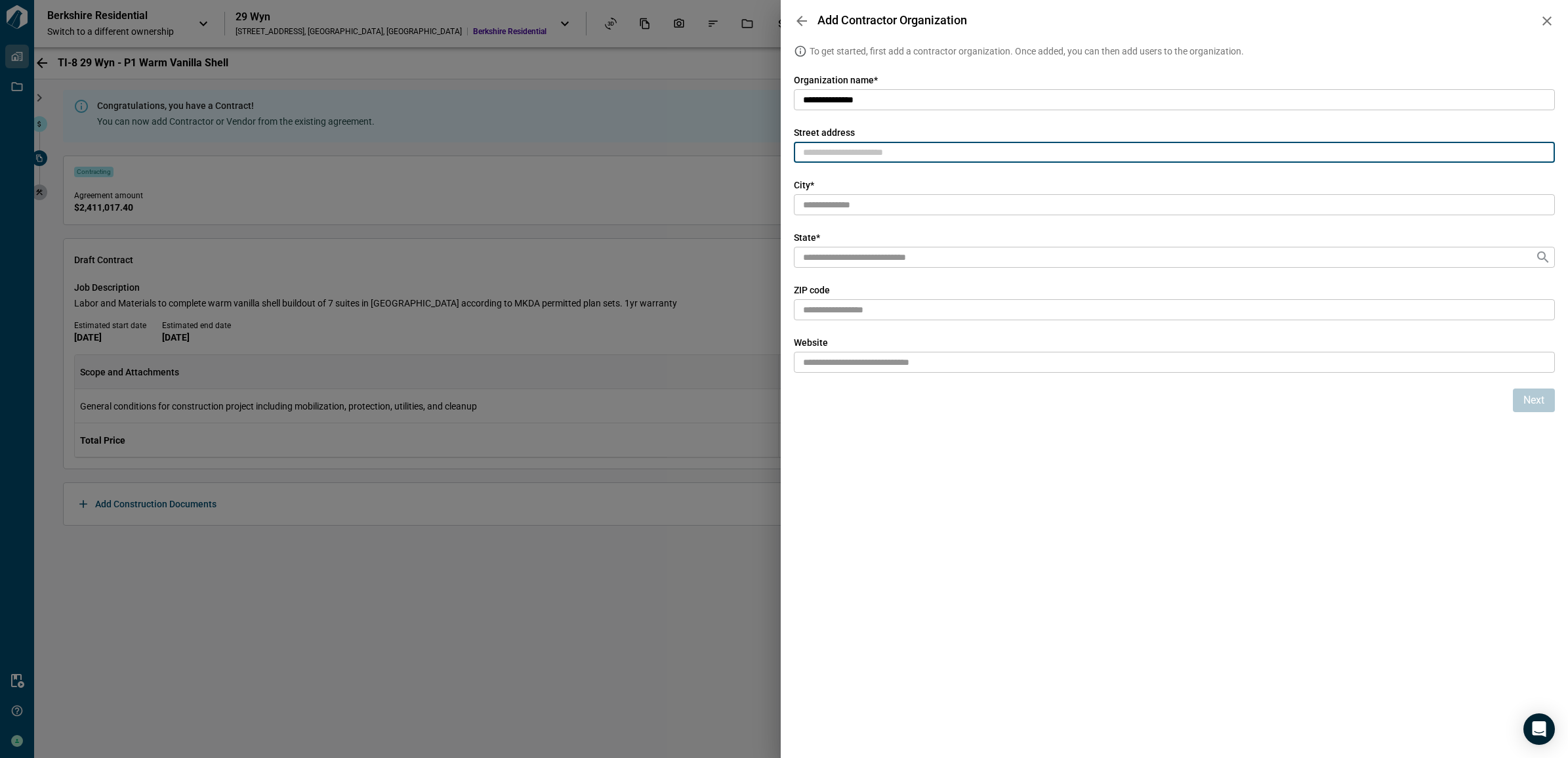
click at [873, 152] on input "text" at bounding box center [1174, 153] width 761 height 22
paste input "**********"
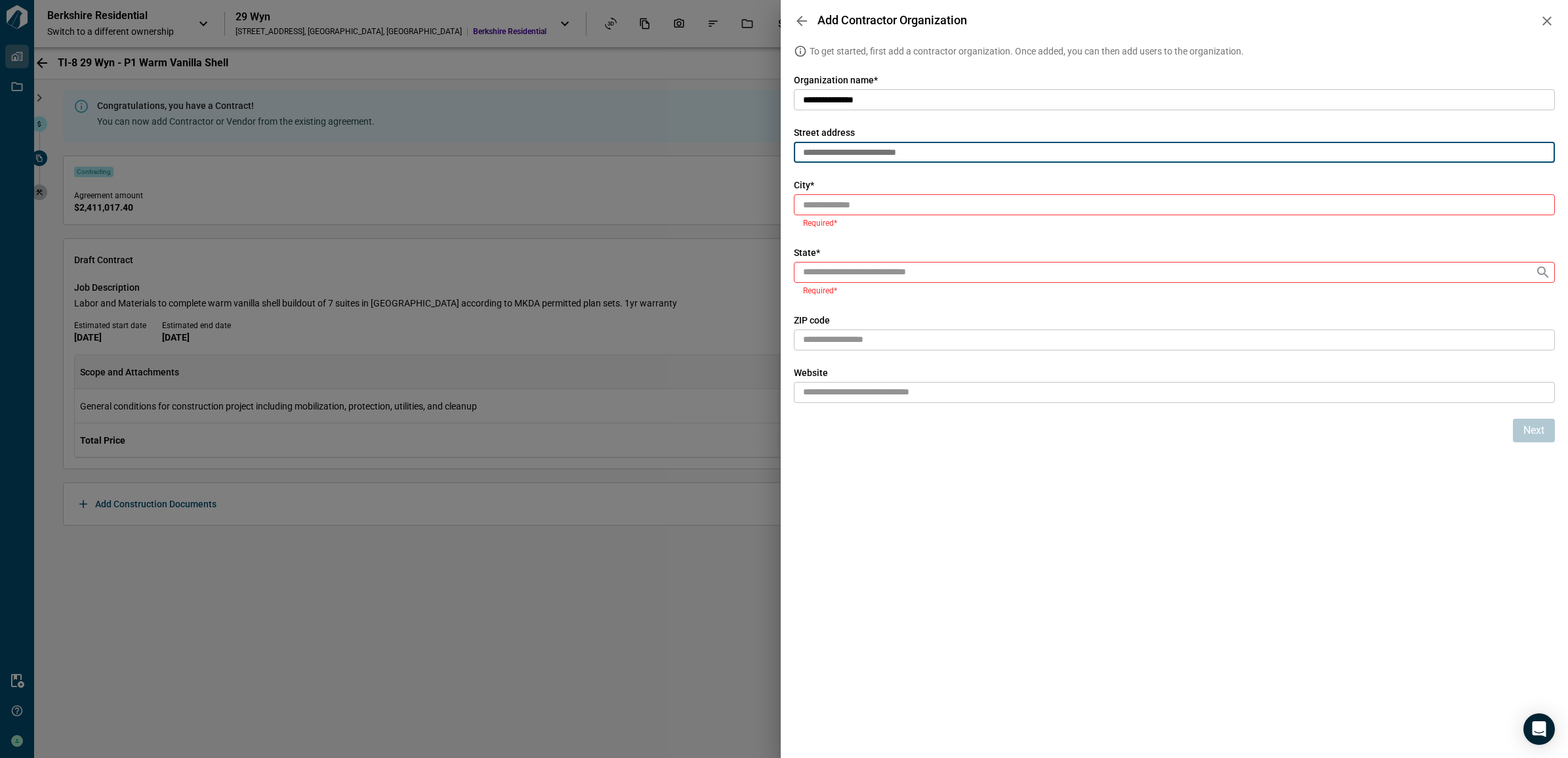
type input "**********"
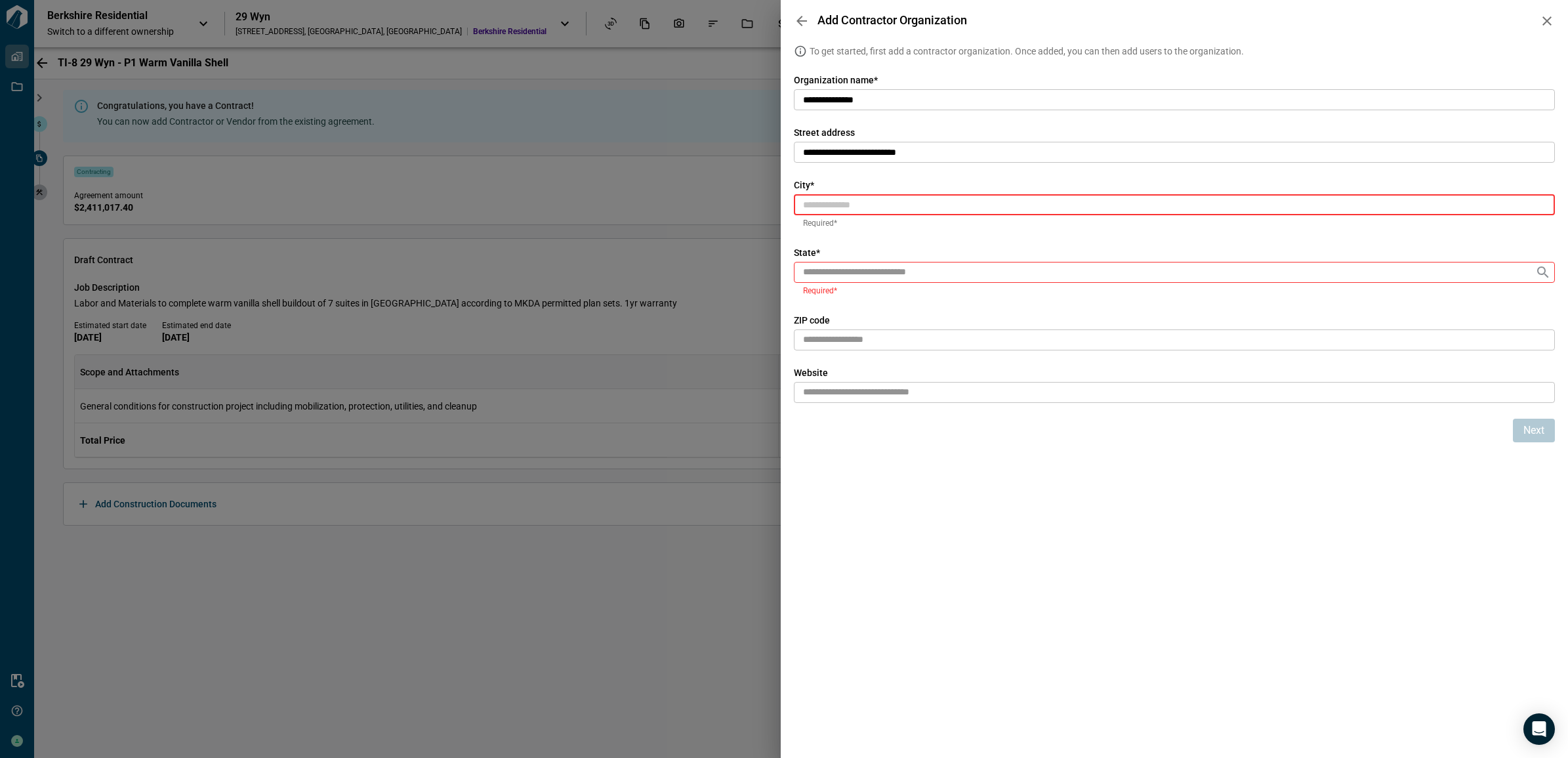
click at [828, 200] on input "text" at bounding box center [1174, 204] width 761 height 22
paste input "**********"
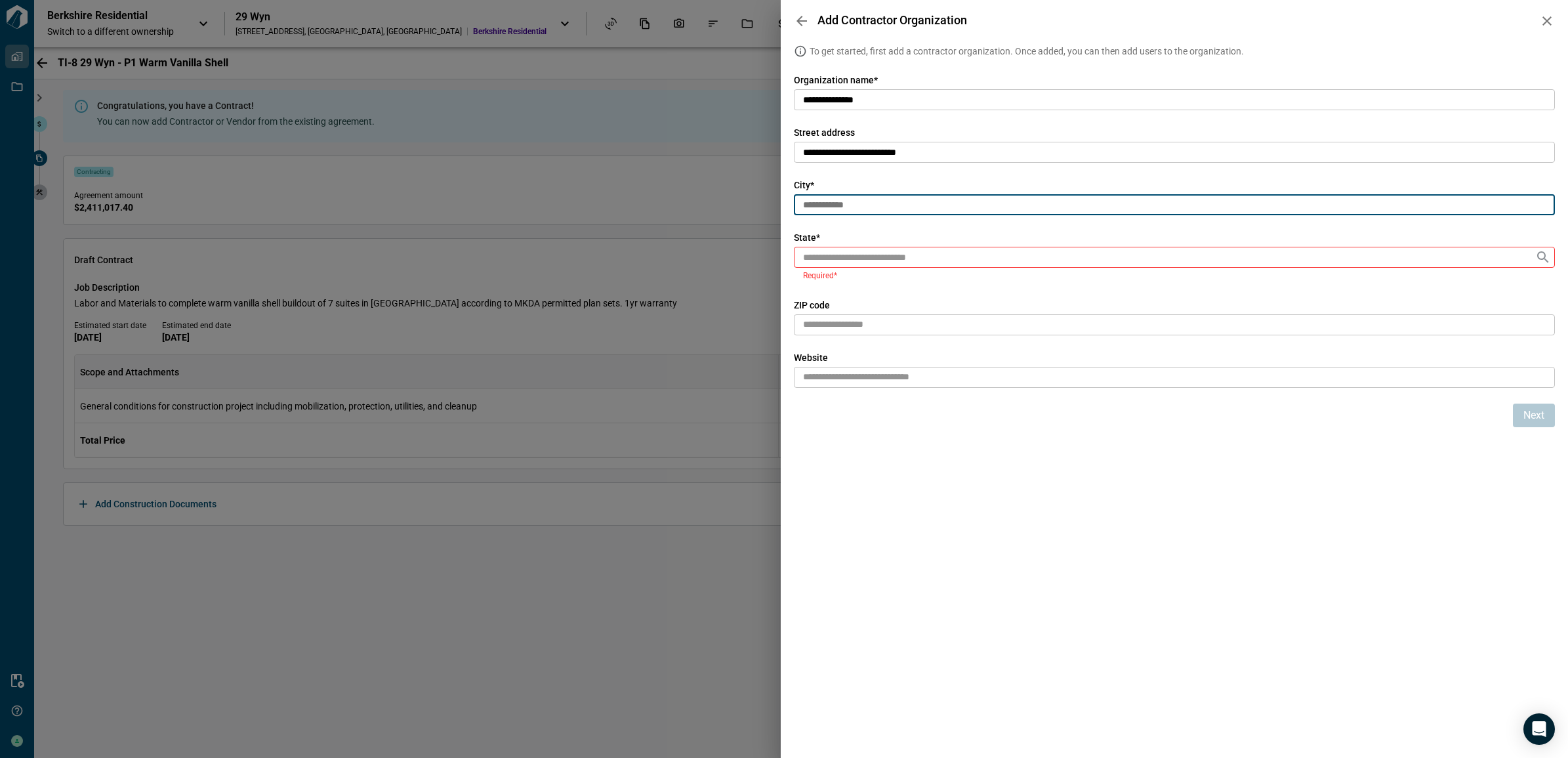
type input "**********"
click at [813, 261] on input "text" at bounding box center [1167, 256] width 736 height 23
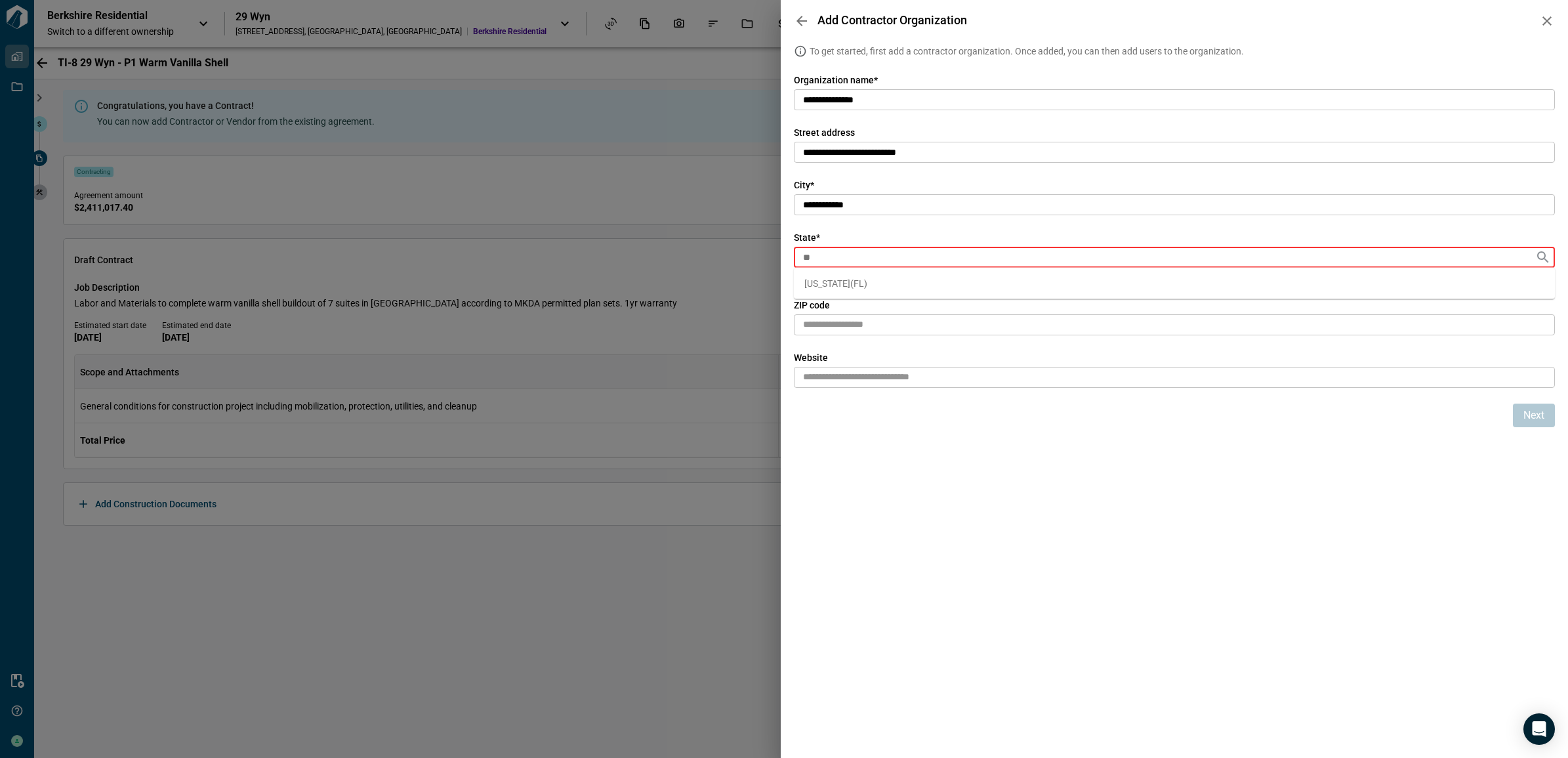
click at [824, 283] on span "[US_STATE] ( [GEOGRAPHIC_DATA] )" at bounding box center [836, 283] width 63 height 13
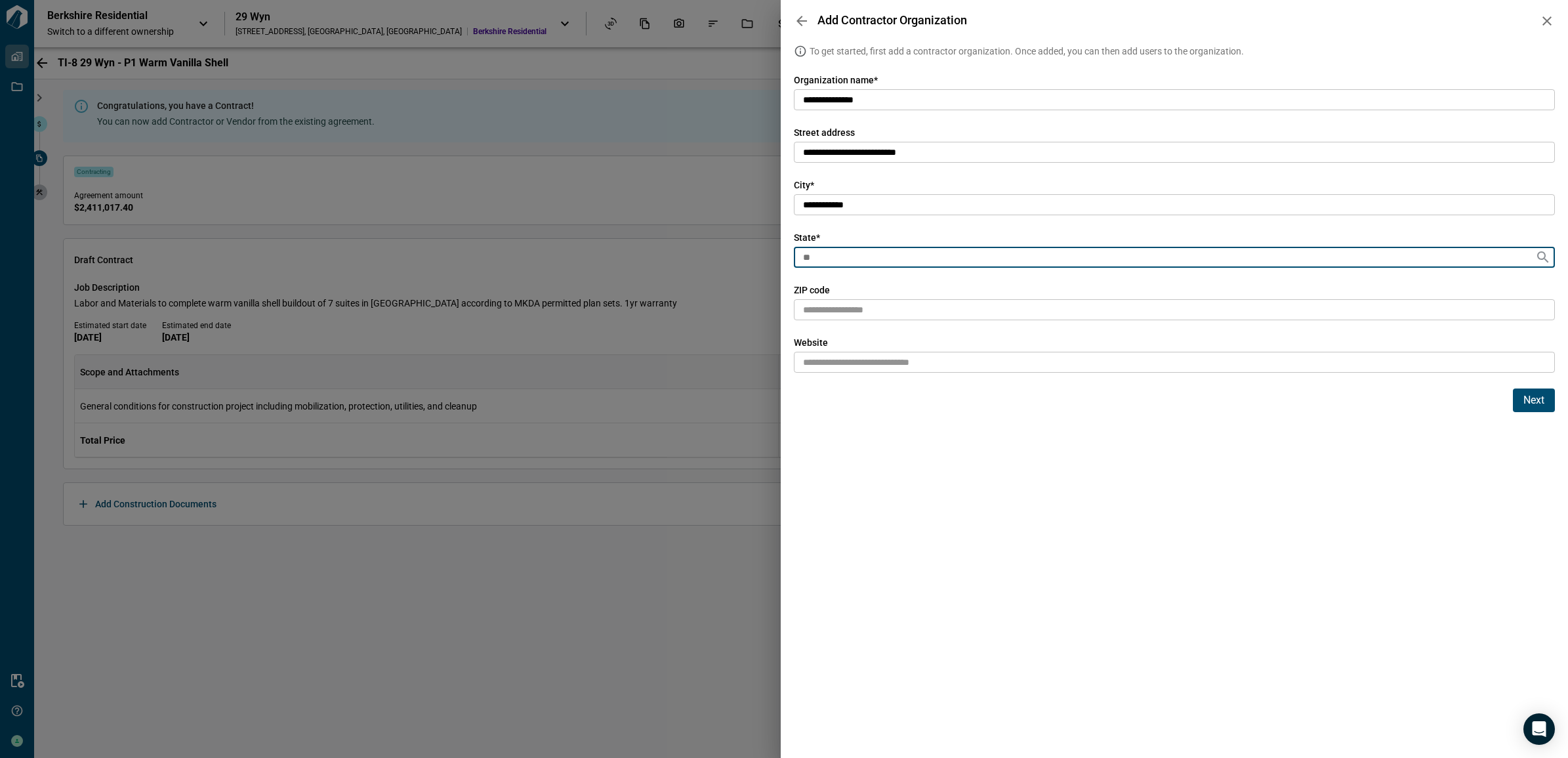
type input "**"
click at [830, 304] on input "text" at bounding box center [1174, 310] width 761 height 22
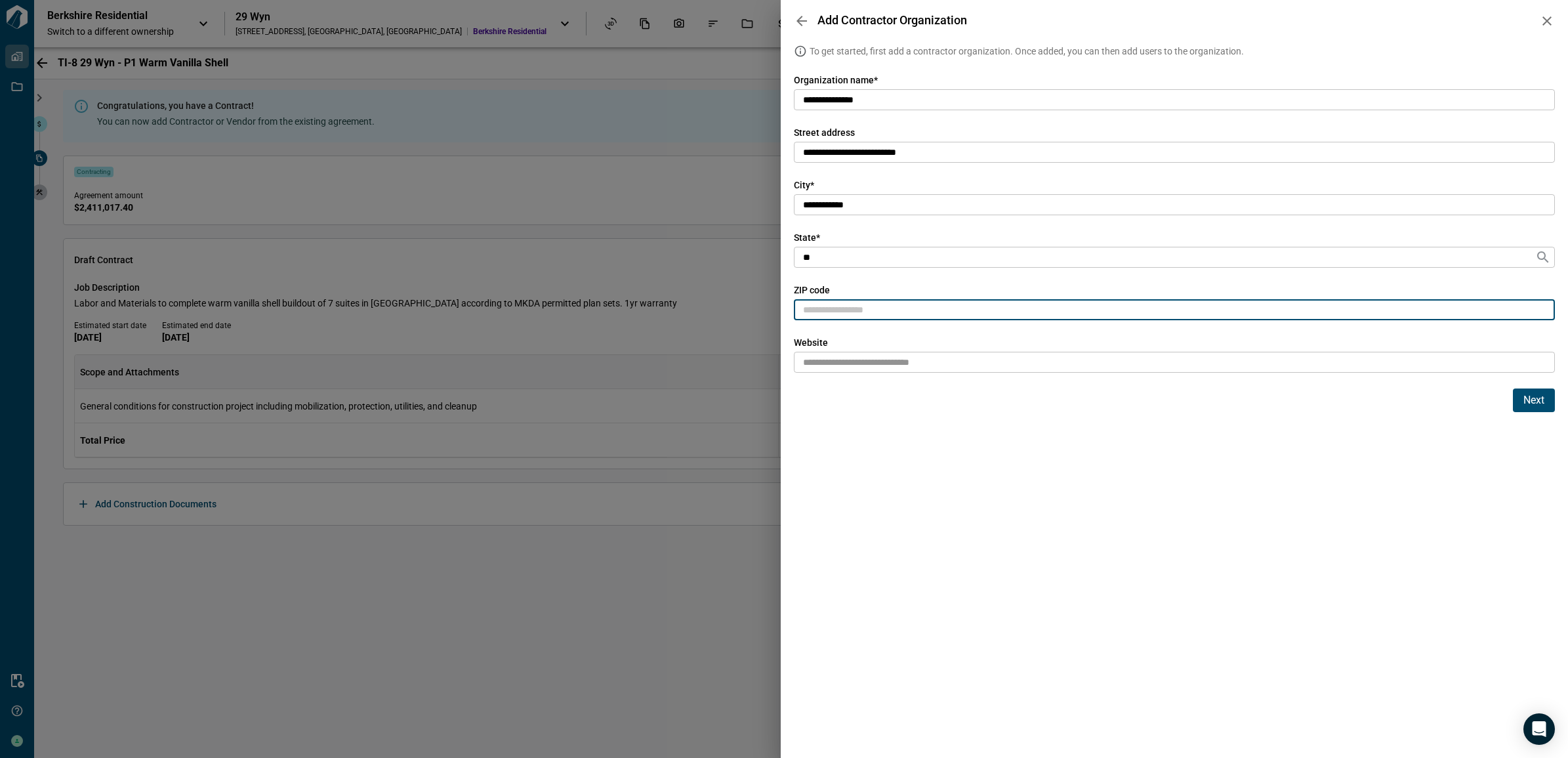
paste input "*****"
type input "*****"
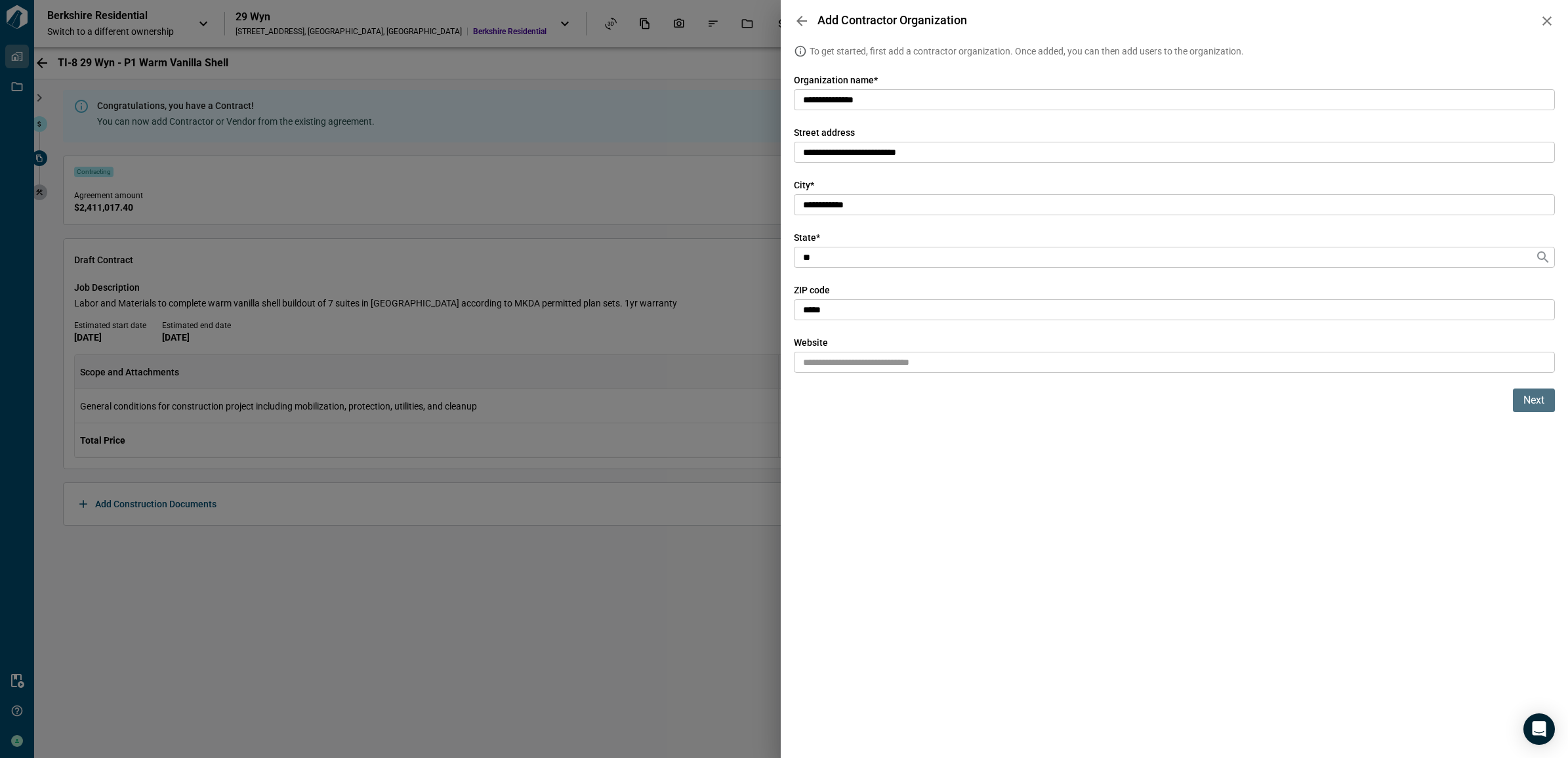
click at [1539, 401] on p "Next" at bounding box center [1534, 400] width 21 height 16
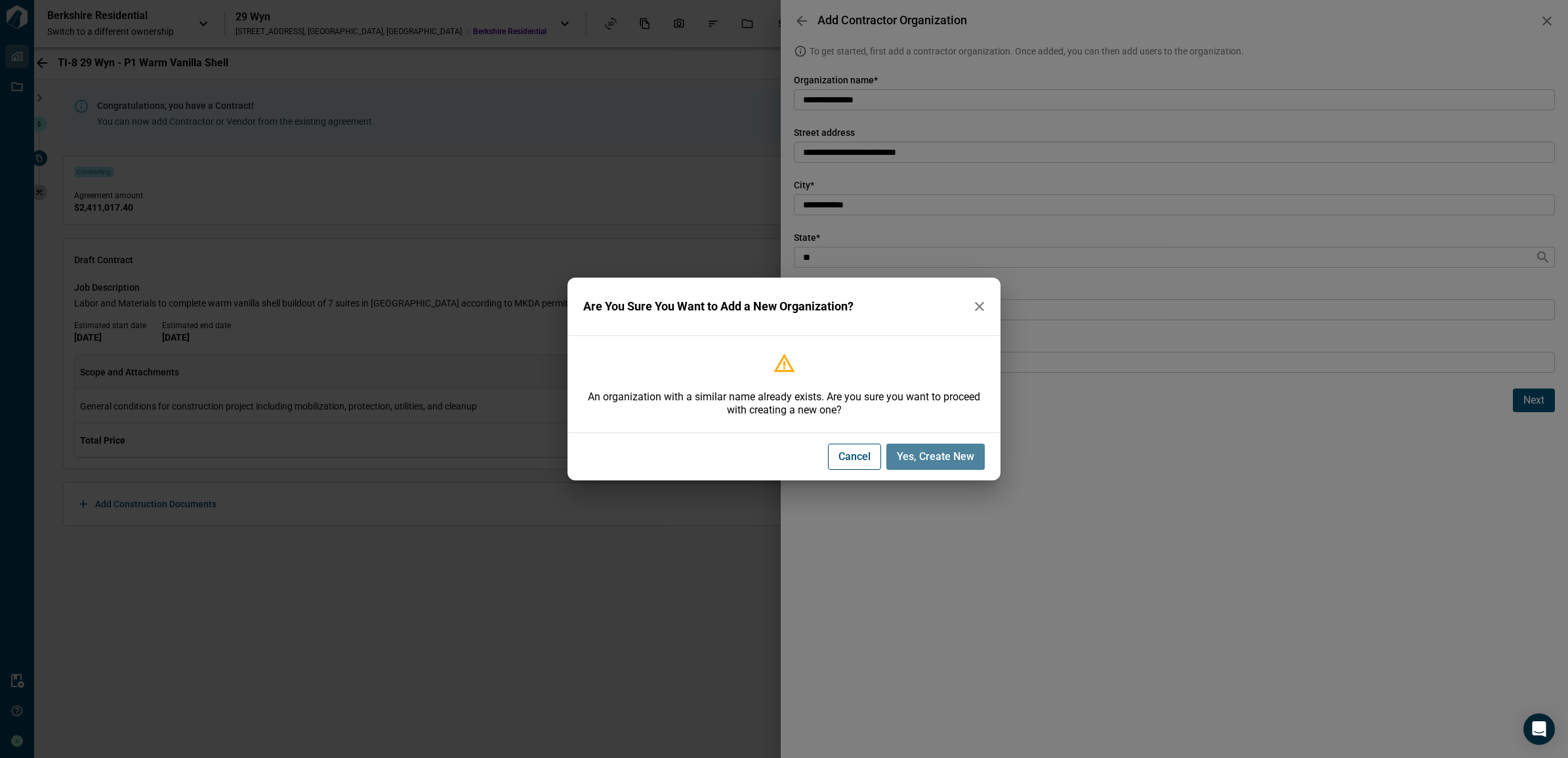
click at [916, 454] on span "Yes, Create New" at bounding box center [936, 457] width 78 height 13
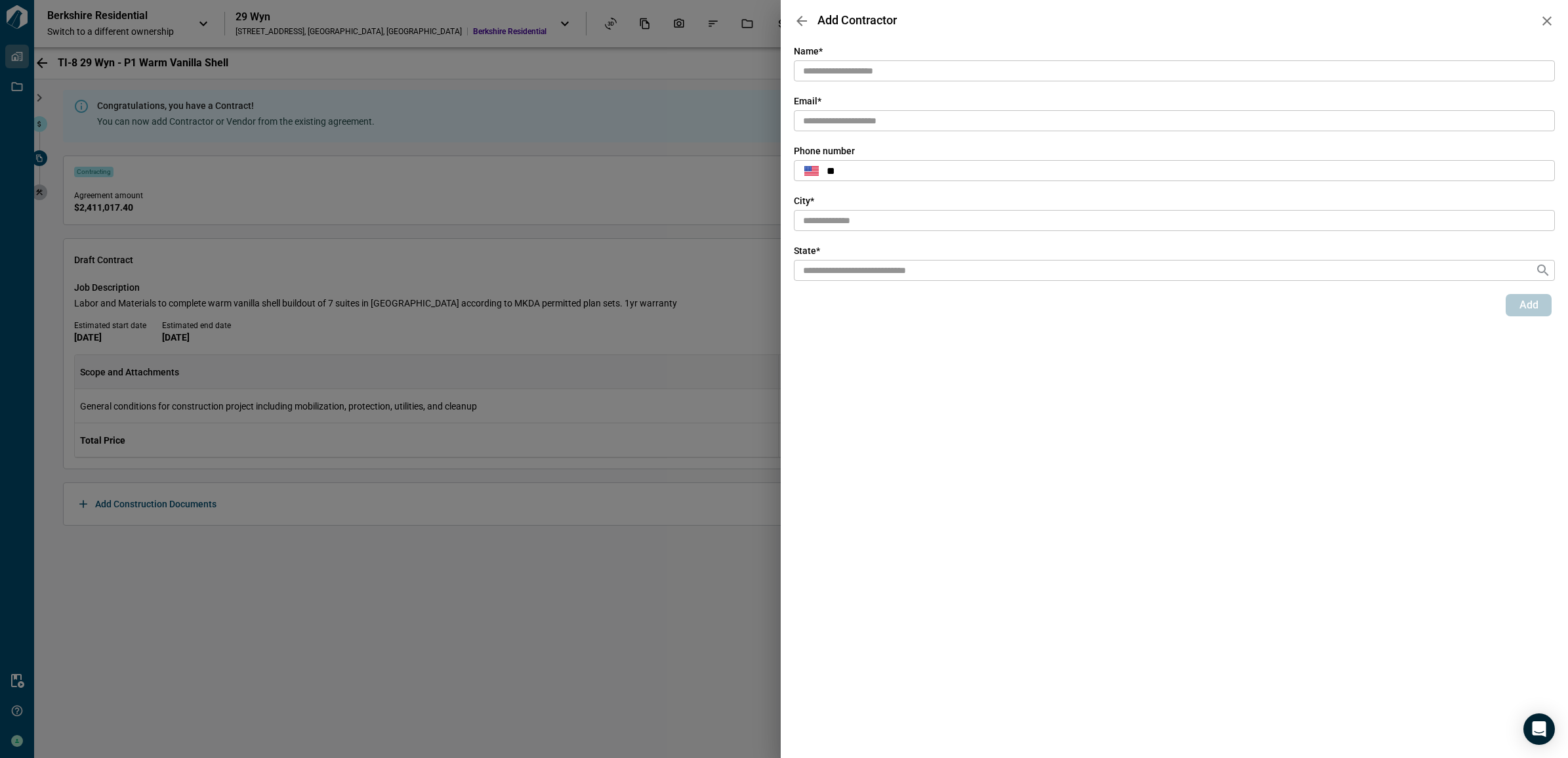
click at [835, 70] on input "text" at bounding box center [1174, 71] width 761 height 22
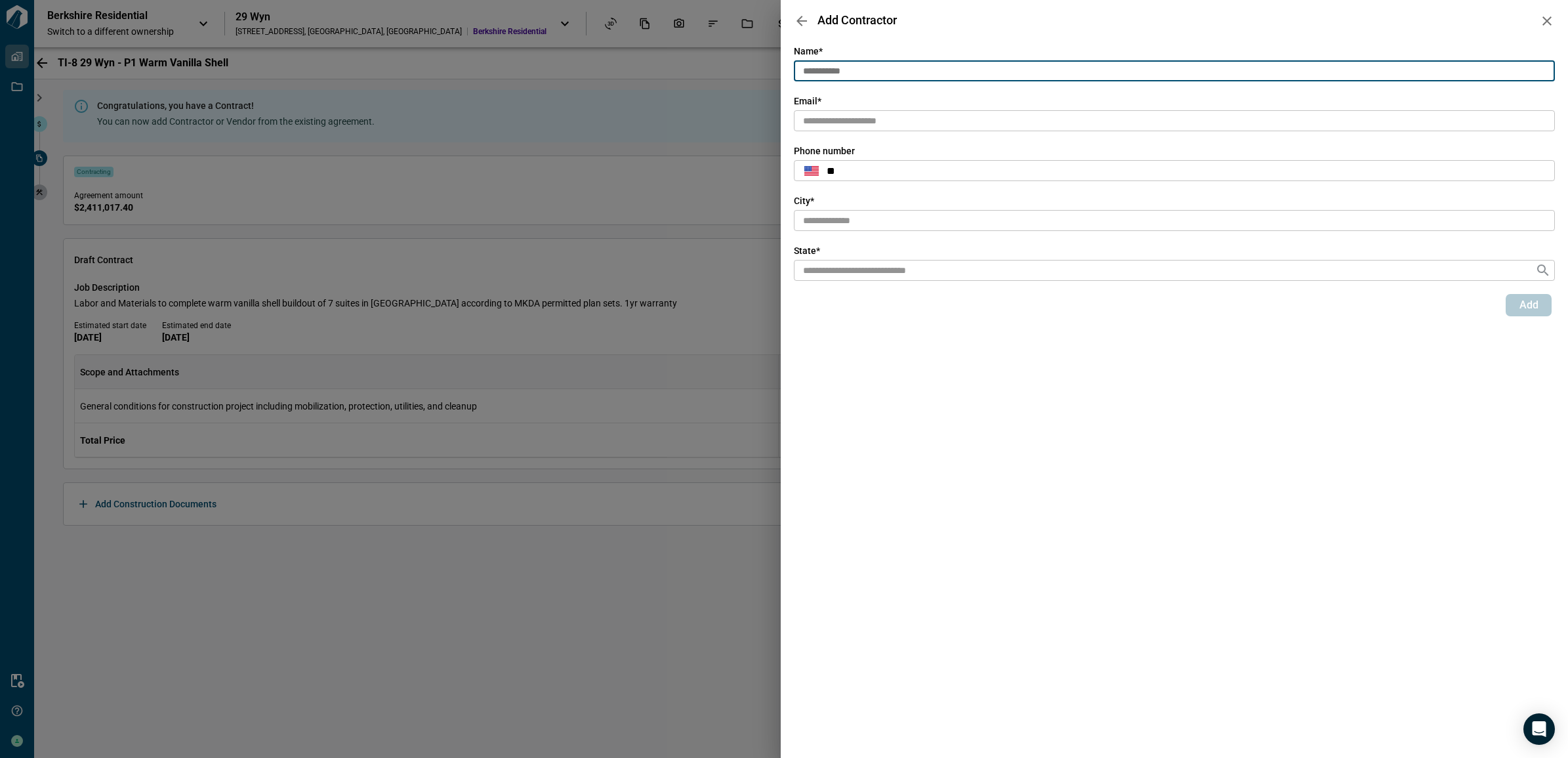
type input "**********"
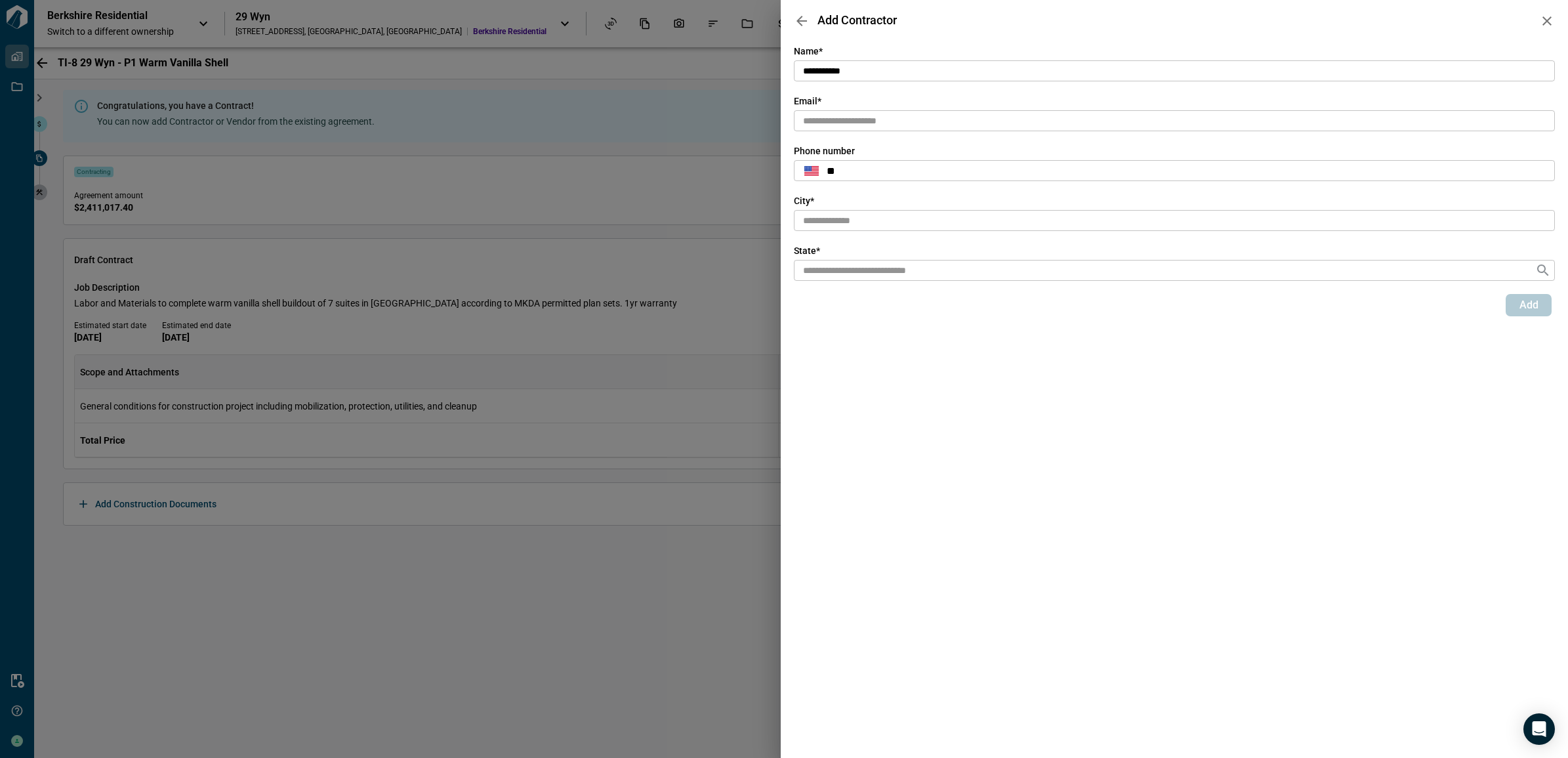
click at [900, 124] on input "text" at bounding box center [1174, 121] width 761 height 22
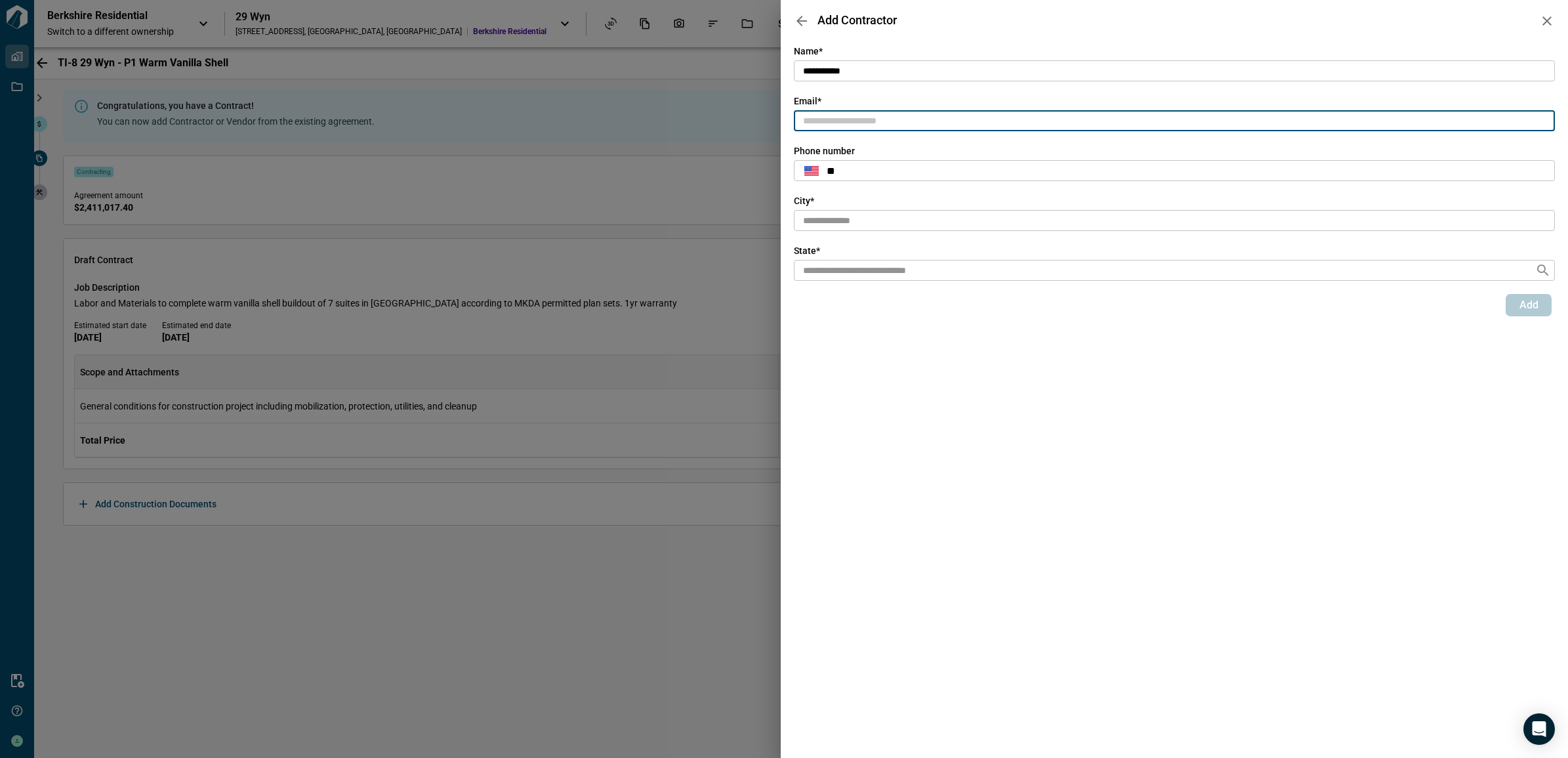
paste input "**********"
type input "**********"
click at [891, 222] on input "text" at bounding box center [1174, 220] width 761 height 22
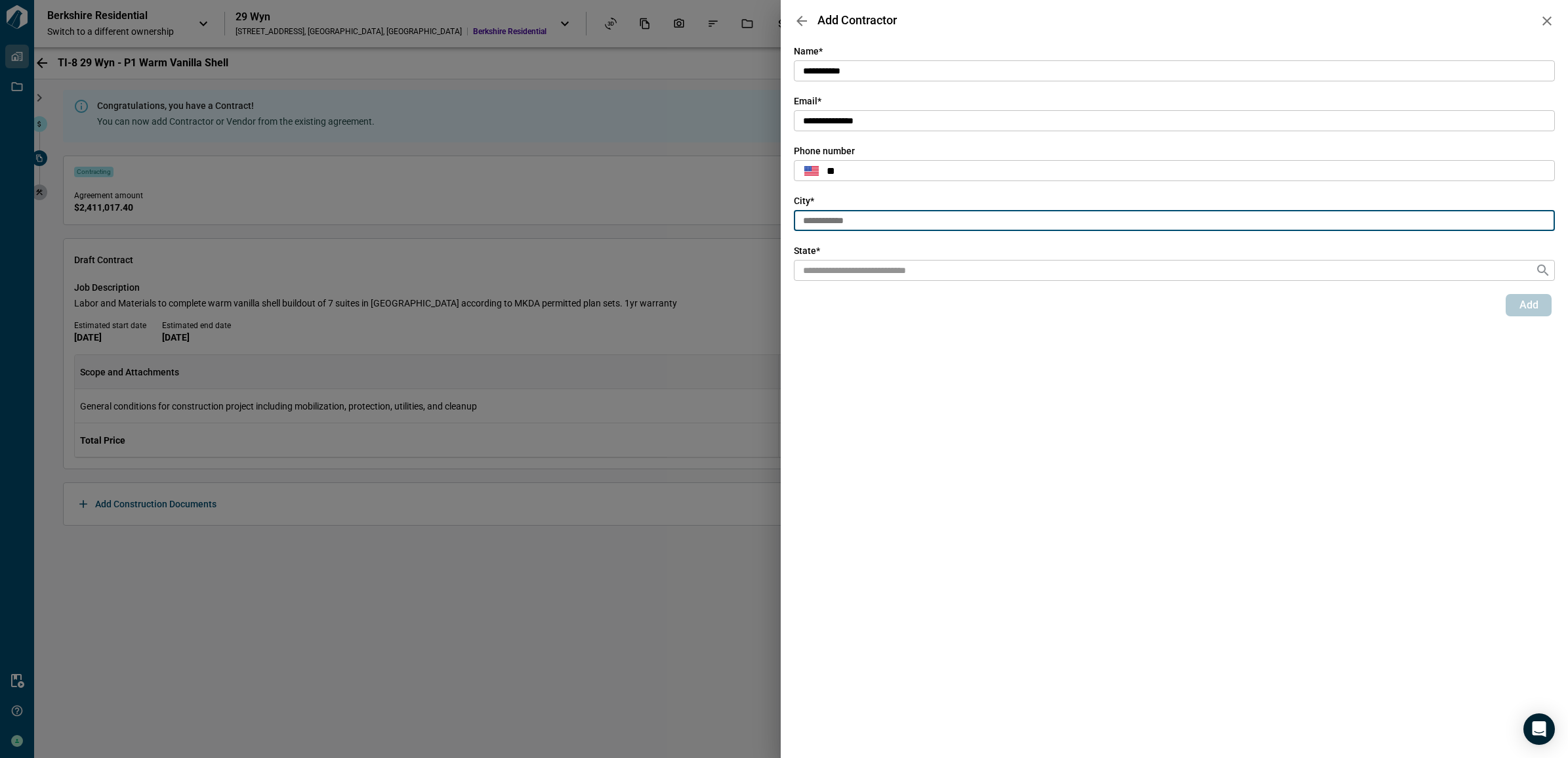
type input "**********"
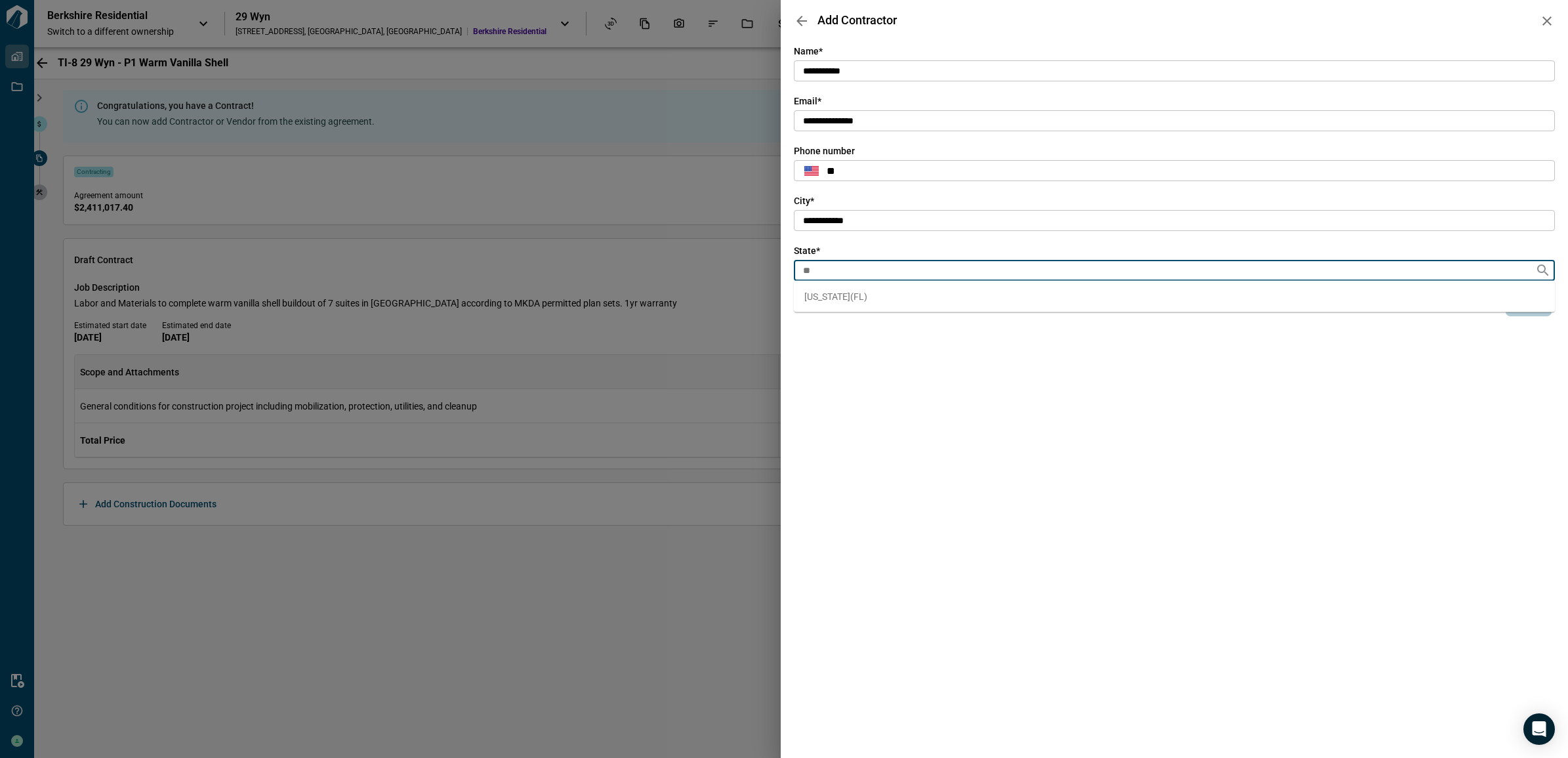
click at [820, 306] on li "[US_STATE] ( [GEOGRAPHIC_DATA] )" at bounding box center [1174, 296] width 761 height 21
type input "**"
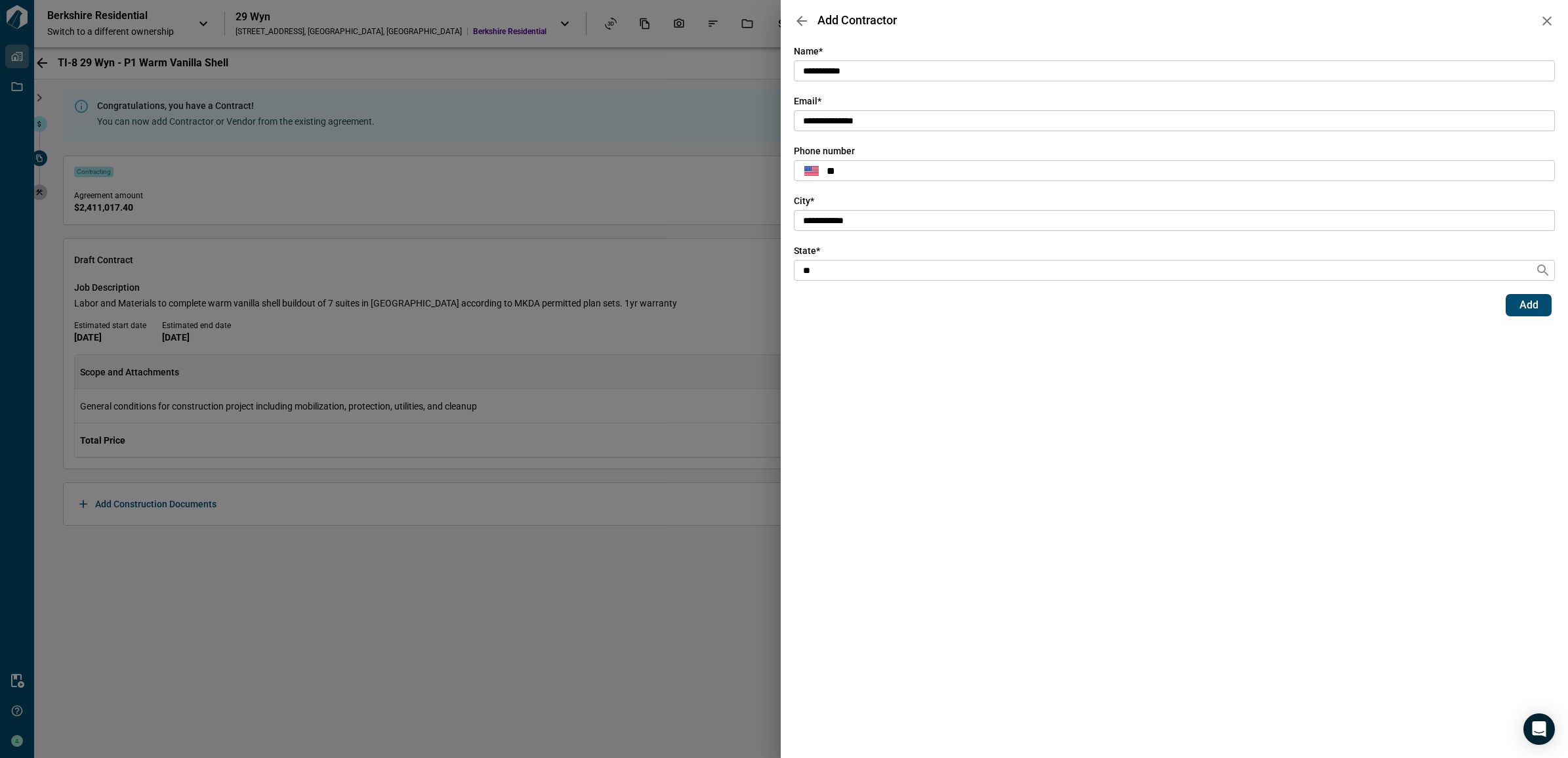
click at [1155, 535] on div "**********" at bounding box center [1174, 393] width 761 height 698
click at [1535, 312] on button "Add" at bounding box center [1529, 305] width 46 height 22
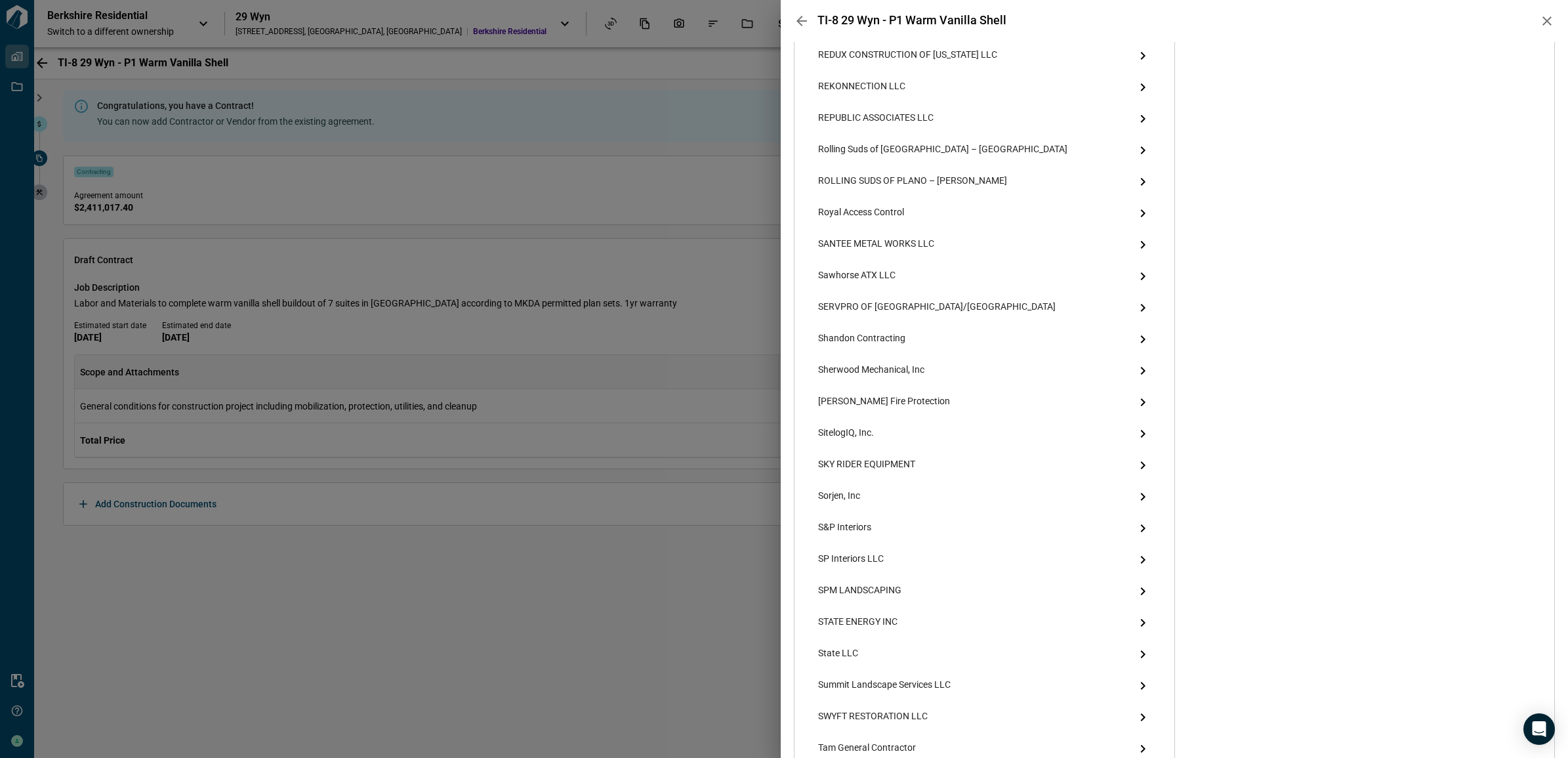
scroll to position [2805, 0]
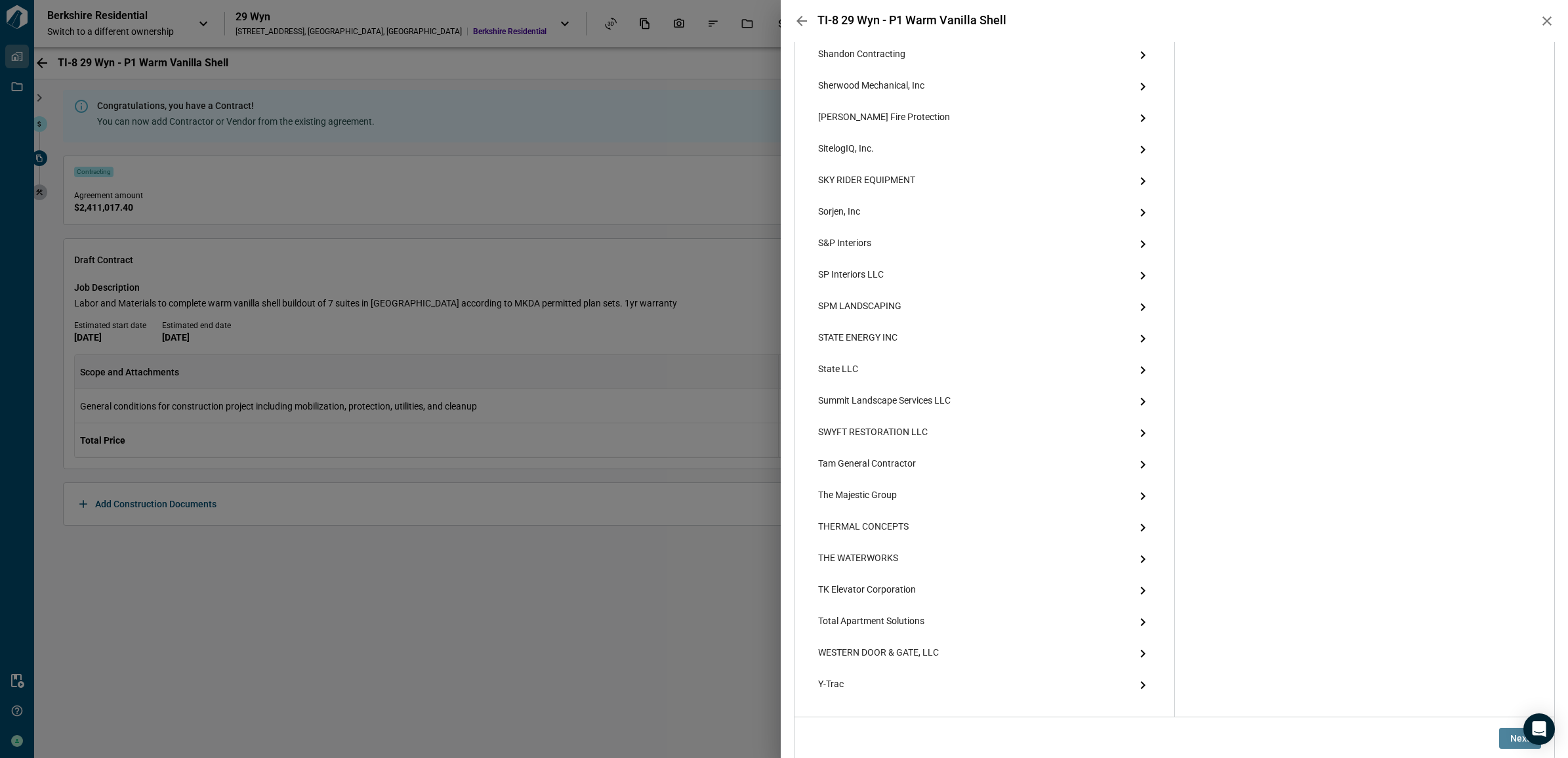
drag, startPoint x: 1510, startPoint y: 736, endPoint x: 1091, endPoint y: 647, distance: 428.3
click at [1510, 737] on span "Next" at bounding box center [1520, 738] width 20 height 13
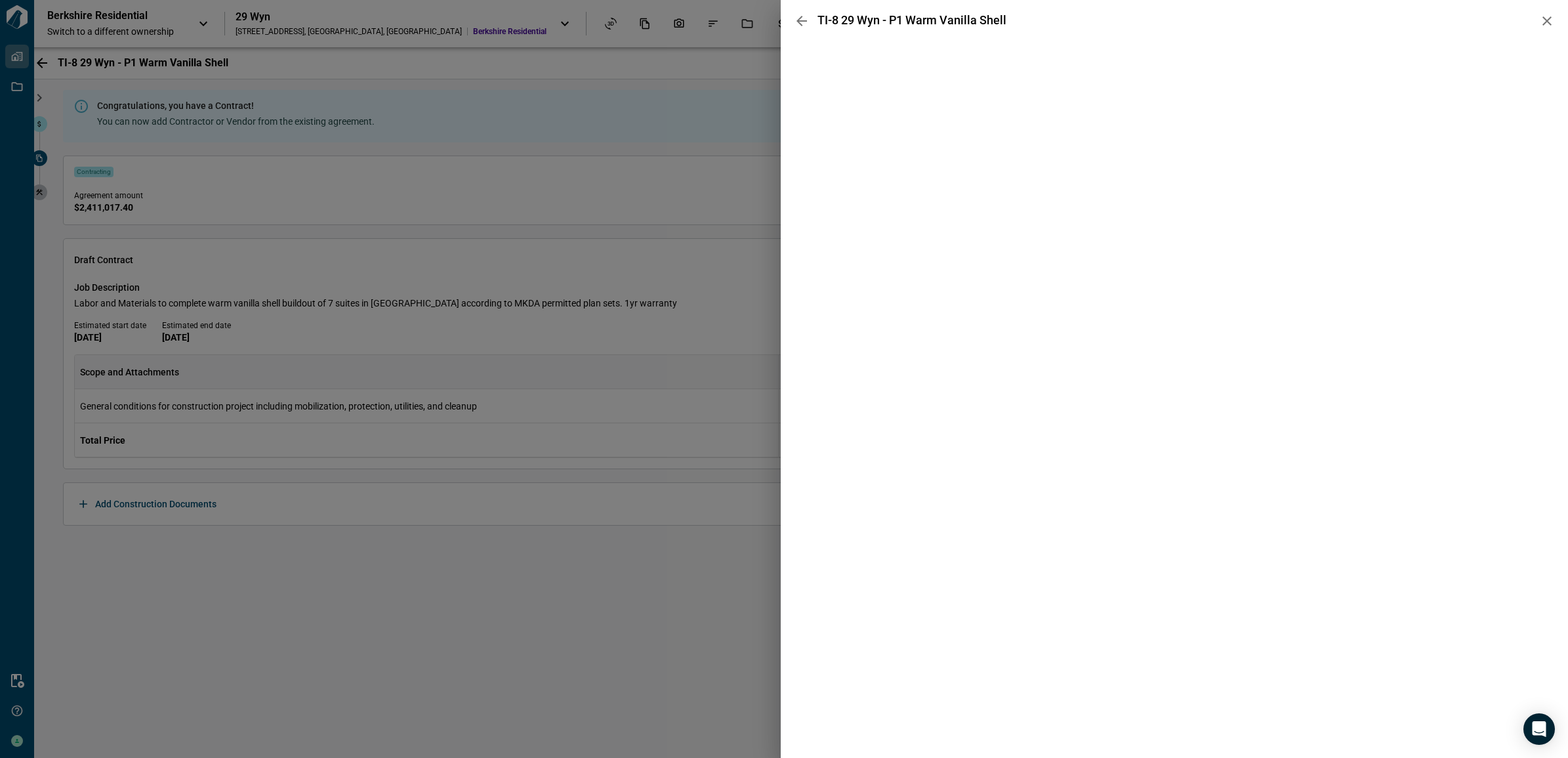
scroll to position [0, 0]
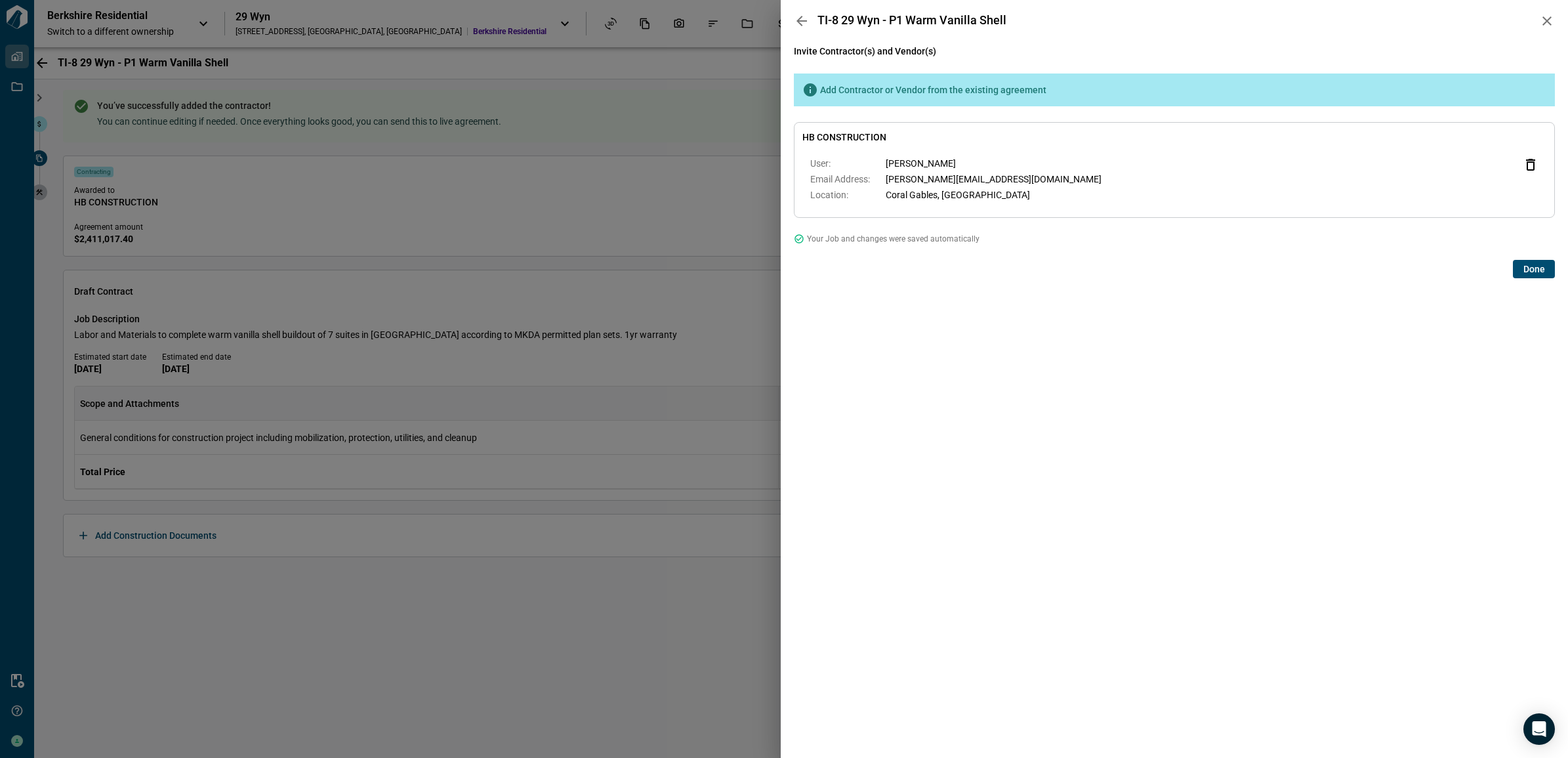
click at [1523, 270] on span "Done" at bounding box center [1534, 269] width 22 height 13
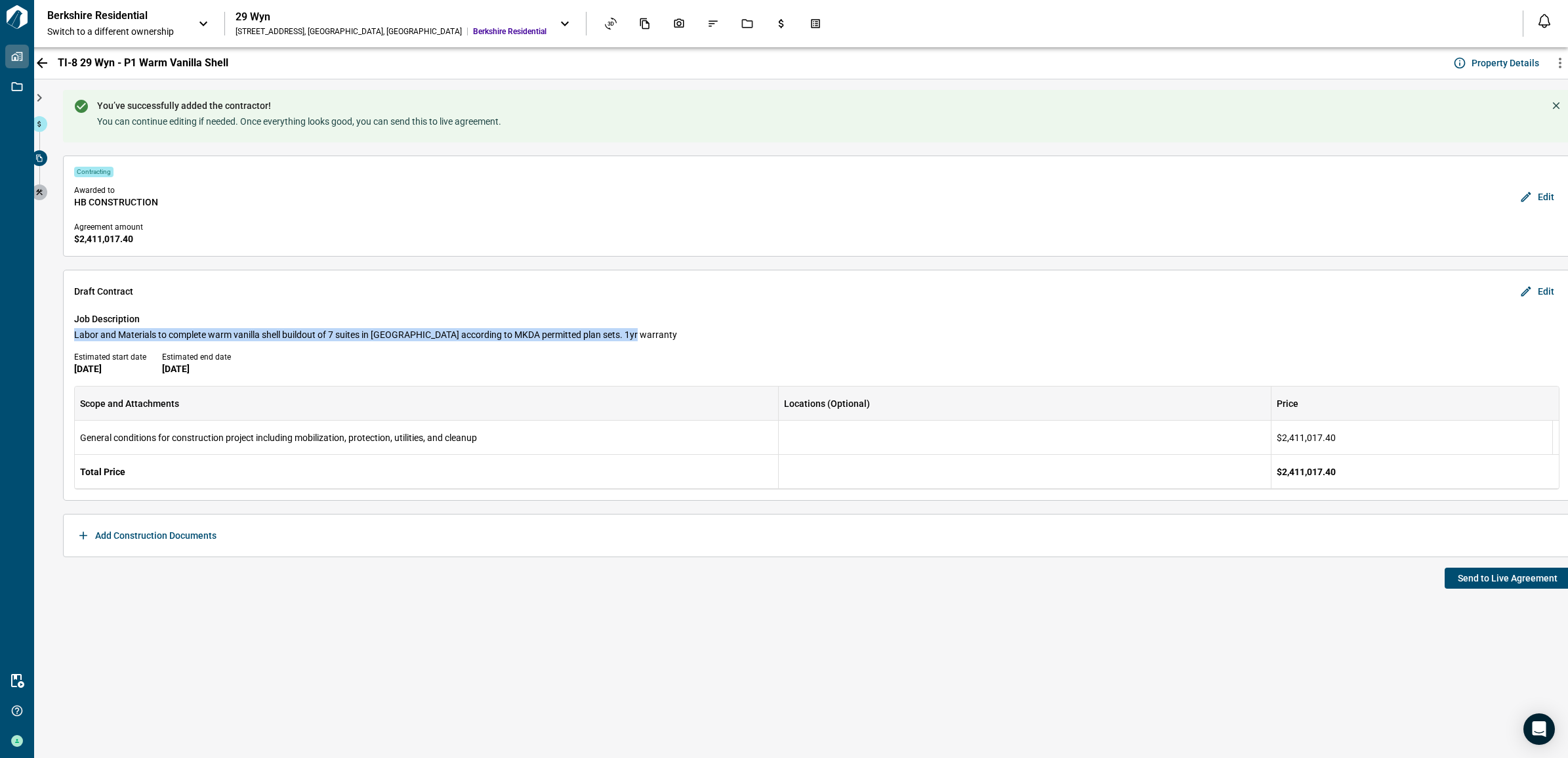
drag, startPoint x: 70, startPoint y: 336, endPoint x: 631, endPoint y: 335, distance: 561.0
click at [631, 335] on div "Draft [DEMOGRAPHIC_DATA] Edit Job Description Labor and Materials to complete w…" at bounding box center [817, 385] width 1508 height 231
copy span "Labor and Materials to complete warm vanilla shell buildout of 7 suites in [GEO…"
click at [1494, 579] on span "Send to Live Agreement" at bounding box center [1508, 578] width 100 height 13
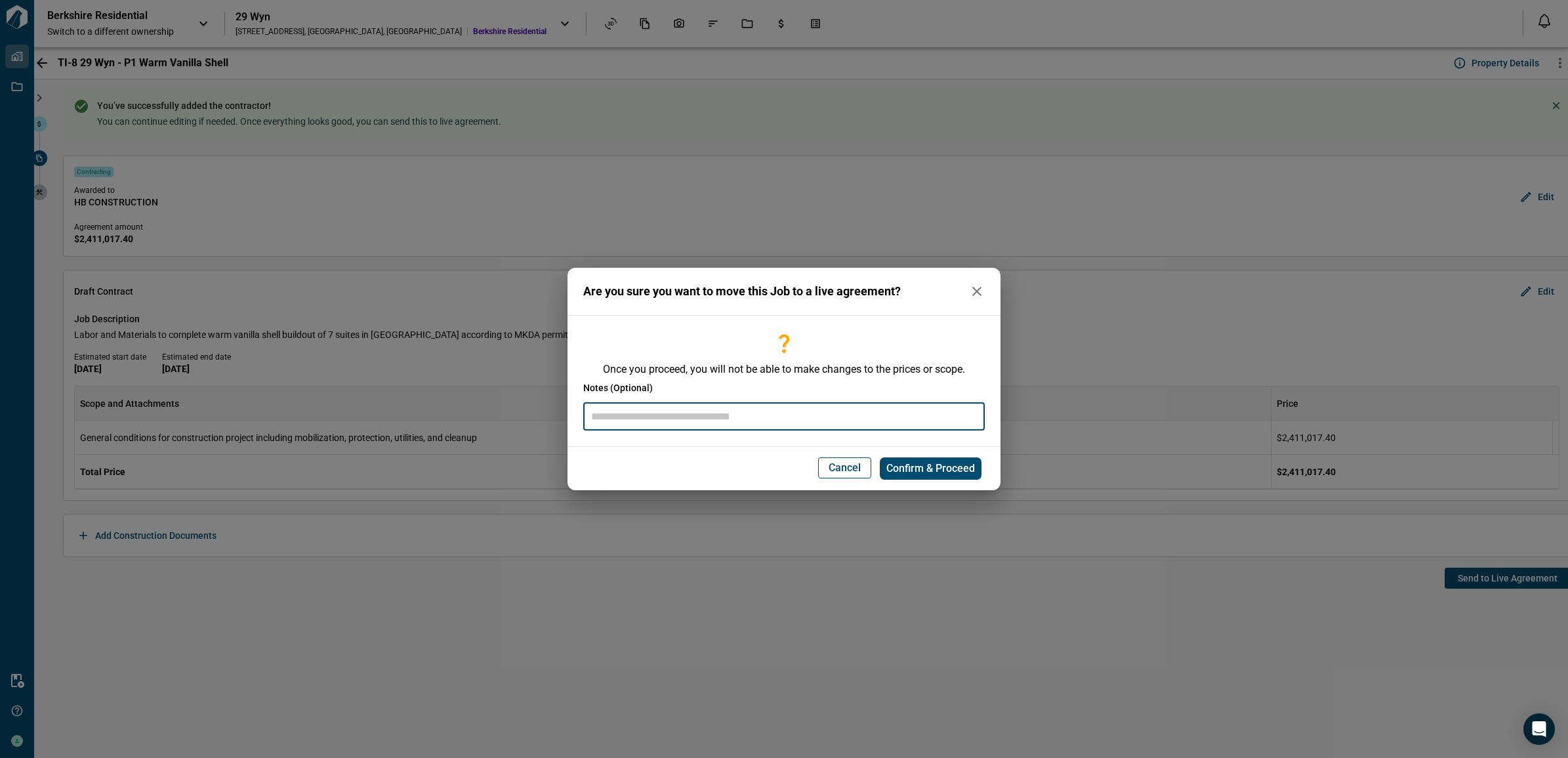
click at [853, 421] on input "text" at bounding box center [784, 416] width 402 height 28
paste input "**********"
type input "**********"
click at [936, 467] on span "Confirm & Proceed" at bounding box center [930, 469] width 89 height 13
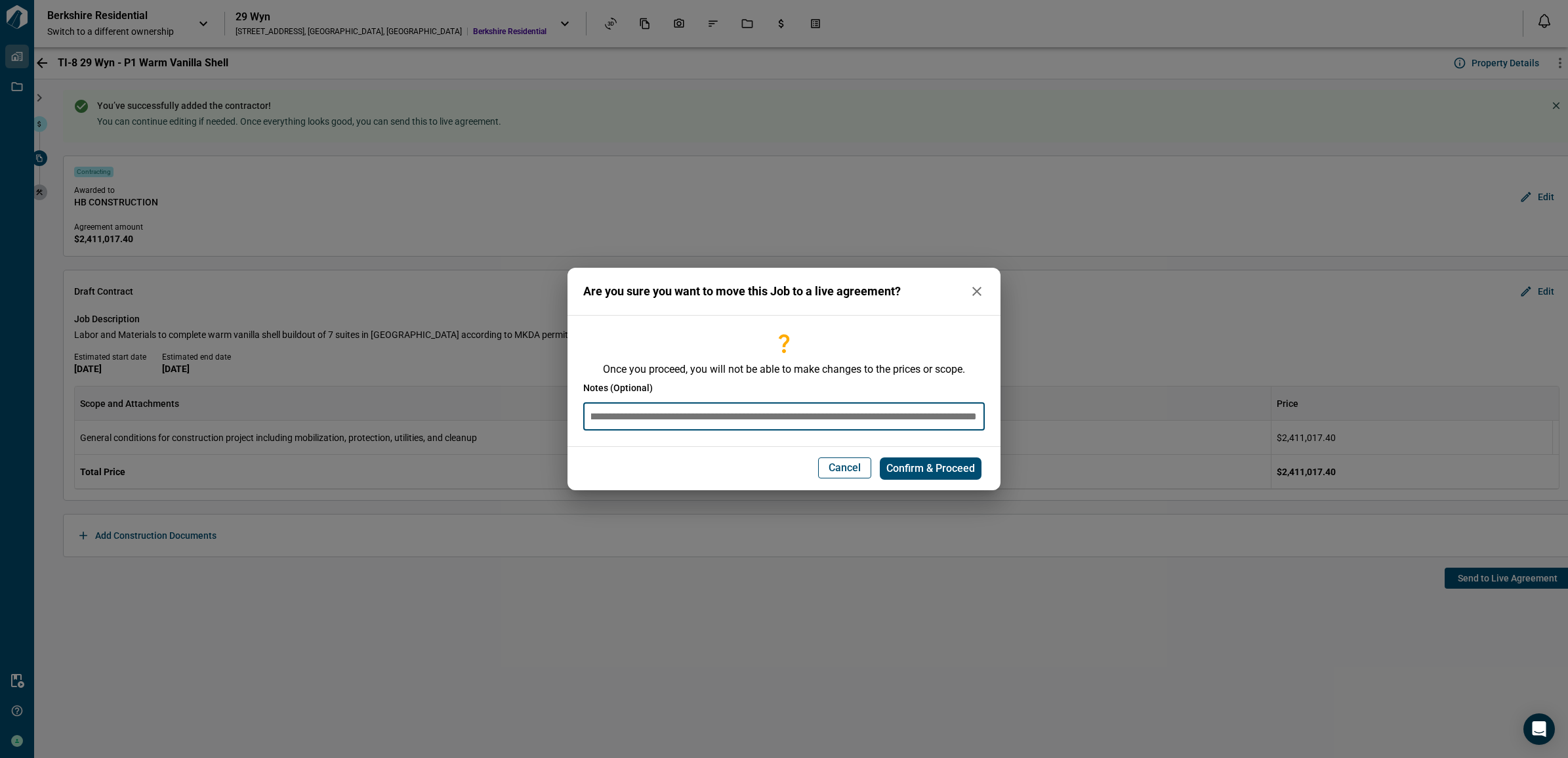
scroll to position [0, 0]
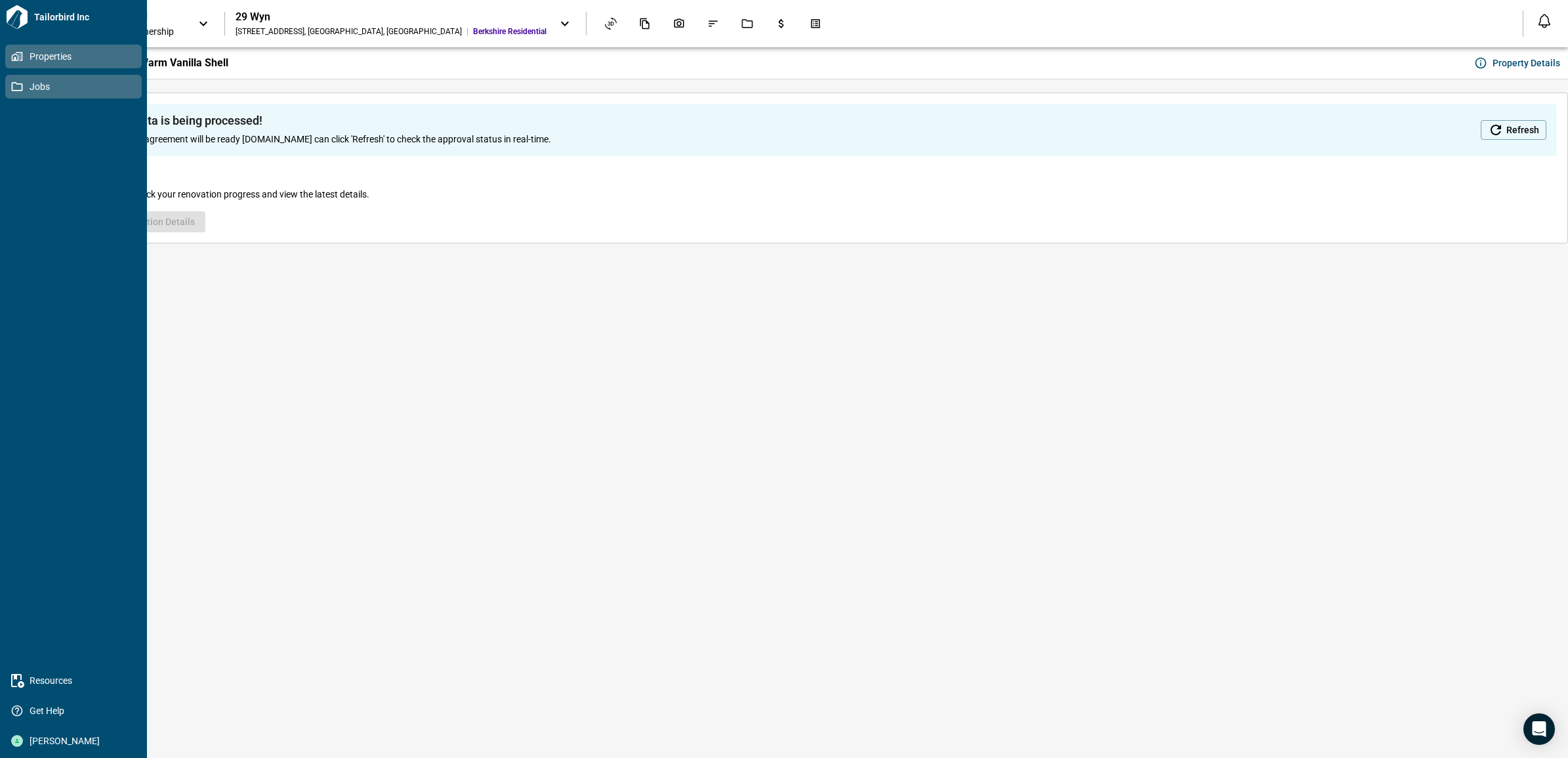
click at [55, 90] on span "Jobs" at bounding box center [76, 87] width 107 height 13
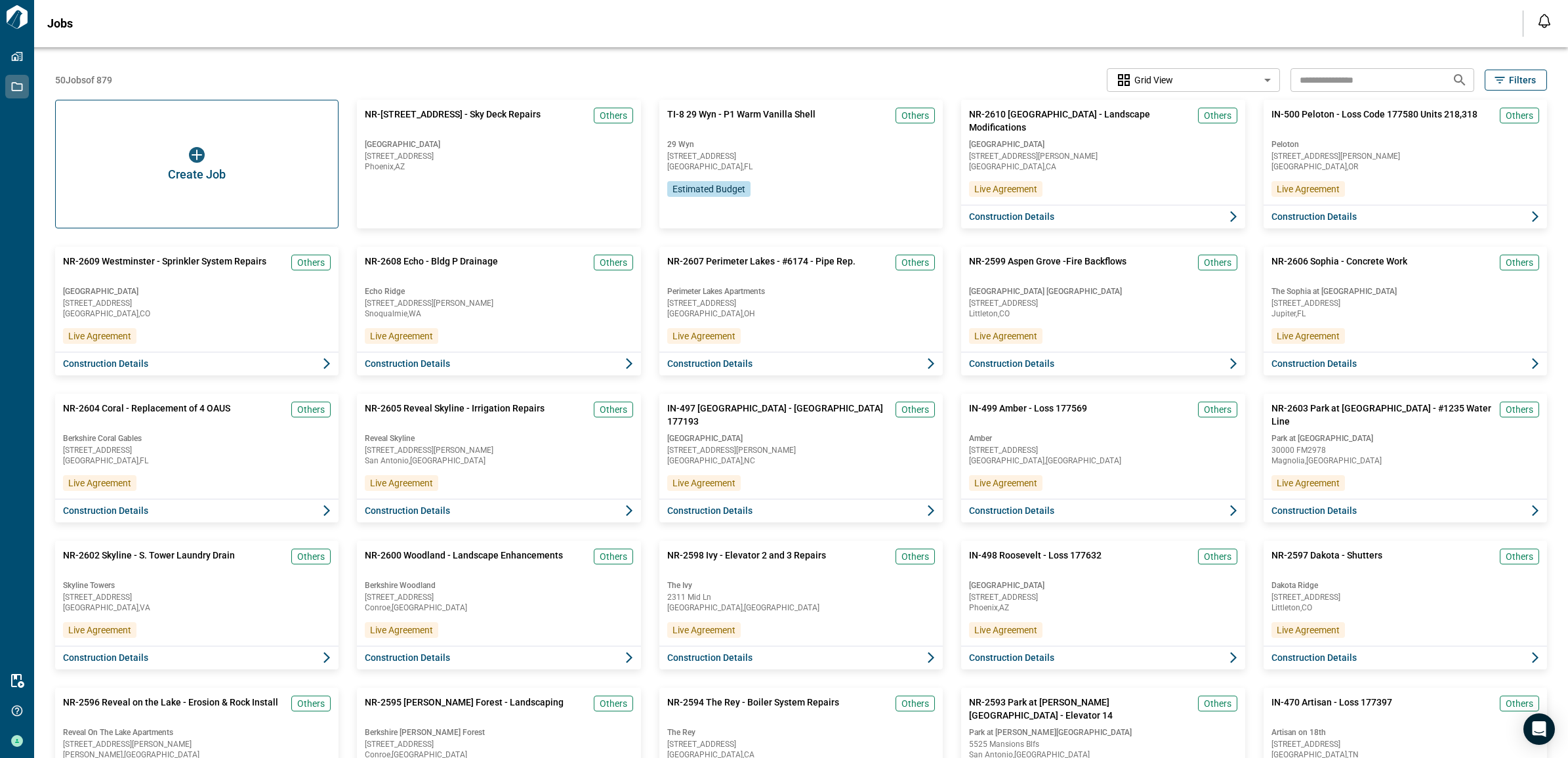
click at [1327, 83] on input "text" at bounding box center [1366, 80] width 151 height 24
type input "****"
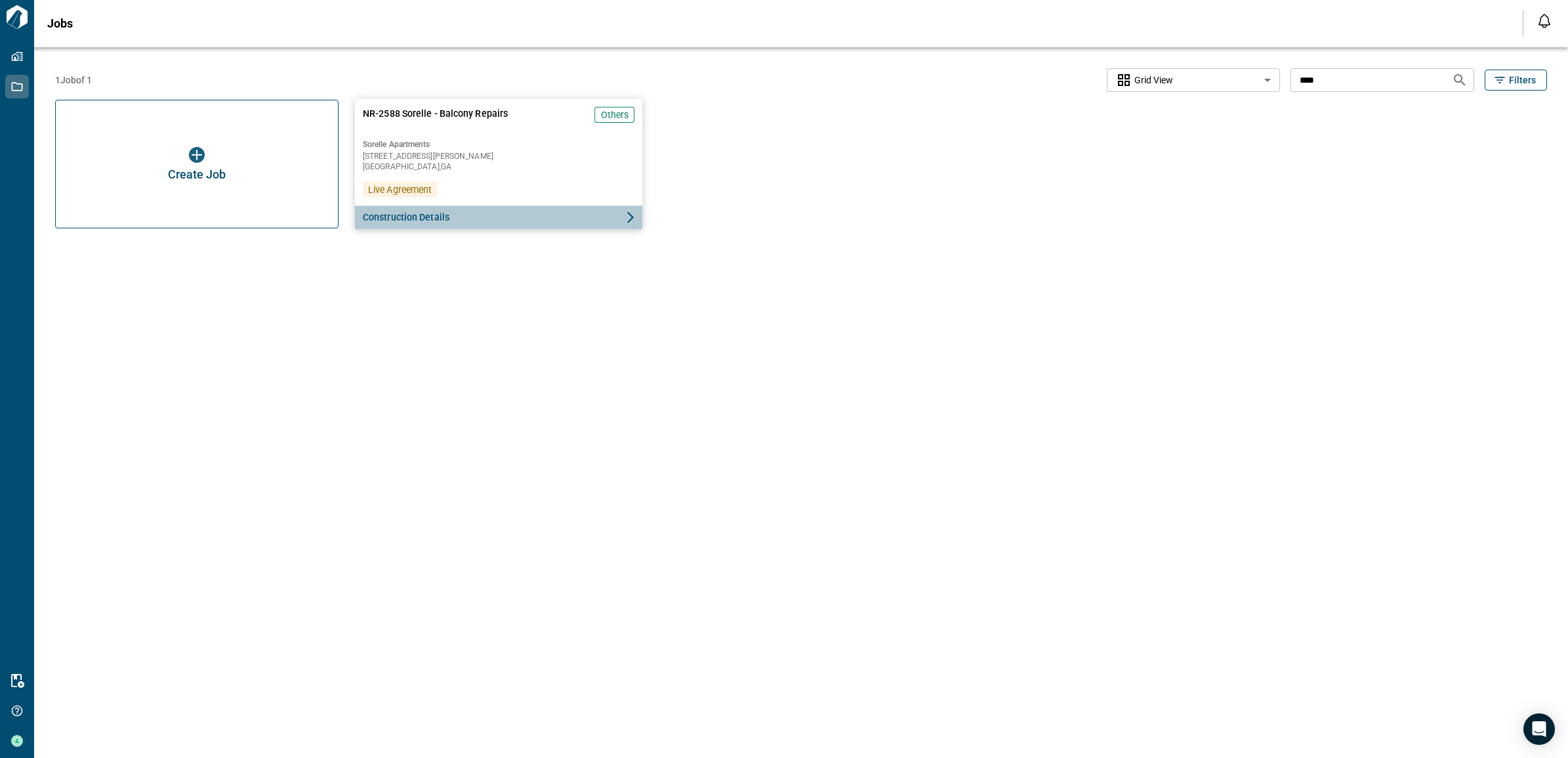
click at [407, 220] on span "Construction Details" at bounding box center [406, 217] width 87 height 13
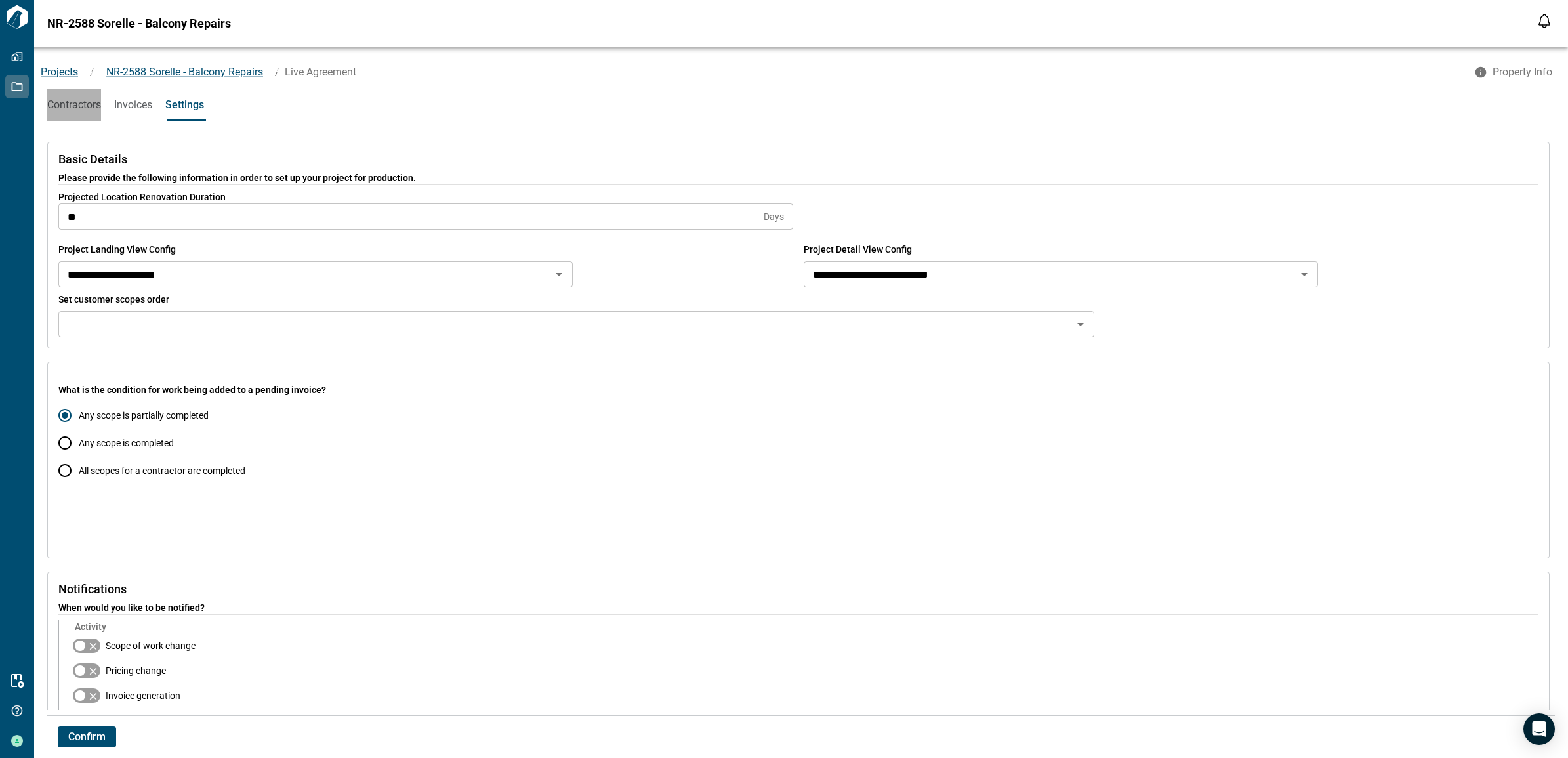
click at [64, 108] on span "Contractors" at bounding box center [74, 105] width 54 height 13
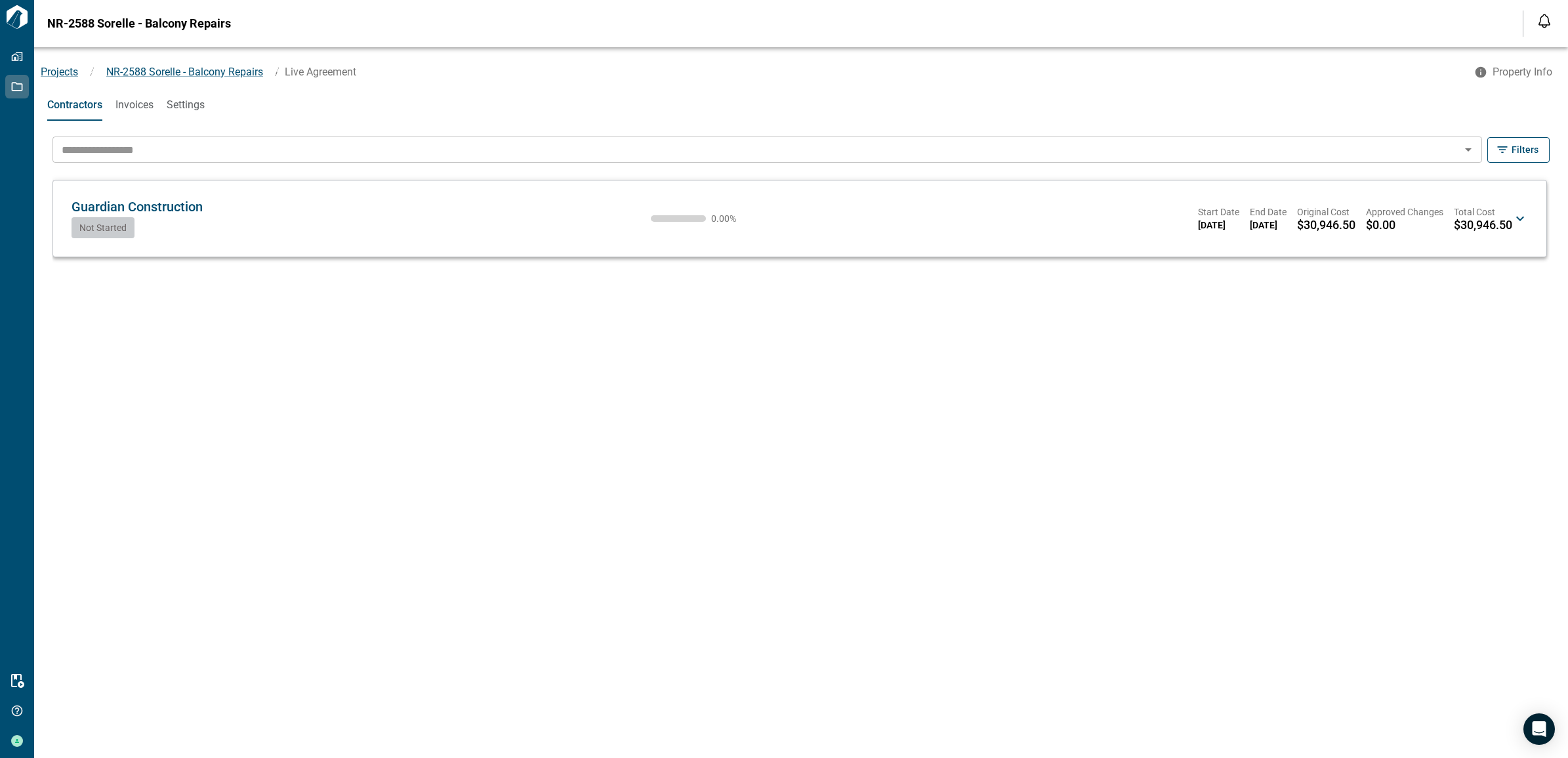
click at [340, 247] on div "Guardian Construction GC Not Started 0.00 % Start Date [DATE] End Date [DATE] O…" at bounding box center [799, 218] width 1494 height 78
click at [139, 206] on span "Guardian Construction" at bounding box center [137, 206] width 131 height 16
click at [1520, 221] on icon at bounding box center [1520, 218] width 16 height 16
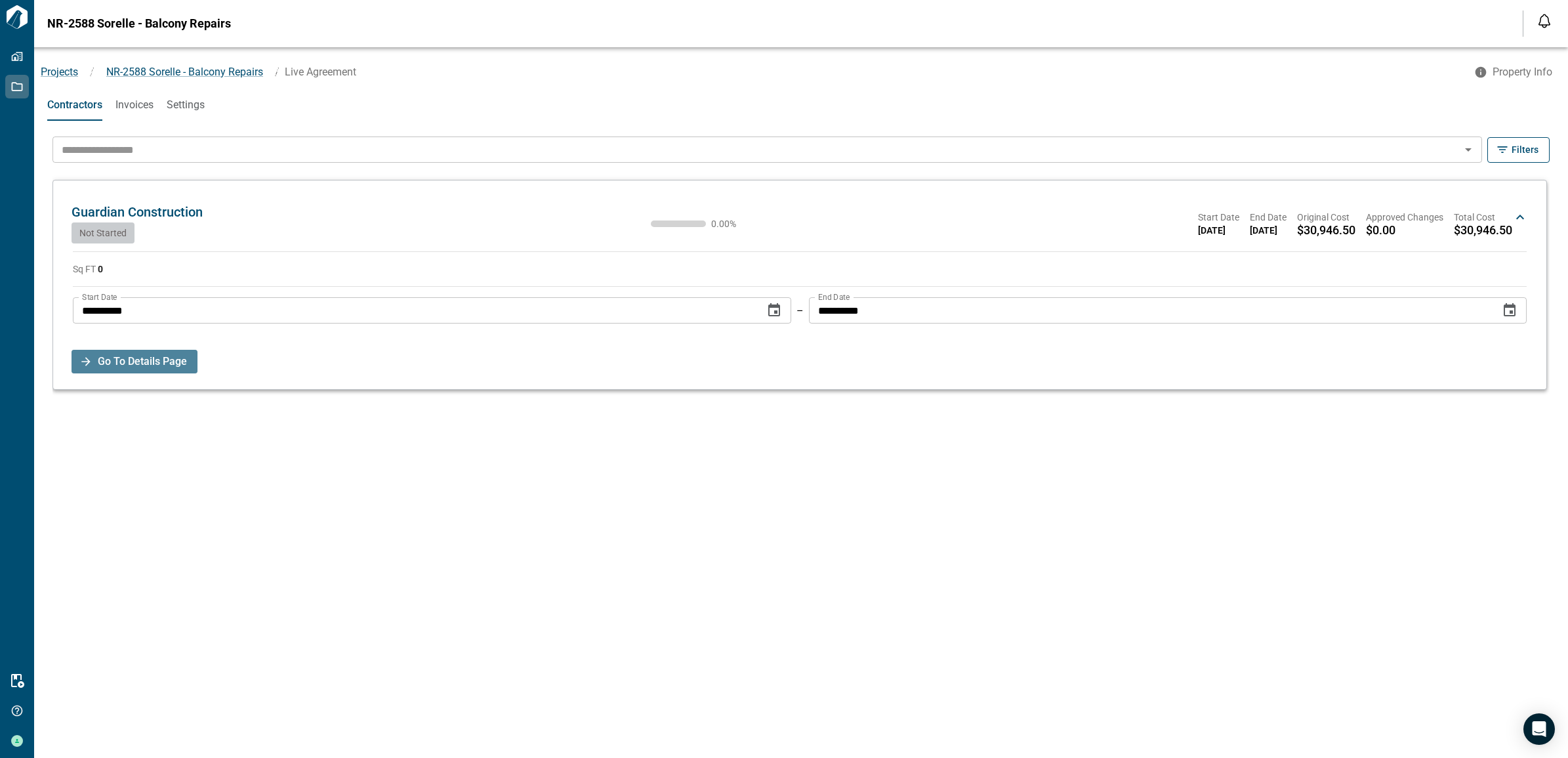
click at [133, 369] on span "Go To Details Page" at bounding box center [143, 362] width 89 height 24
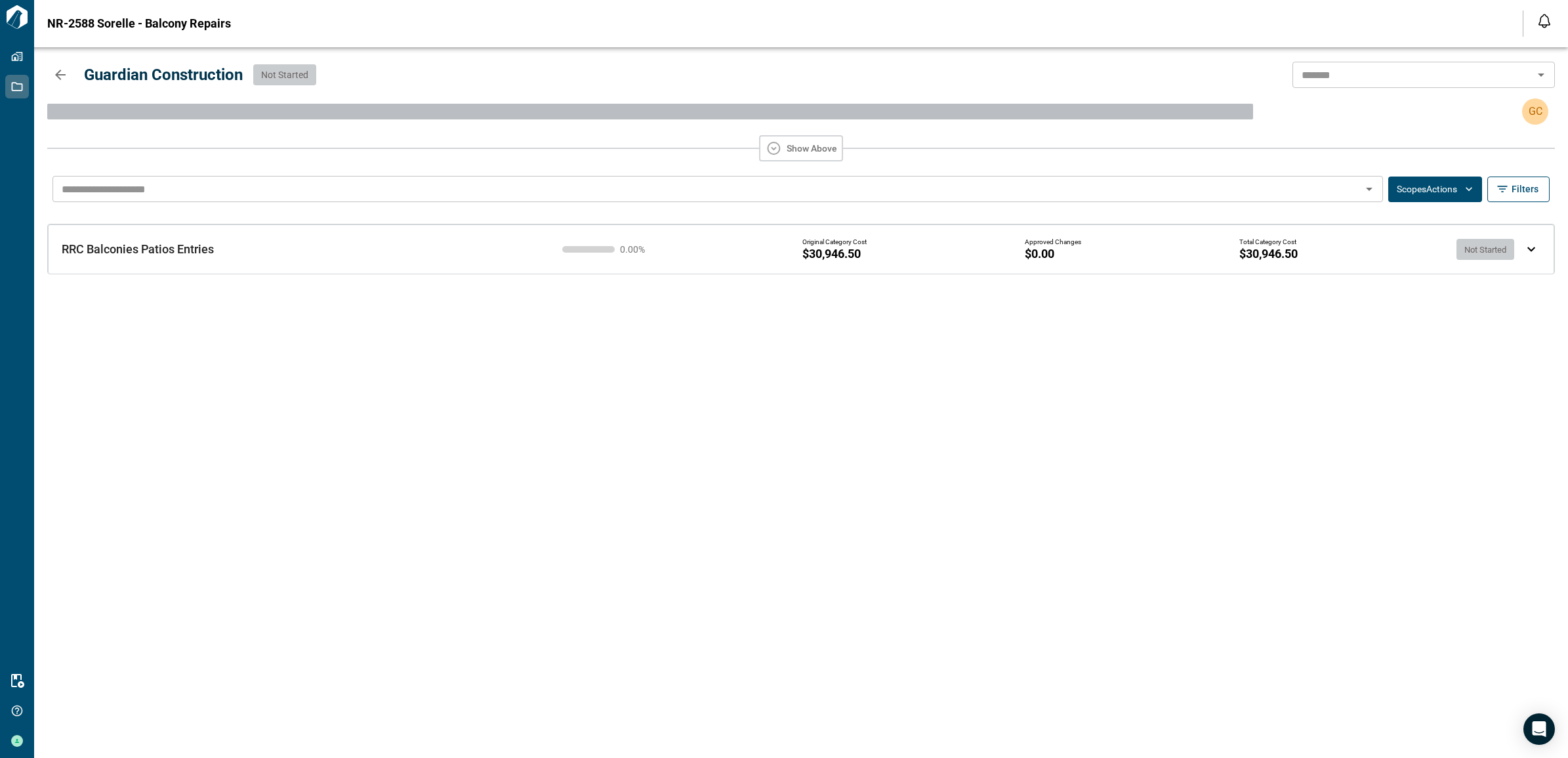
click at [320, 262] on div "RRC Balconies Patios Entries RRC Balconies Patios Entries 0.00 % Original Categ…" at bounding box center [784, 239] width 1486 height 54
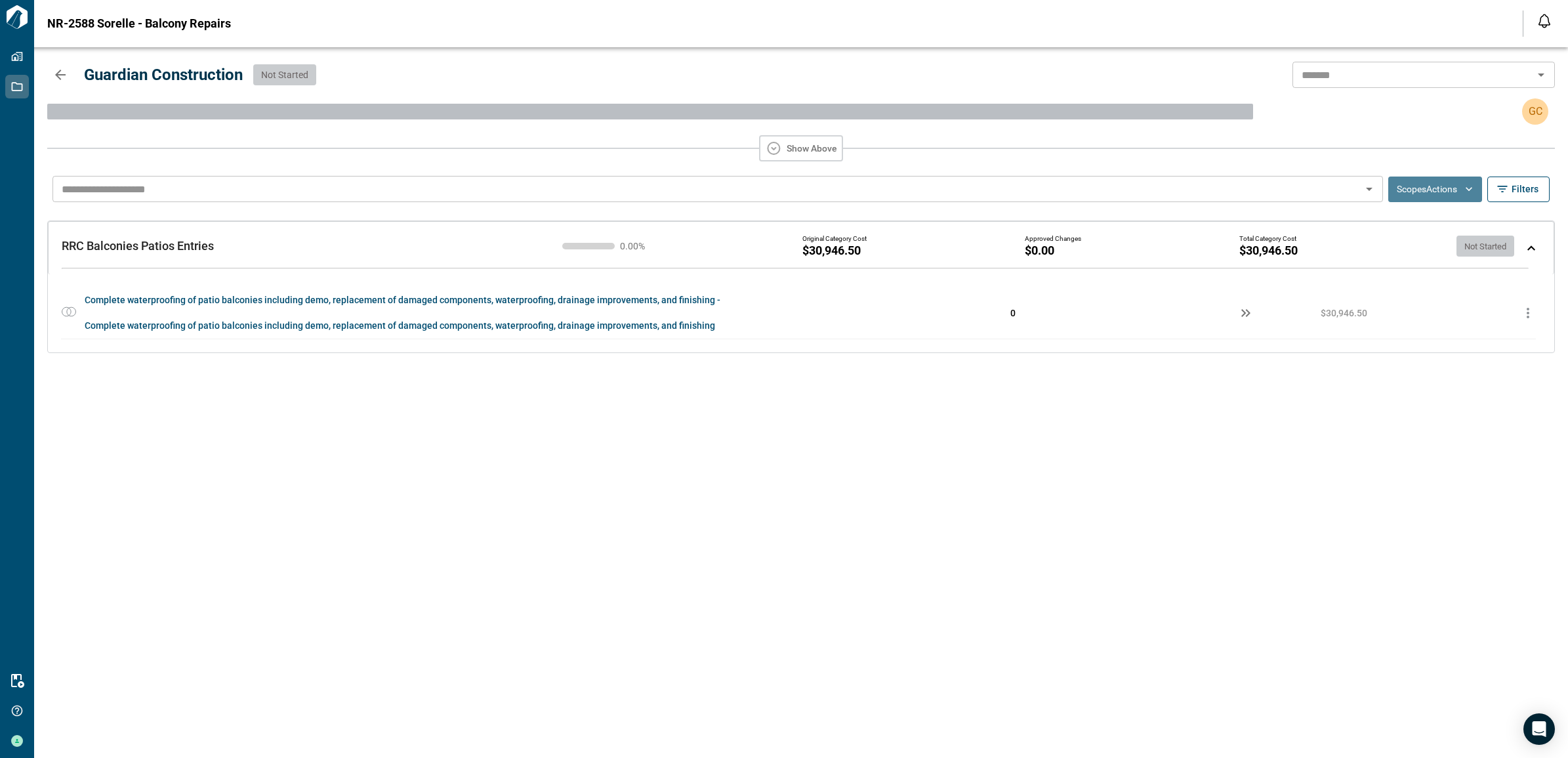
click at [1438, 182] on button "Scopes Actions" at bounding box center [1435, 189] width 94 height 26
click at [1431, 279] on li "Bulk Progress Update" at bounding box center [1462, 289] width 152 height 24
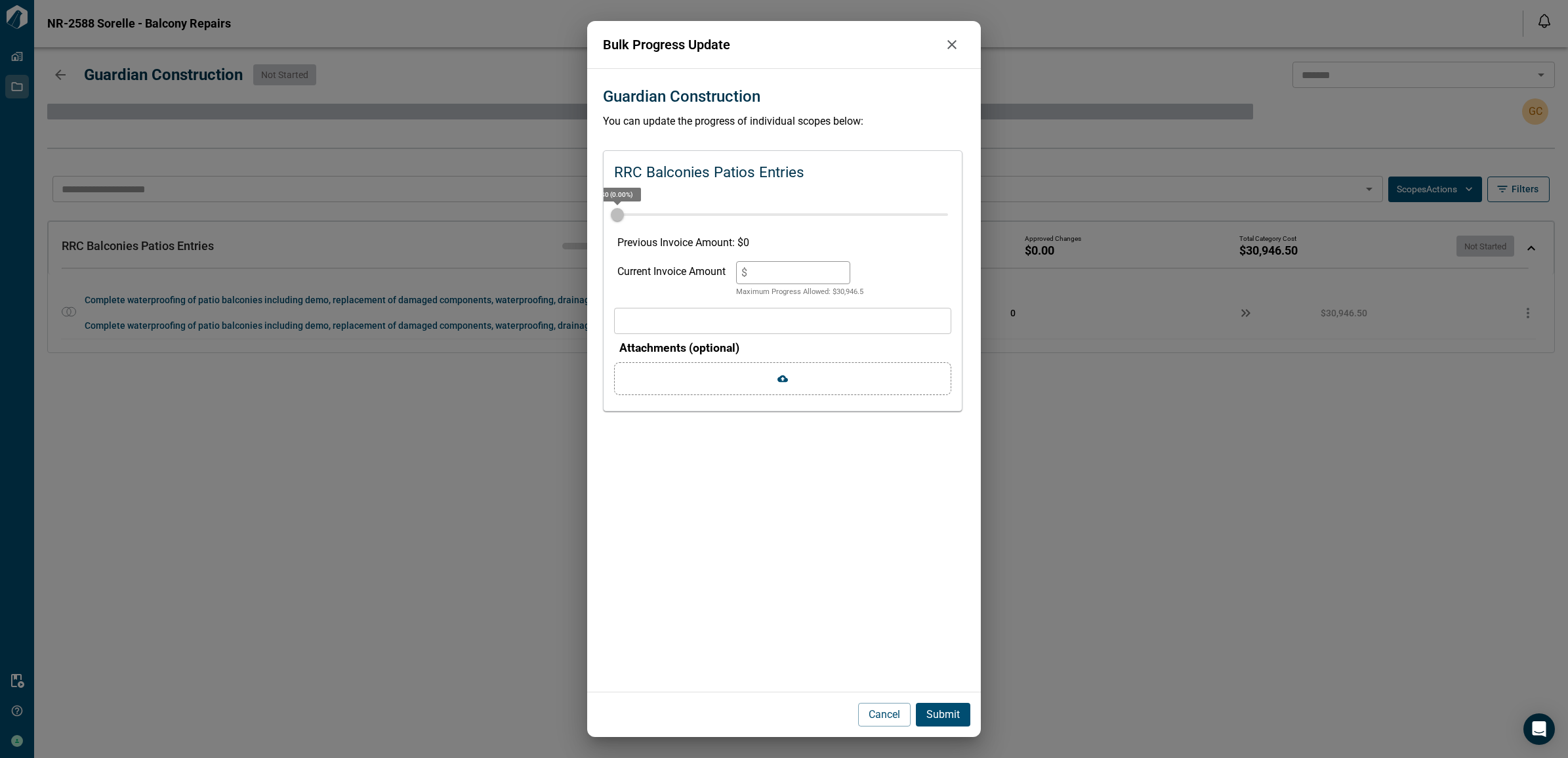
drag, startPoint x: 768, startPoint y: 270, endPoint x: 700, endPoint y: 273, distance: 68.1
click at [703, 273] on div "Current Invoice Amount $ * Maximum Progress Allowed: $ 30,946.5" at bounding box center [782, 279] width 331 height 37
type input "*"
type input "**"
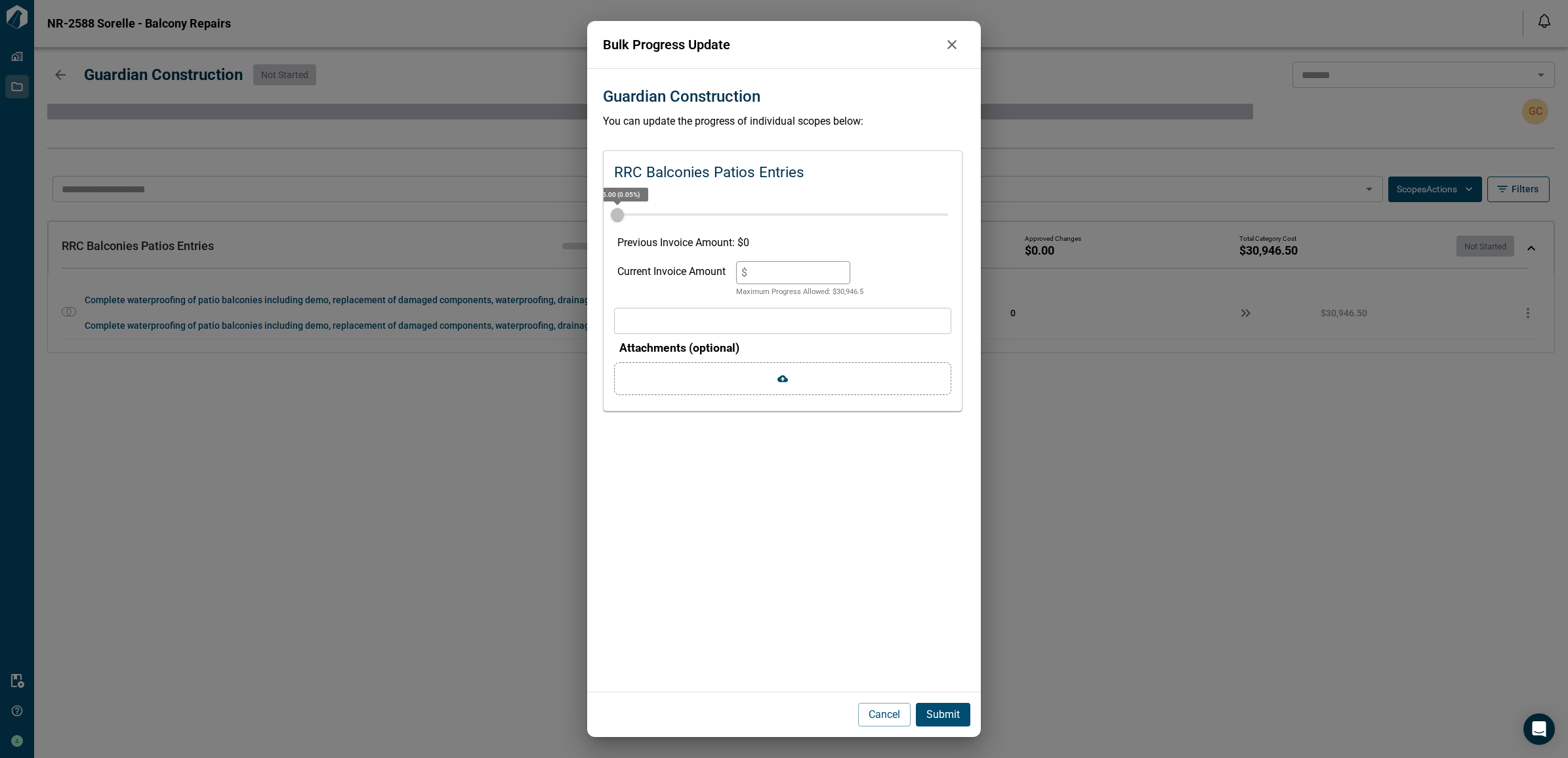
type input "*"
type input "***"
type input "****"
type input "*"
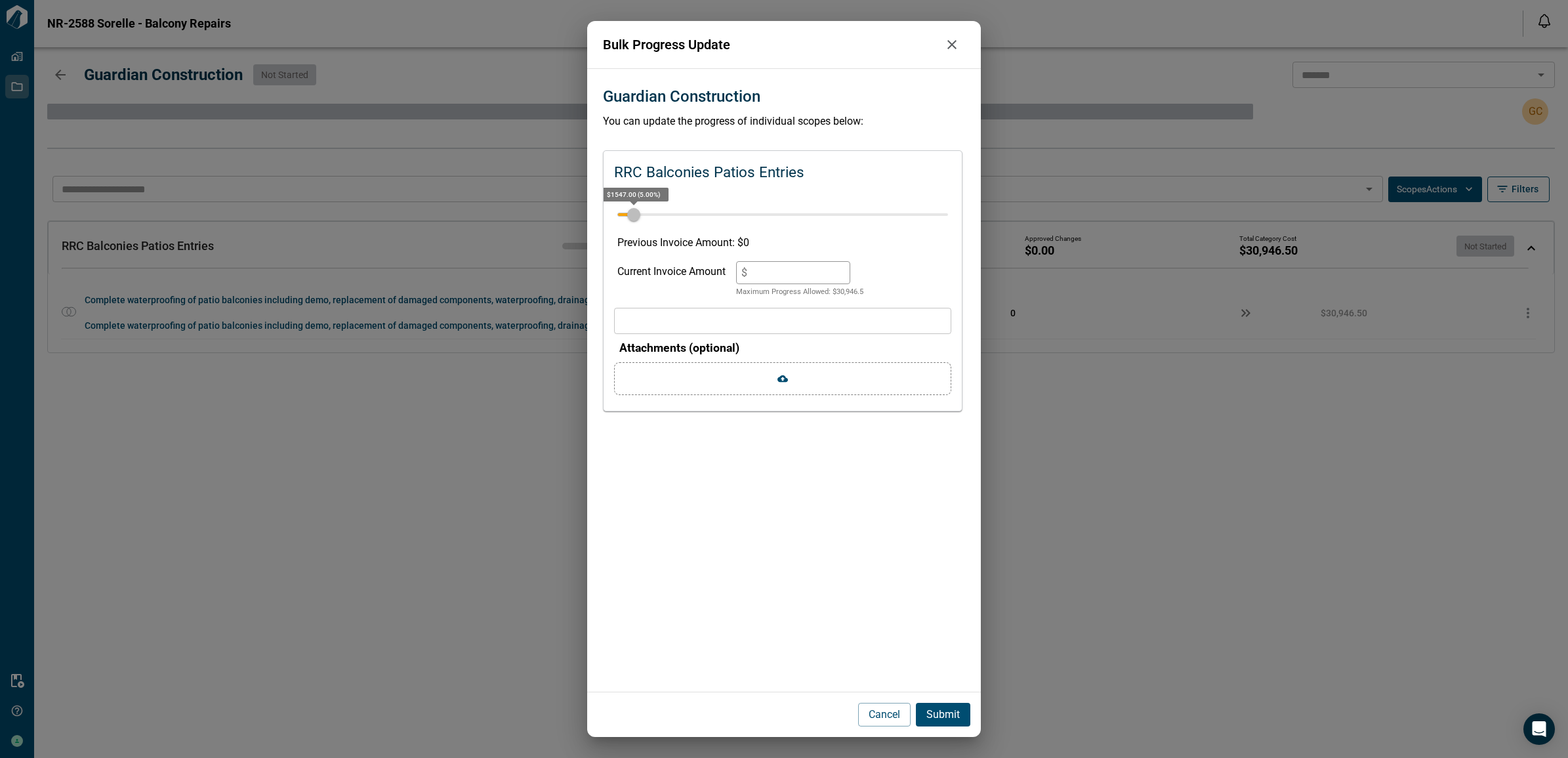
type input "*****"
type input "**"
type input "*******"
type input "**"
type input "********"
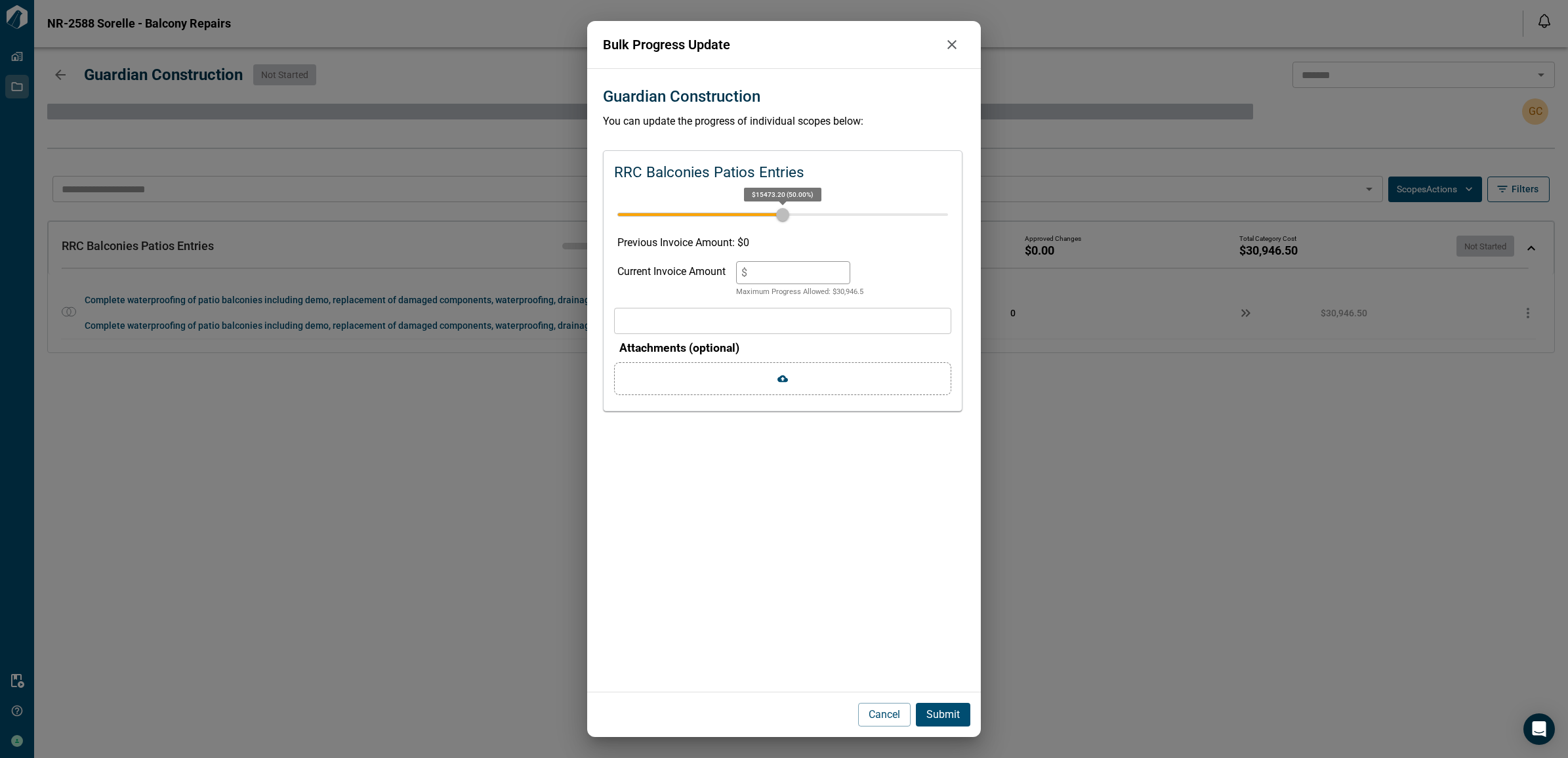
type input "**"
type input "********"
click at [945, 715] on p "Submit" at bounding box center [943, 715] width 34 height 16
type input "*"
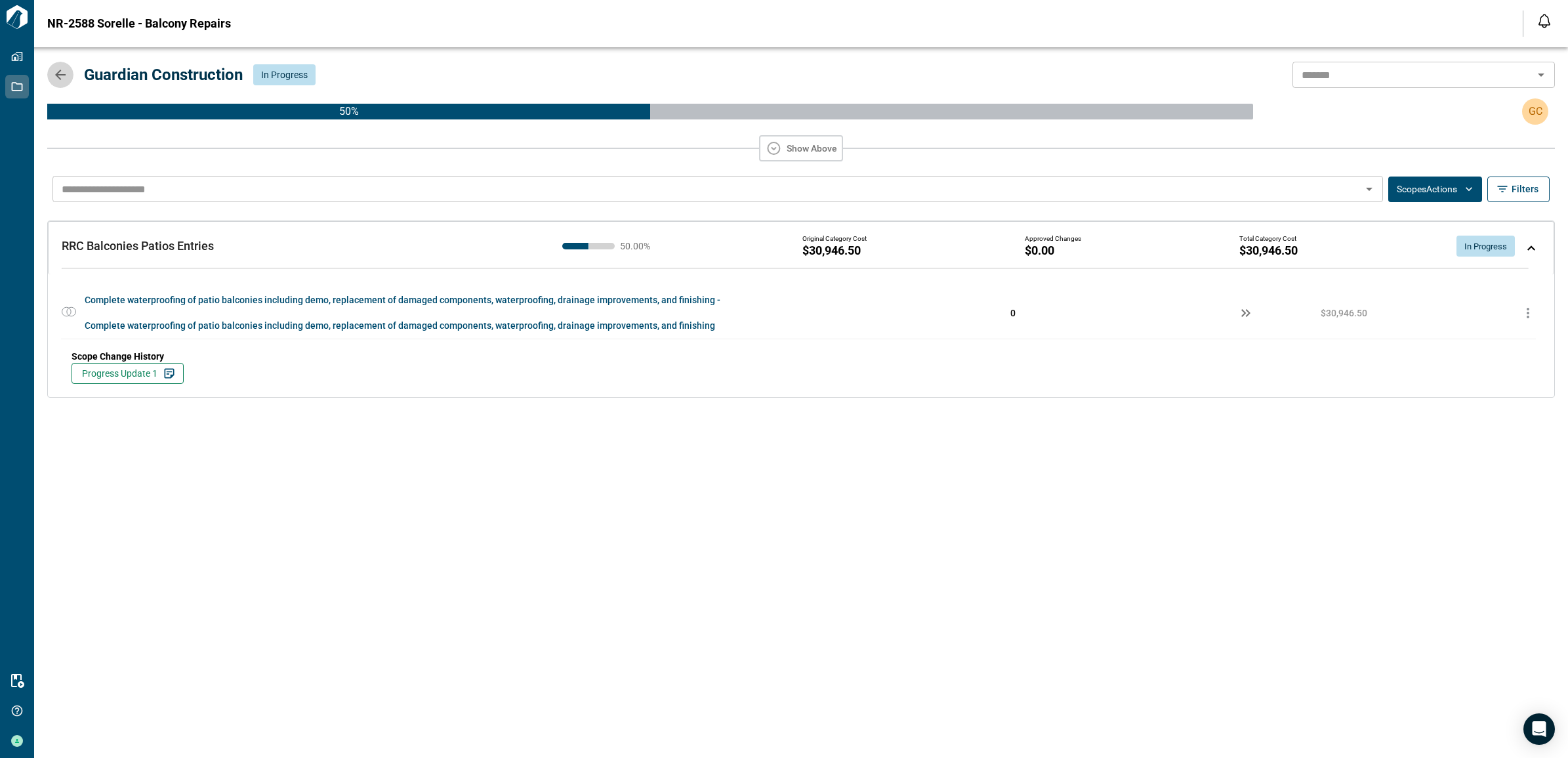
click at [66, 76] on icon "button" at bounding box center [60, 75] width 16 height 16
